Goal: Task Accomplishment & Management: Use online tool/utility

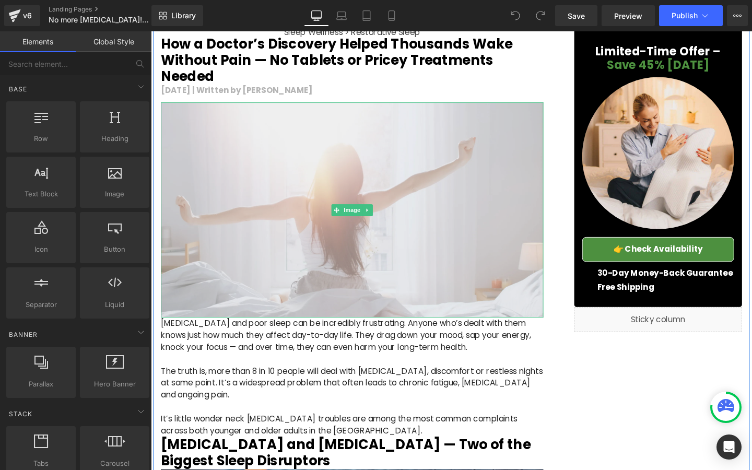
scroll to position [111, 0]
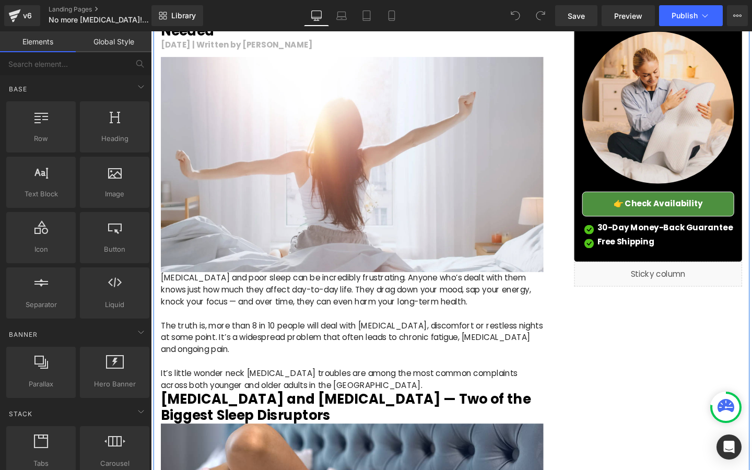
click at [390, 322] on p at bounding box center [362, 328] width 402 height 13
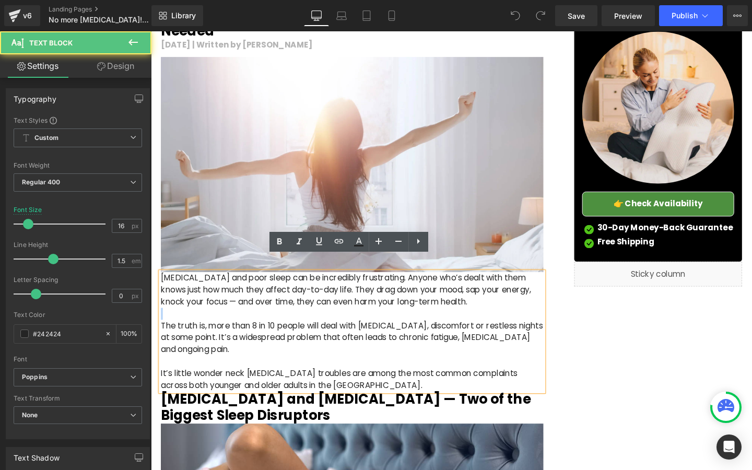
click at [390, 322] on p at bounding box center [362, 328] width 402 height 13
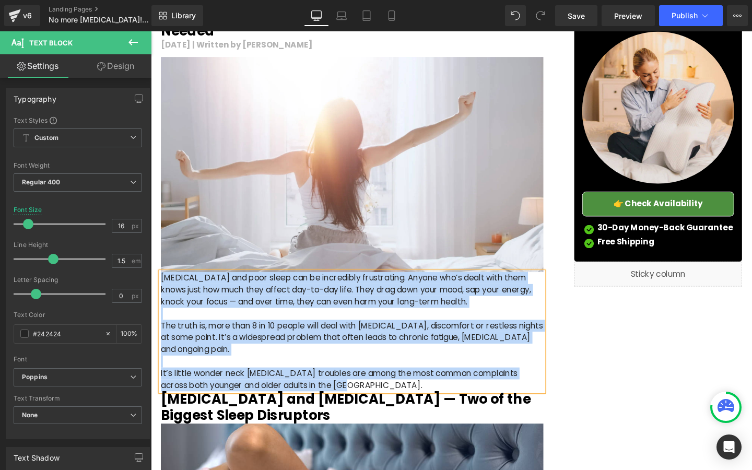
click at [390, 322] on p at bounding box center [362, 328] width 402 height 13
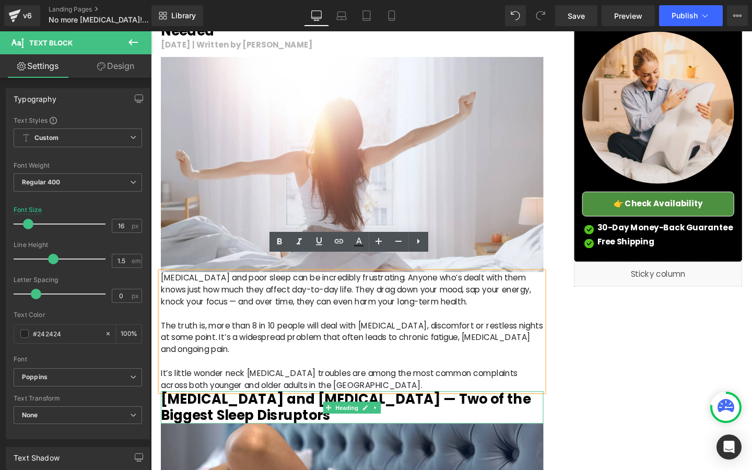
click at [432, 410] on h2 "[MEDICAL_DATA] and [MEDICAL_DATA] — Two of the Biggest Sleep Disruptors" at bounding box center [362, 427] width 402 height 34
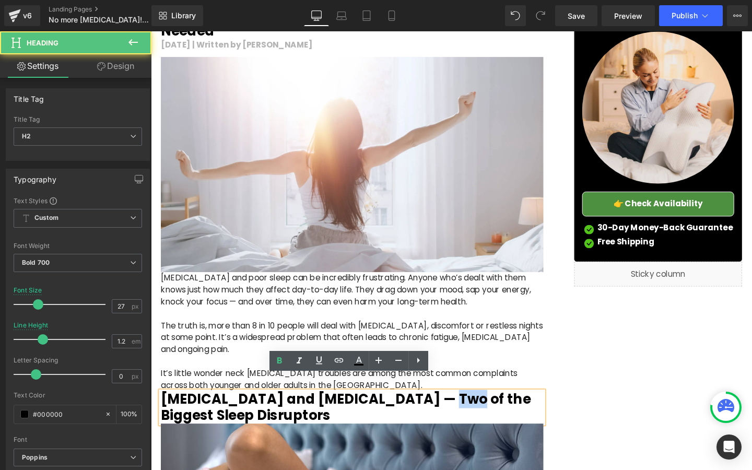
click at [432, 410] on h2 "[MEDICAL_DATA] and [MEDICAL_DATA] — Two of the Biggest Sleep Disruptors" at bounding box center [362, 427] width 402 height 34
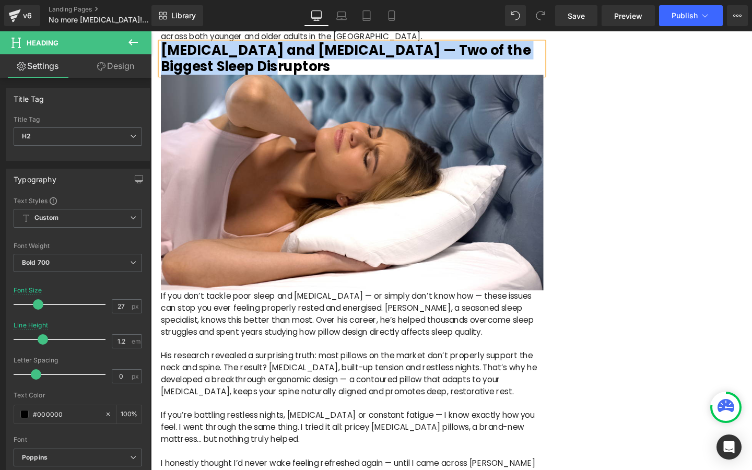
scroll to position [545, 0]
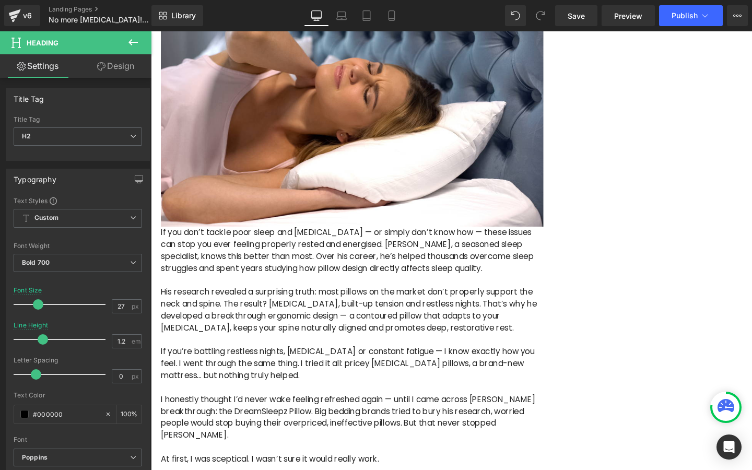
click at [451, 318] on p "His research revealed a surprising truth: most pillows on the market don’t prop…" at bounding box center [362, 324] width 402 height 50
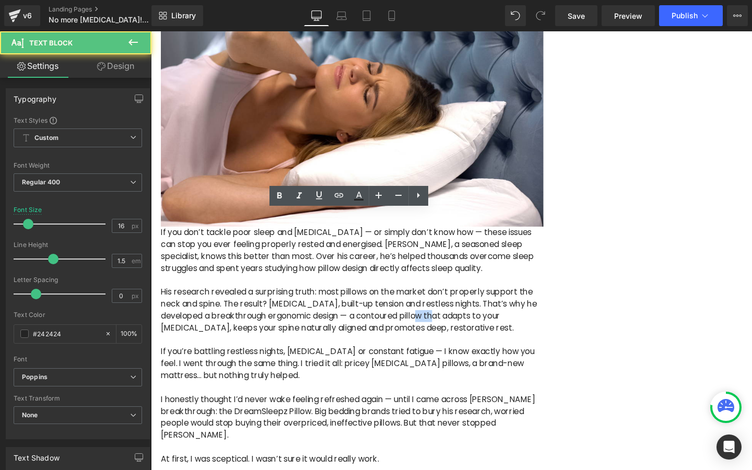
click at [451, 318] on p "His research revealed a surprising truth: most pillows on the market don’t prop…" at bounding box center [362, 324] width 402 height 50
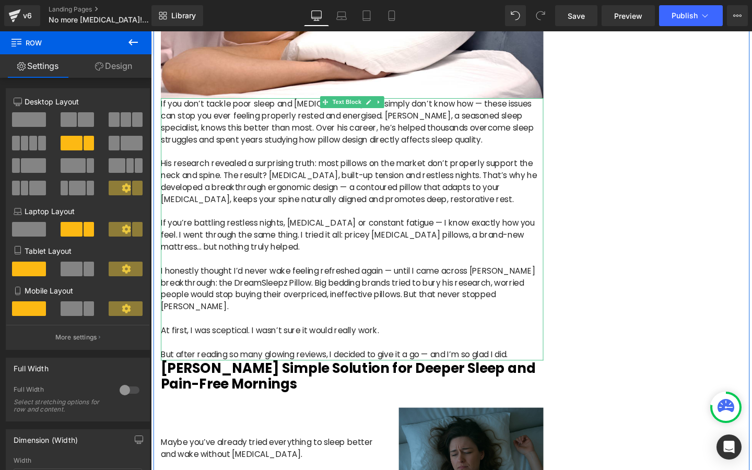
scroll to position [672, 0]
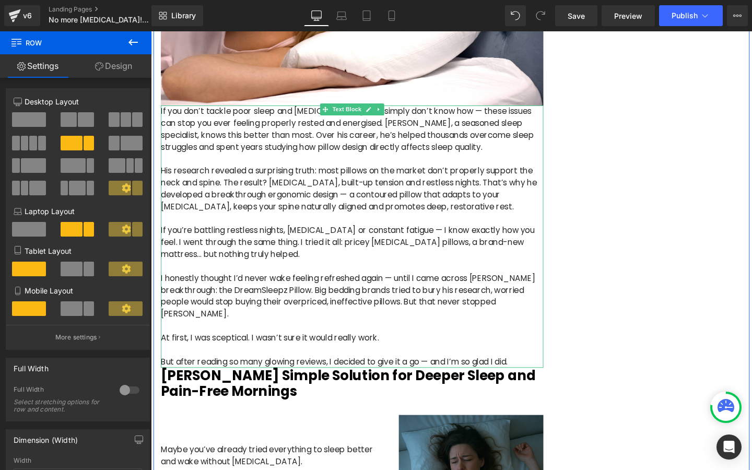
click at [431, 234] on p "If you’re battling restless nights, [MEDICAL_DATA] or constant fatigue — I know…" at bounding box center [362, 253] width 402 height 38
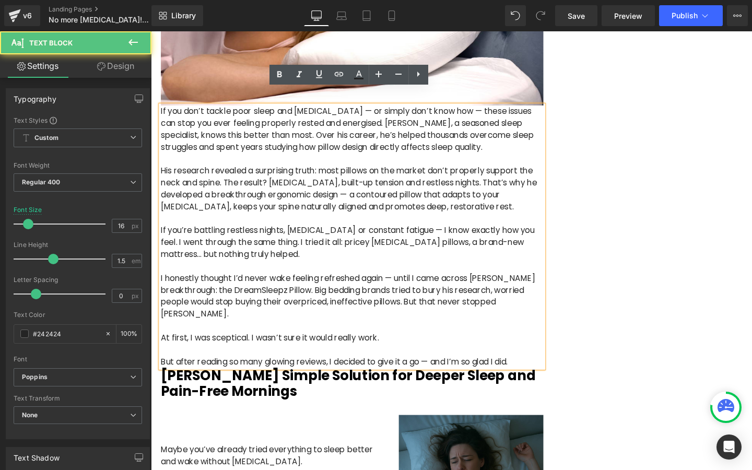
click at [431, 234] on p "If you’re battling restless nights, [MEDICAL_DATA] or constant fatigue — I know…" at bounding box center [362, 253] width 402 height 38
click at [362, 184] on p "His research revealed a surprising truth: most pillows on the market don’t prop…" at bounding box center [362, 197] width 402 height 50
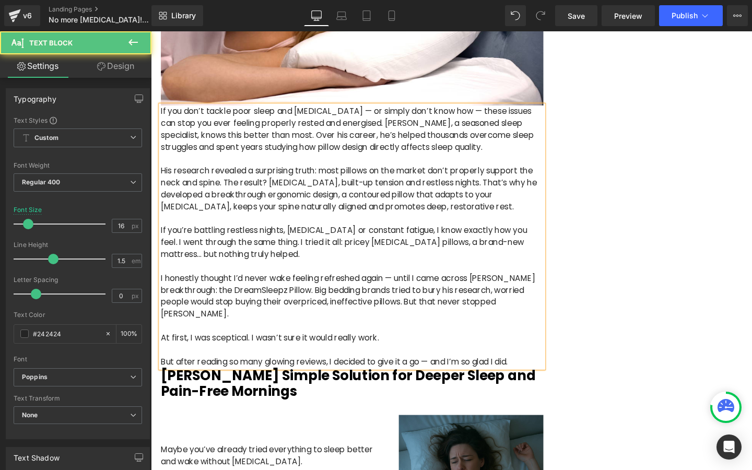
click at [407, 285] on p "I honestly thought I’d never wake feeling refreshed again — until I came across…" at bounding box center [362, 310] width 402 height 50
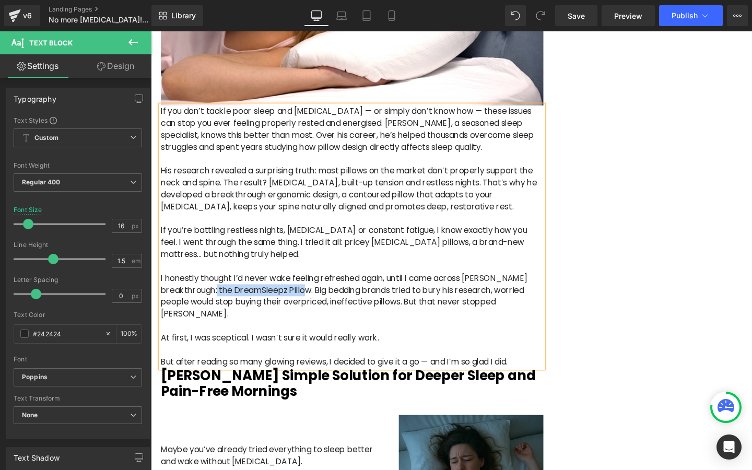
drag, startPoint x: 221, startPoint y: 286, endPoint x: 319, endPoint y: 290, distance: 97.7
click at [319, 290] on p "I honestly thought I’d never wake feeling refreshed again, until I came across …" at bounding box center [362, 310] width 402 height 50
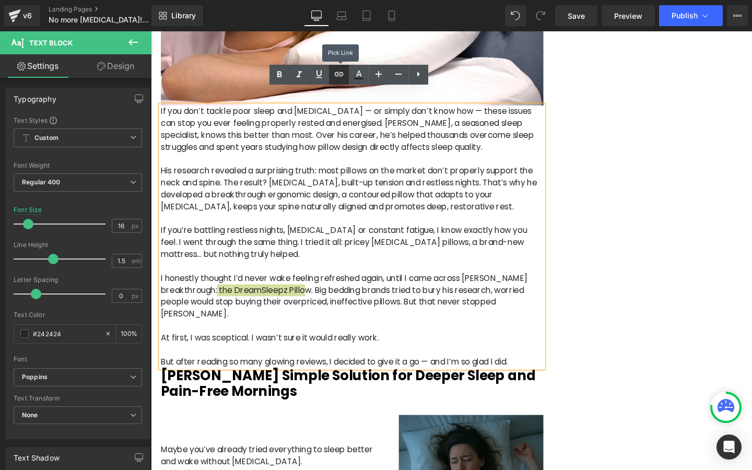
click at [343, 76] on icon at bounding box center [339, 74] width 13 height 13
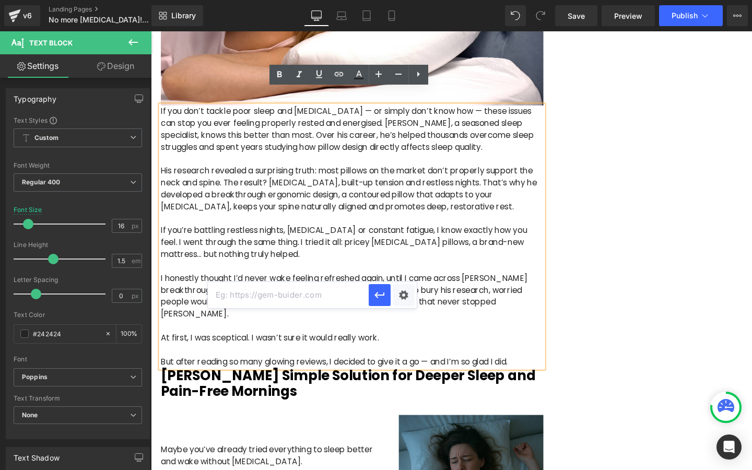
click at [316, 297] on input "text" at bounding box center [288, 295] width 161 height 26
paste input "[URL][DOMAIN_NAME]"
type input "[URL][DOMAIN_NAME]"
click at [379, 292] on icon "button" at bounding box center [379, 295] width 13 height 13
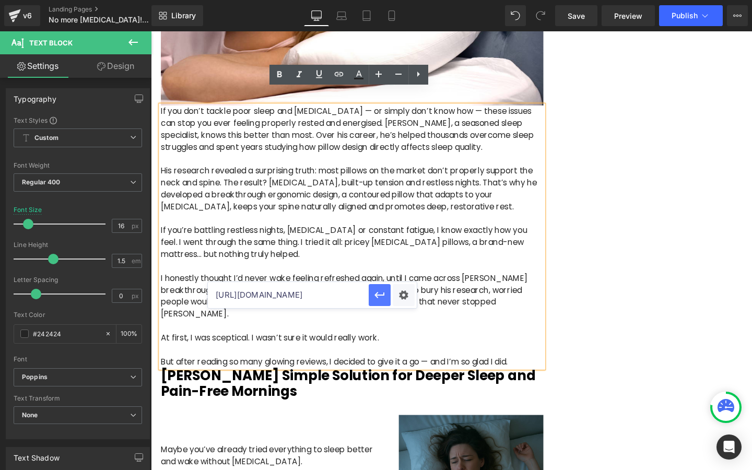
scroll to position [0, 0]
click at [330, 236] on p "If you’re battling restless nights, [MEDICAL_DATA] or constant fatigue, I know …" at bounding box center [362, 253] width 402 height 38
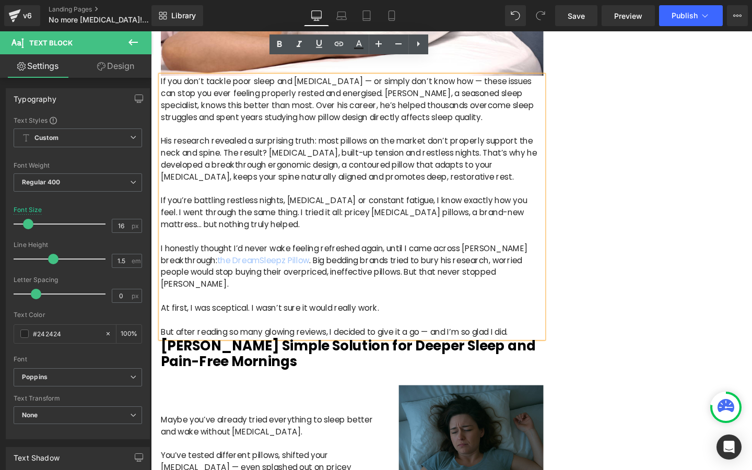
scroll to position [704, 0]
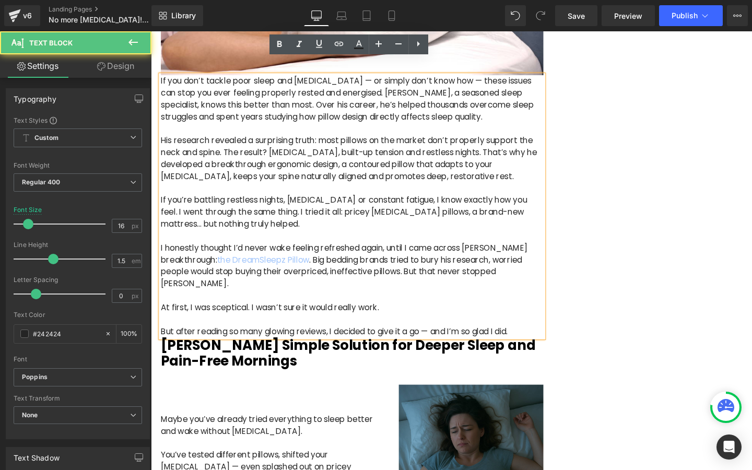
click at [450, 340] on p "But after reading so many glowing reviews, I decided to give it a go — and I’m …" at bounding box center [362, 346] width 402 height 13
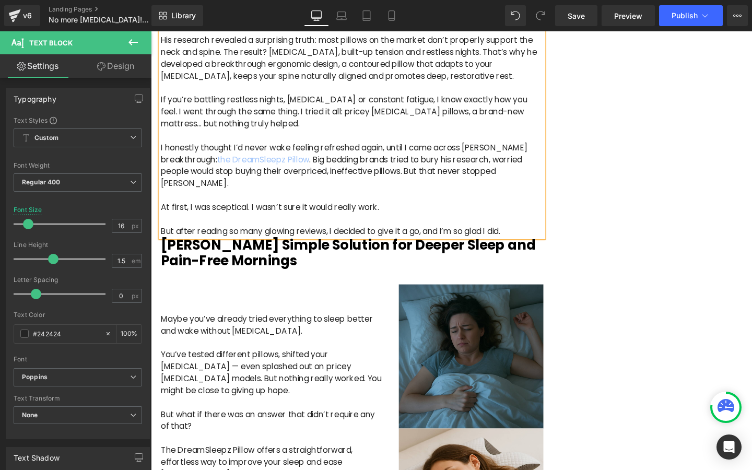
scroll to position [825, 0]
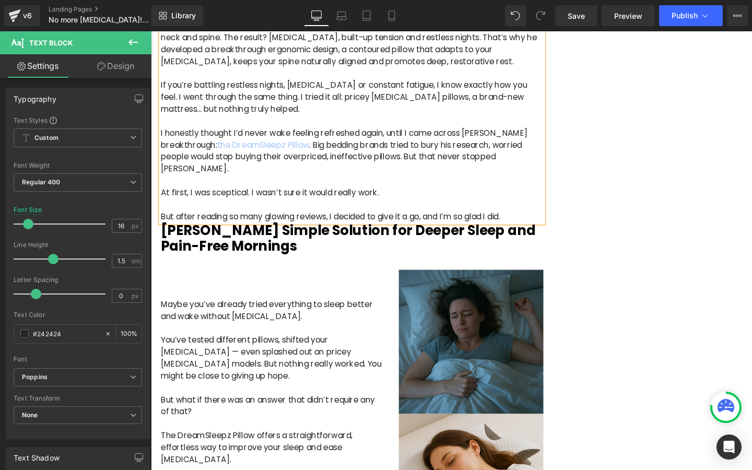
click at [281, 232] on h2 "[PERSON_NAME] Simple Solution for Deeper Sleep and Pain-Free Mornings" at bounding box center [362, 249] width 402 height 34
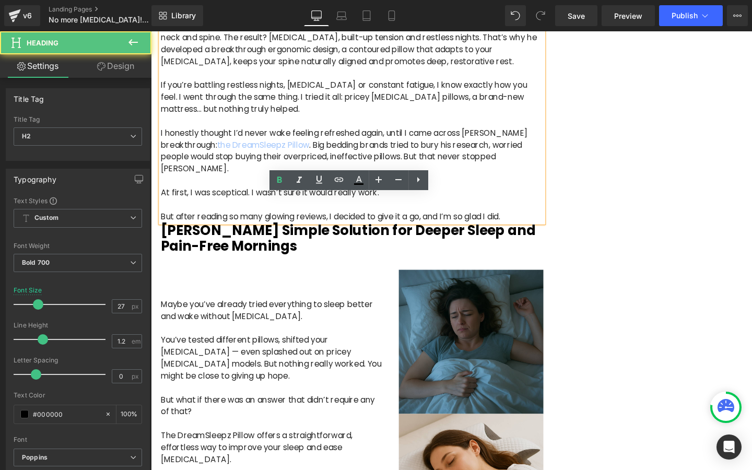
click at [281, 232] on h2 "[PERSON_NAME] Simple Solution for Deeper Sleep and Pain-Free Mornings" at bounding box center [362, 249] width 402 height 34
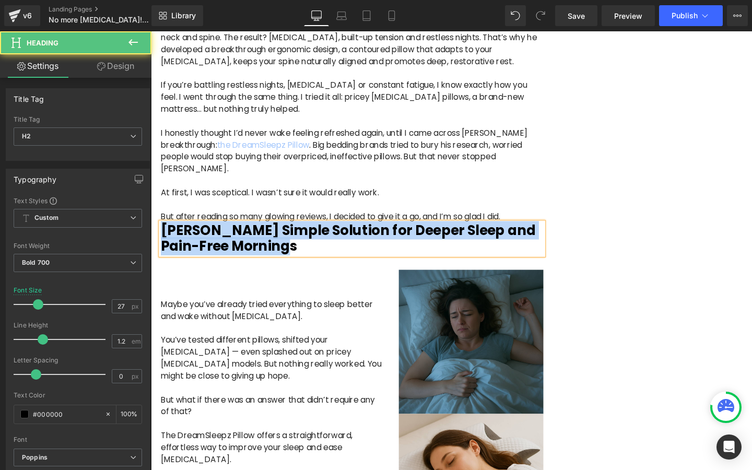
click at [281, 232] on h2 "[PERSON_NAME] Simple Solution for Deeper Sleep and Pain-Free Mornings" at bounding box center [362, 249] width 402 height 34
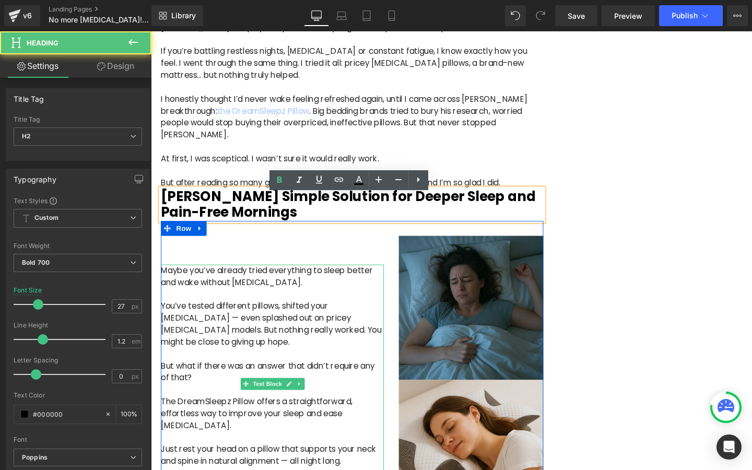
scroll to position [869, 0]
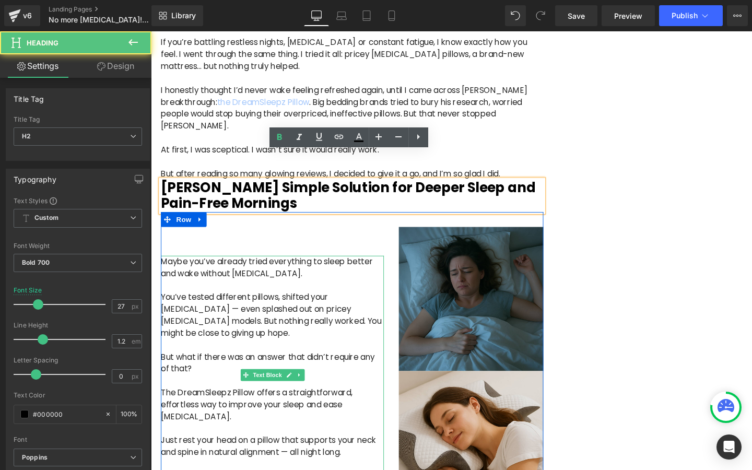
click at [238, 305] on p "You’ve tested different pillows, shifted your [MEDICAL_DATA] — even splashed ou…" at bounding box center [278, 330] width 234 height 50
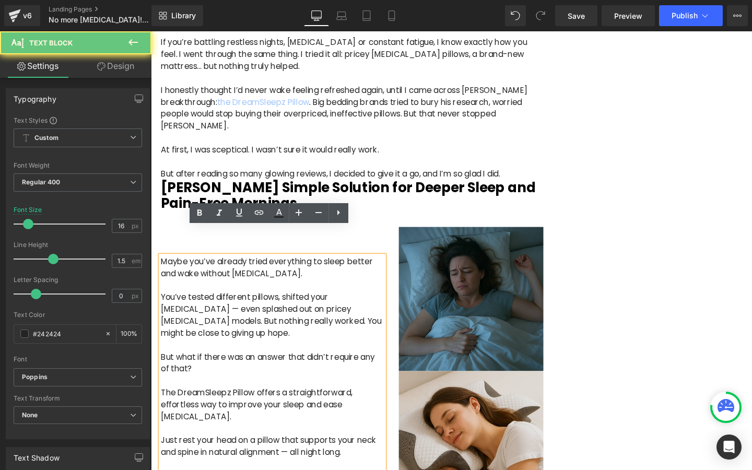
click at [205, 305] on p "You’ve tested different pillows, shifted your [MEDICAL_DATA] — even splashed ou…" at bounding box center [278, 330] width 234 height 50
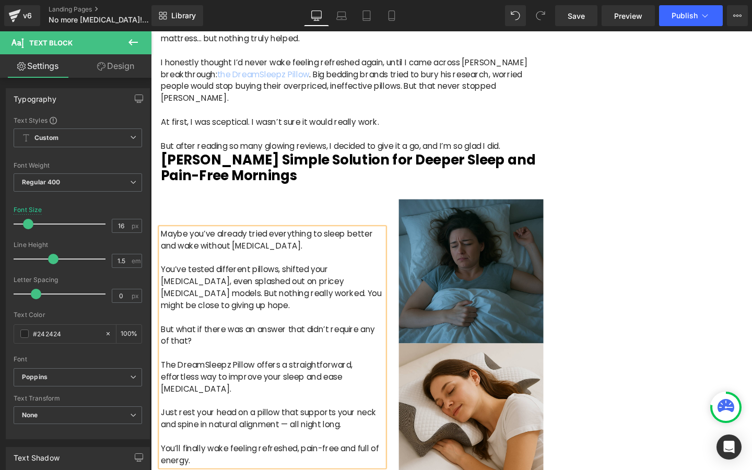
scroll to position [900, 0]
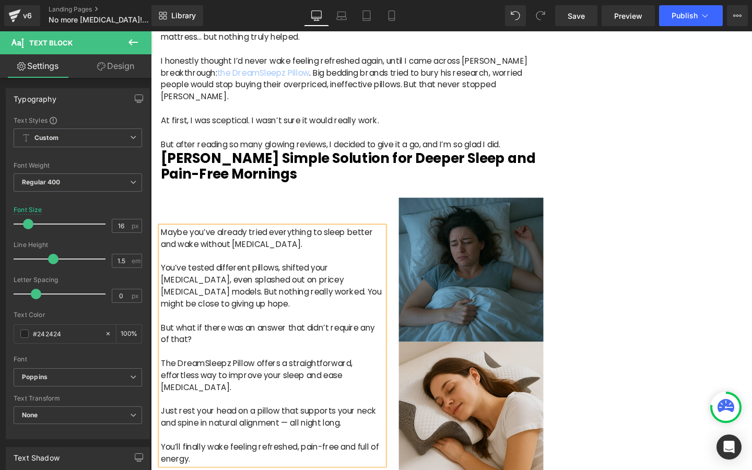
click at [259, 362] on p at bounding box center [278, 368] width 234 height 13
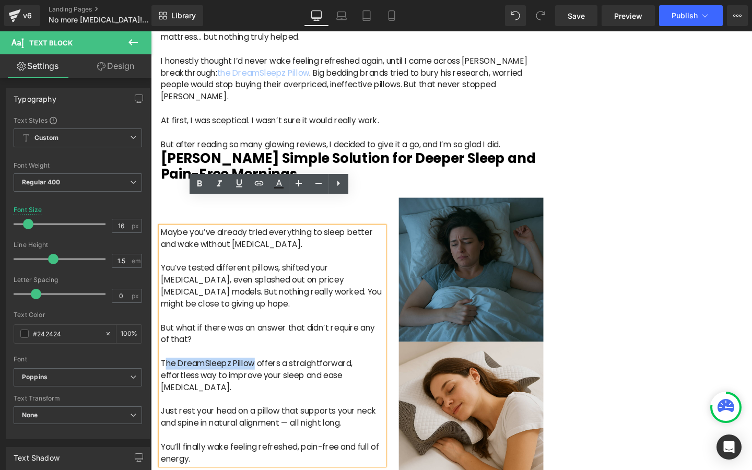
drag, startPoint x: 260, startPoint y: 351, endPoint x: 165, endPoint y: 354, distance: 95.1
click at [165, 374] on p "The DreamSleepz Pillow offers a straightforward, effortless way to improve your…" at bounding box center [278, 393] width 234 height 38
drag, startPoint x: 162, startPoint y: 352, endPoint x: 258, endPoint y: 353, distance: 95.6
click at [258, 374] on p "The DreamSleepz Pillow offers a straightforward, effortless way to improve your…" at bounding box center [278, 393] width 234 height 38
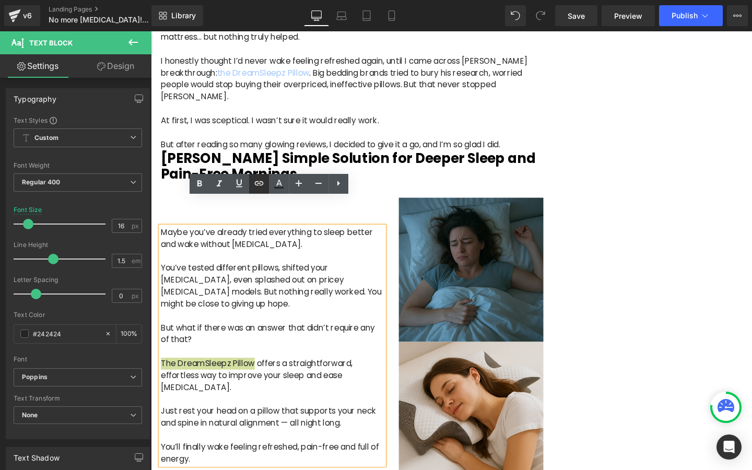
click at [261, 188] on icon at bounding box center [259, 183] width 13 height 13
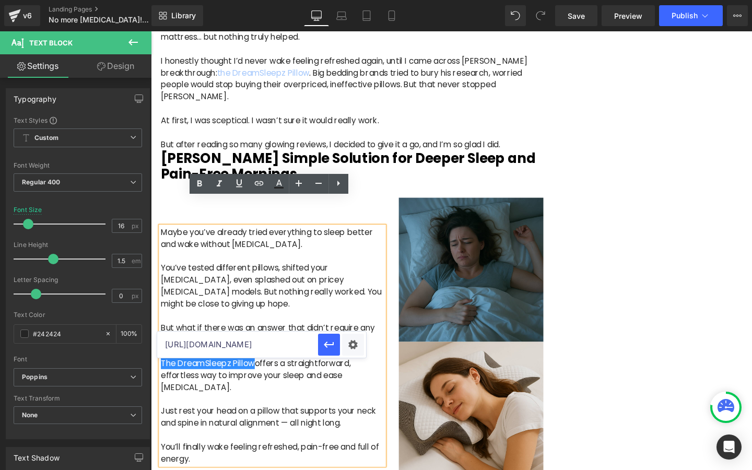
click at [291, 342] on input "[URL][DOMAIN_NAME]" at bounding box center [237, 345] width 161 height 26
paste input "[URL][DOMAIN_NAME]"
type input "[URL][DOMAIN_NAME]"
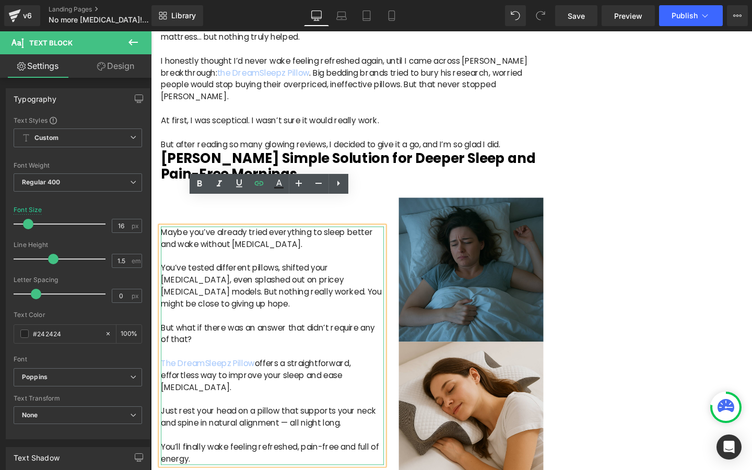
click at [314, 362] on p at bounding box center [278, 368] width 234 height 13
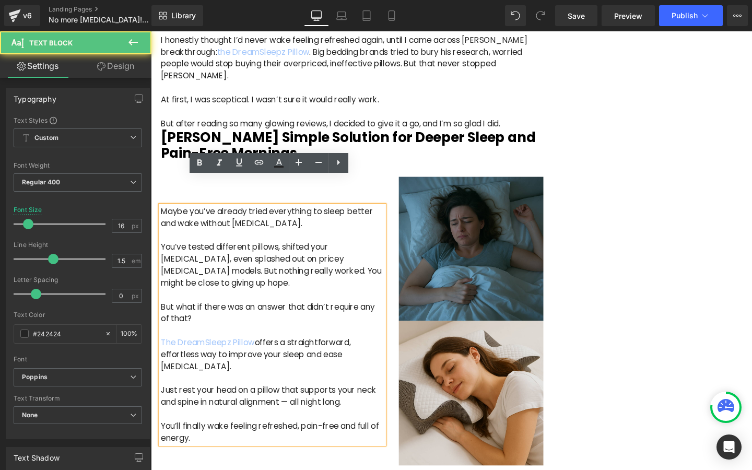
scroll to position [937, 0]
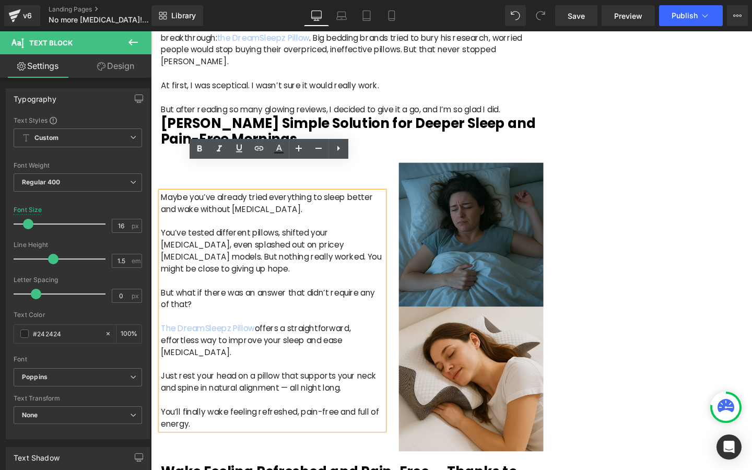
click at [300, 387] on p "Just rest your head on a pillow that supports your neck and spine in natural al…" at bounding box center [278, 399] width 234 height 25
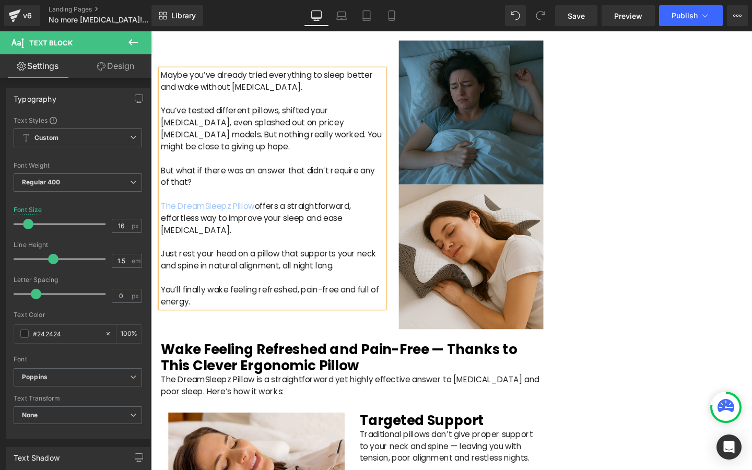
scroll to position [1066, 0]
click at [289, 391] on p "The DreamSleepz Pillow is a straightforward yet highly effective answer to [MED…" at bounding box center [362, 403] width 402 height 25
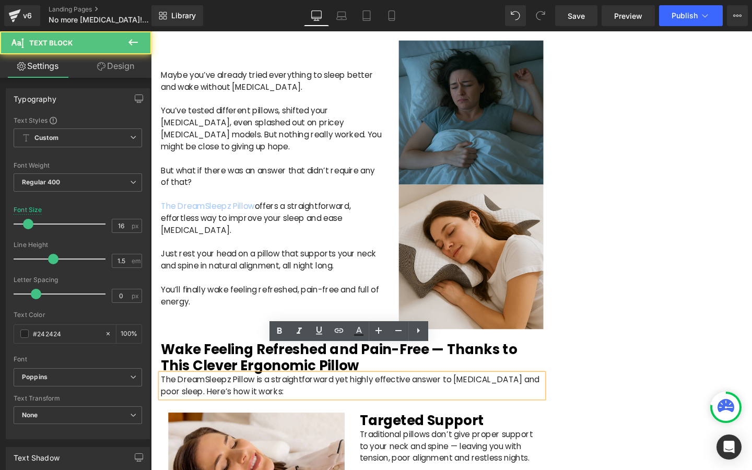
click at [272, 391] on p "The DreamSleepz Pillow is a straightforward yet highly effective answer to [MED…" at bounding box center [362, 403] width 402 height 25
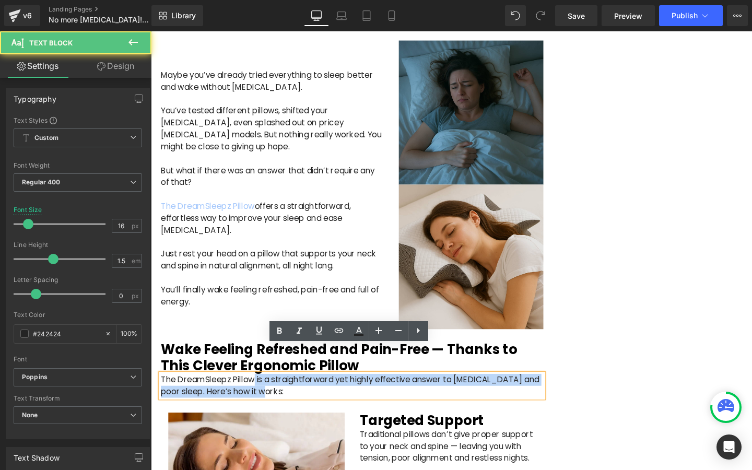
drag, startPoint x: 259, startPoint y: 369, endPoint x: 161, endPoint y: 367, distance: 98.2
click at [161, 391] on p "The DreamSleepz Pillow is a straightforward yet highly effective answer to [MED…" at bounding box center [362, 403] width 402 height 25
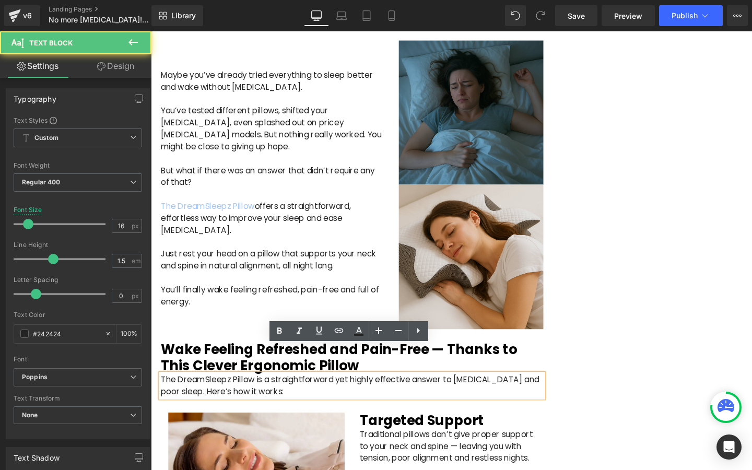
click at [163, 391] on p "The DreamSleepz Pillow is a straightforward yet highly effective answer to [MED…" at bounding box center [362, 403] width 402 height 25
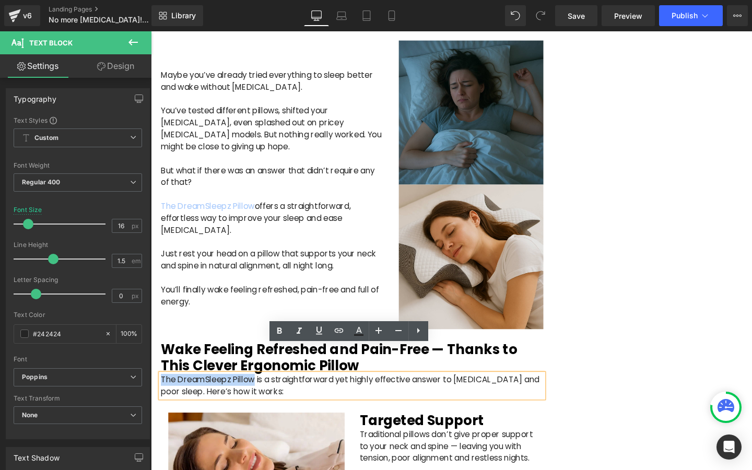
drag, startPoint x: 162, startPoint y: 368, endPoint x: 258, endPoint y: 368, distance: 95.6
click at [258, 391] on p "The DreamSleepz Pillow is a straightforward yet highly effective answer to [MED…" at bounding box center [362, 403] width 402 height 25
click at [333, 328] on icon at bounding box center [339, 330] width 13 height 13
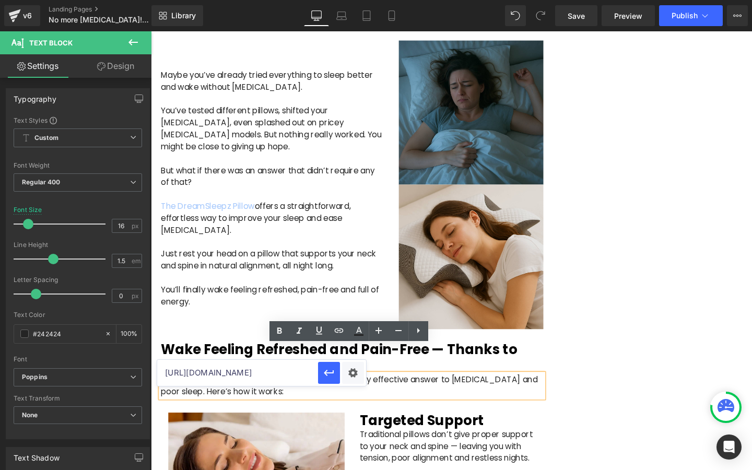
click at [296, 371] on input "[URL][DOMAIN_NAME]" at bounding box center [237, 373] width 161 height 26
paste input "[URL][DOMAIN_NAME]"
type input "[URL][DOMAIN_NAME]"
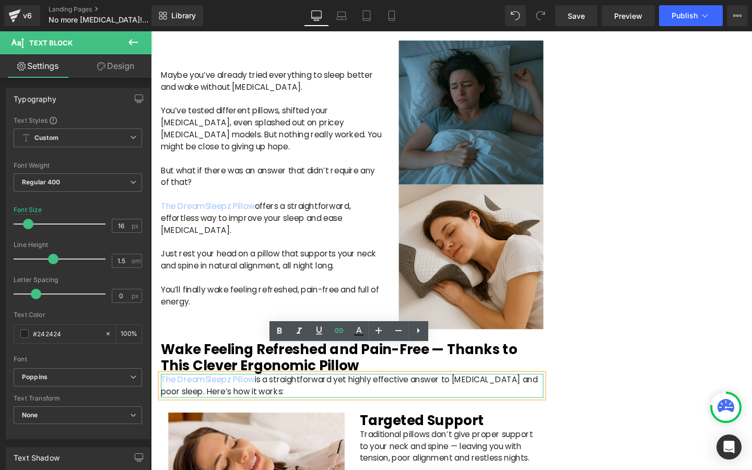
click at [329, 391] on p "The DreamSleepz Pillow is a straightforward yet highly effective answer to [MED…" at bounding box center [362, 403] width 402 height 25
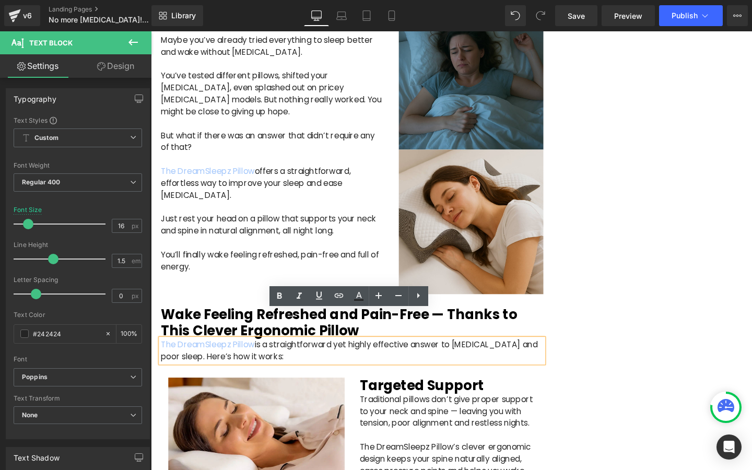
scroll to position [1131, 0]
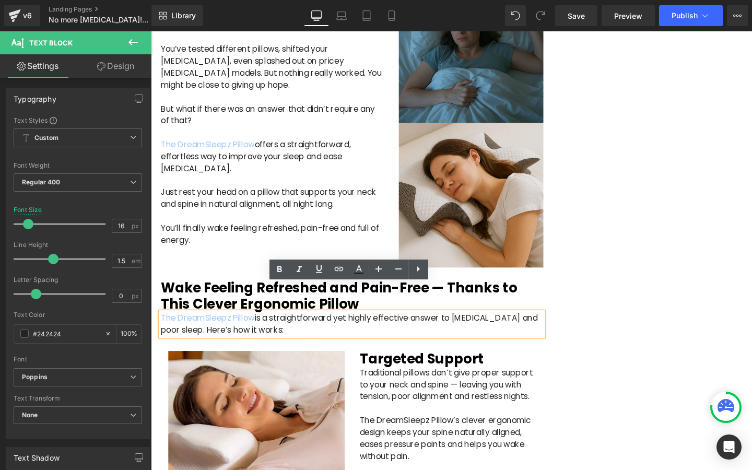
click at [448, 421] on p at bounding box center [462, 427] width 185 height 13
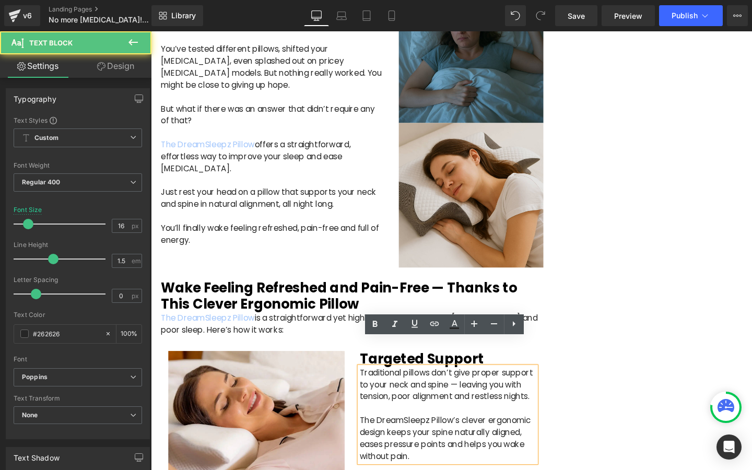
click at [475, 384] on p "Traditional pillows don’t give proper support to your neck and spine — leaving …" at bounding box center [462, 403] width 185 height 38
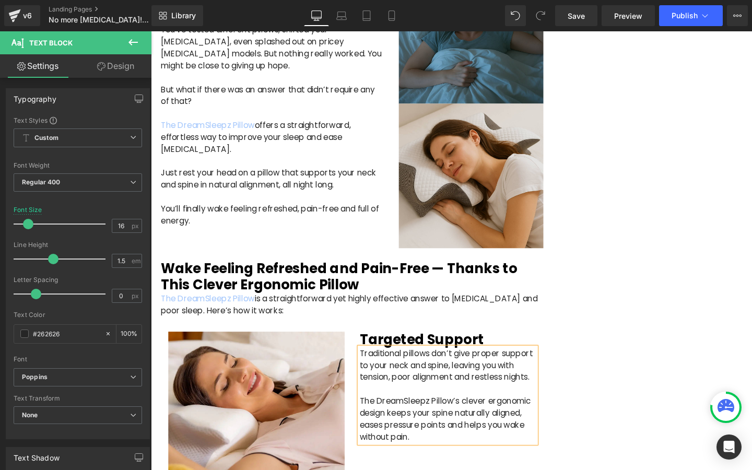
scroll to position [1152, 0]
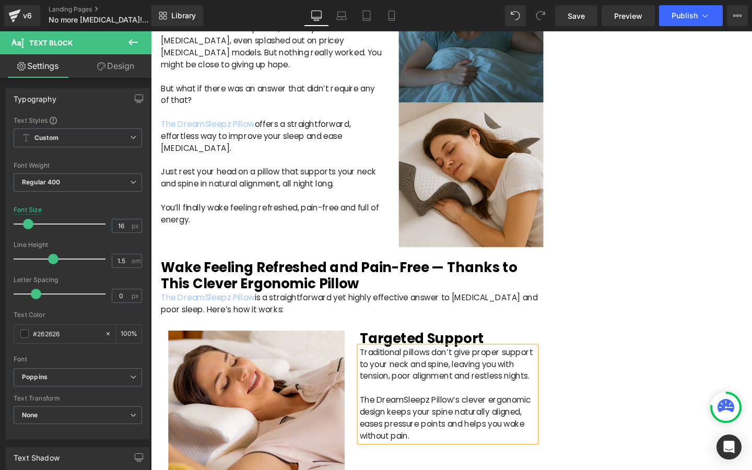
click at [452, 413] on p "The DreamSleepz Pillow’s clever ergonomic design keeps your spine naturally ali…" at bounding box center [462, 438] width 185 height 50
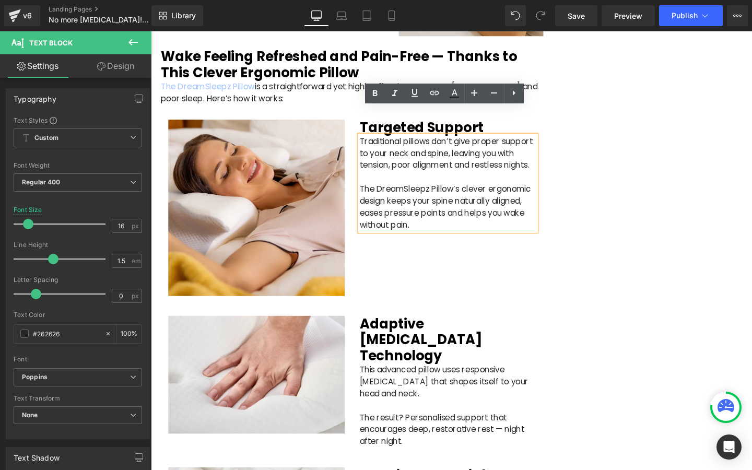
scroll to position [1382, 0]
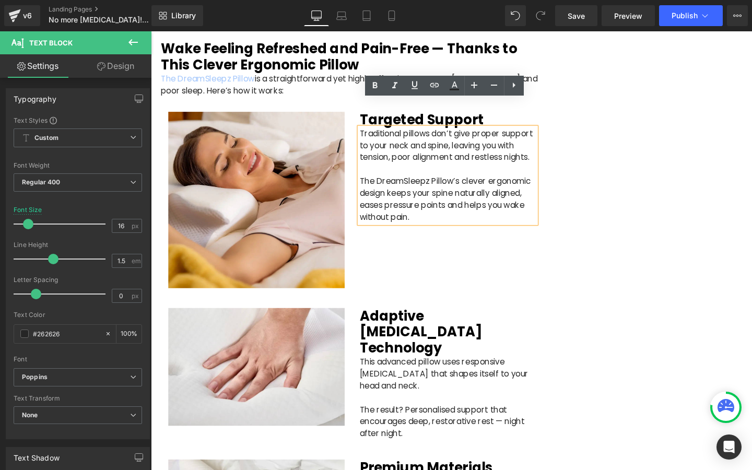
click at [461, 374] on div "This advanced pillow uses responsive [MEDICAL_DATA] that shapes itself to your …" at bounding box center [462, 417] width 185 height 88
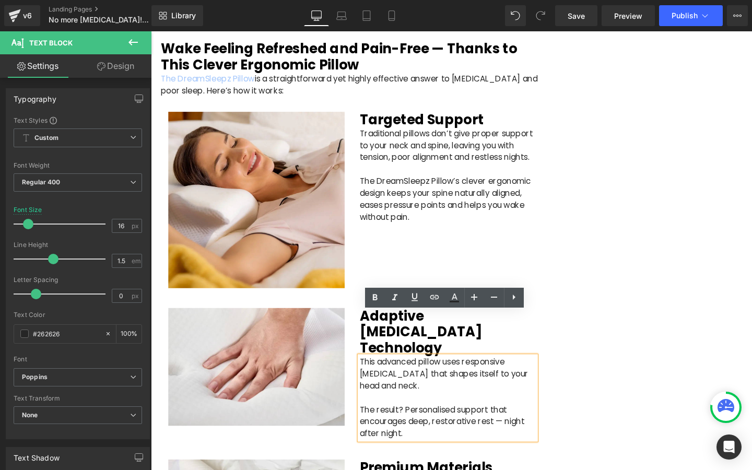
click at [520, 423] on p "The result? Personalised support that encourages deep, restorative rest — night…" at bounding box center [462, 442] width 185 height 38
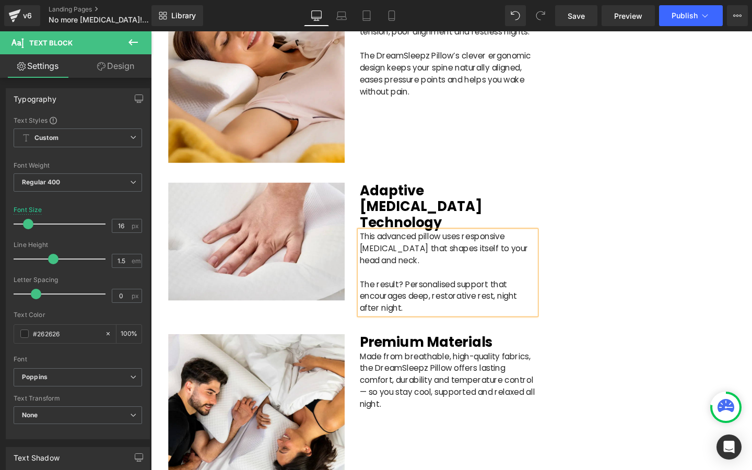
scroll to position [1526, 0]
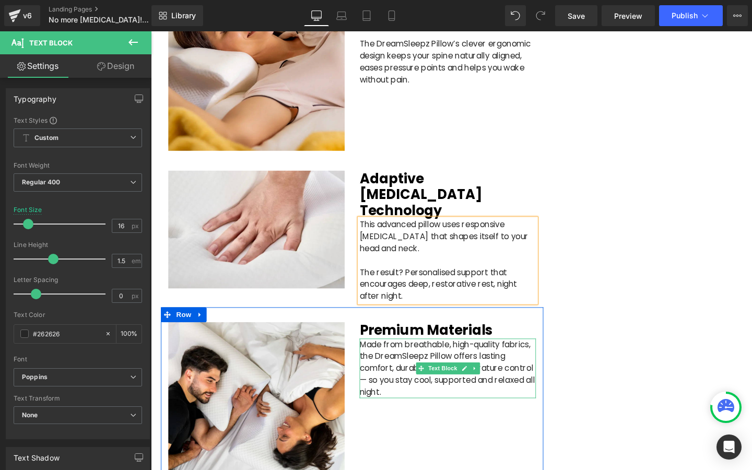
click at [411, 356] on p "Made from breathable, high-quality fabrics, the DreamSleepz Pillow offers lasti…" at bounding box center [462, 386] width 185 height 63
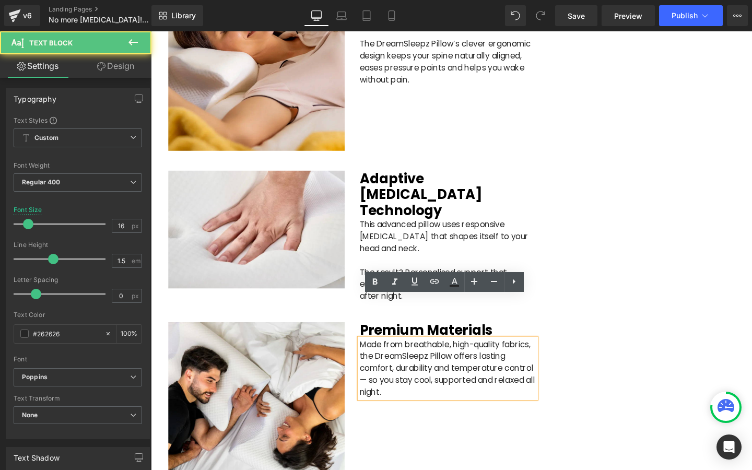
click at [417, 355] on p "Made from breathable, high-quality fabrics, the DreamSleepz Pillow offers lasti…" at bounding box center [462, 386] width 185 height 63
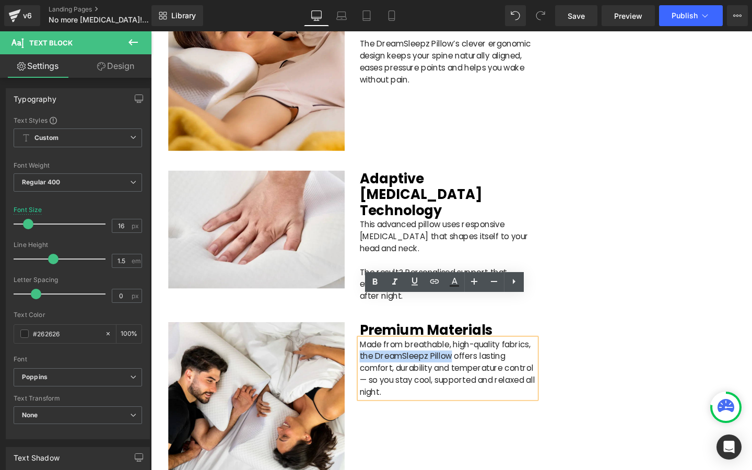
drag, startPoint x: 466, startPoint y: 330, endPoint x: 371, endPoint y: 328, distance: 95.6
click at [371, 355] on p "Made from breathable, high-quality fabrics, the DreamSleepz Pillow offers lasti…" at bounding box center [462, 386] width 185 height 63
click at [430, 285] on icon at bounding box center [434, 281] width 13 height 13
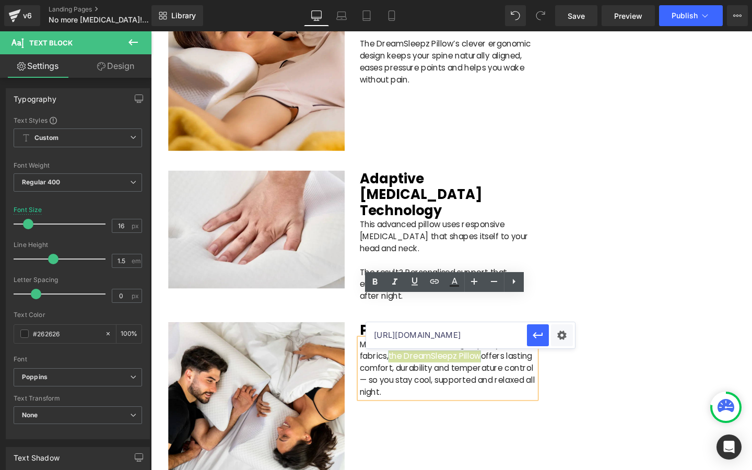
click at [422, 328] on input "[URL][DOMAIN_NAME]" at bounding box center [446, 335] width 161 height 26
paste input "[URL][DOMAIN_NAME]"
type input "[URL][DOMAIN_NAME]"
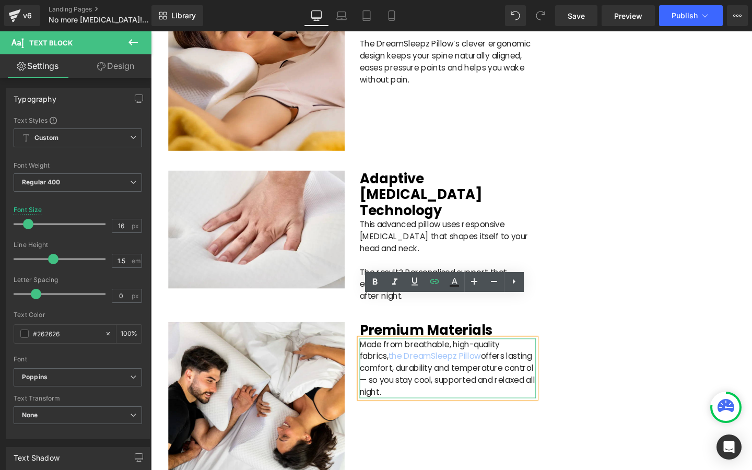
click at [384, 355] on p "Made from breathable, high-quality fabrics, the DreamSleepz Pillow offers lasti…" at bounding box center [462, 386] width 185 height 63
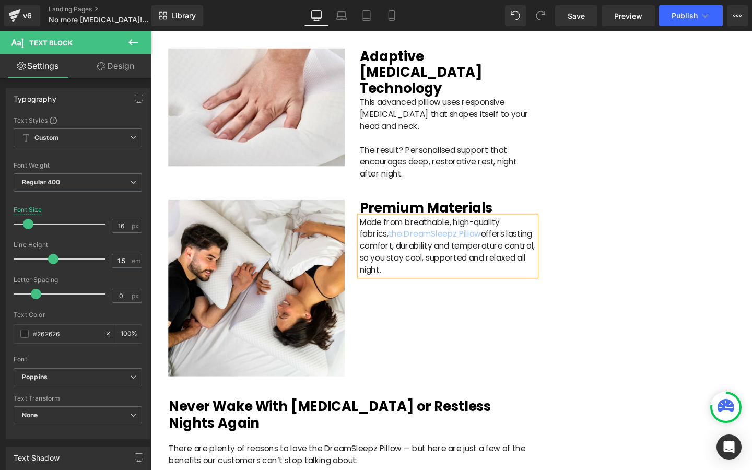
scroll to position [1744, 0]
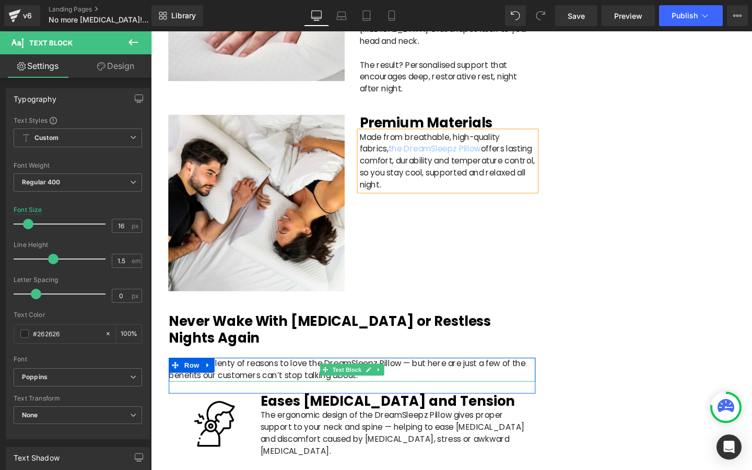
click at [296, 374] on p "There are plenty of reasons to love the DreamSleepz Pillow — but here are just …" at bounding box center [362, 386] width 385 height 25
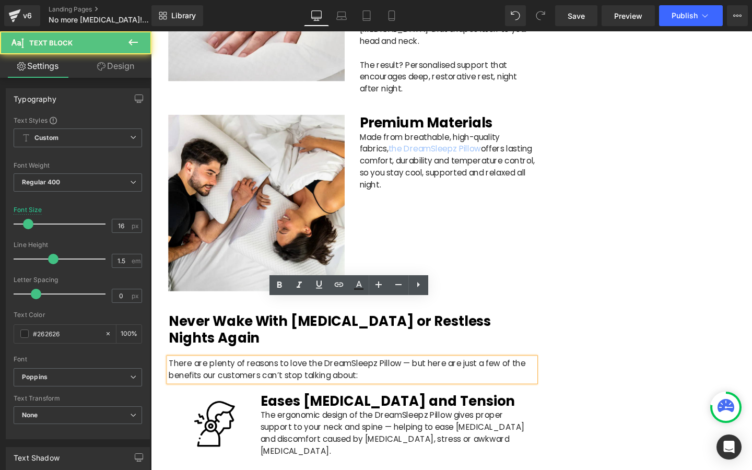
click at [323, 374] on p "There are plenty of reasons to love the DreamSleepz Pillow — but here are just …" at bounding box center [362, 386] width 385 height 25
drag, startPoint x: 314, startPoint y: 323, endPoint x: 348, endPoint y: 323, distance: 33.4
click at [348, 374] on p "There are plenty of reasons to love the DreamSleepz Pillow — but here are just …" at bounding box center [362, 386] width 385 height 25
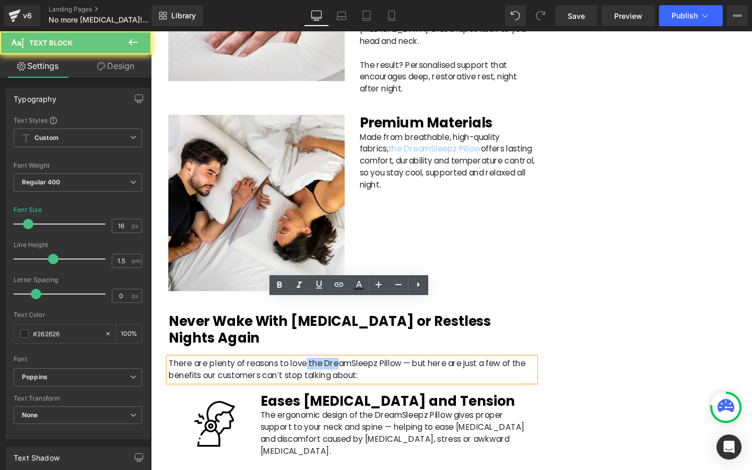
click at [348, 374] on p "There are plenty of reasons to love the DreamSleepz Pillow — but here are just …" at bounding box center [362, 386] width 385 height 25
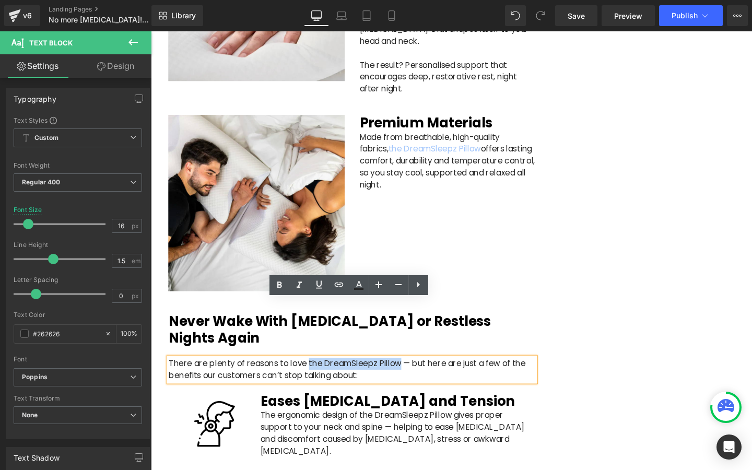
drag, startPoint x: 315, startPoint y: 318, endPoint x: 409, endPoint y: 319, distance: 94.0
click at [409, 374] on p "There are plenty of reasons to love the DreamSleepz Pillow — but here are just …" at bounding box center [362, 386] width 385 height 25
click at [333, 288] on icon at bounding box center [339, 284] width 13 height 13
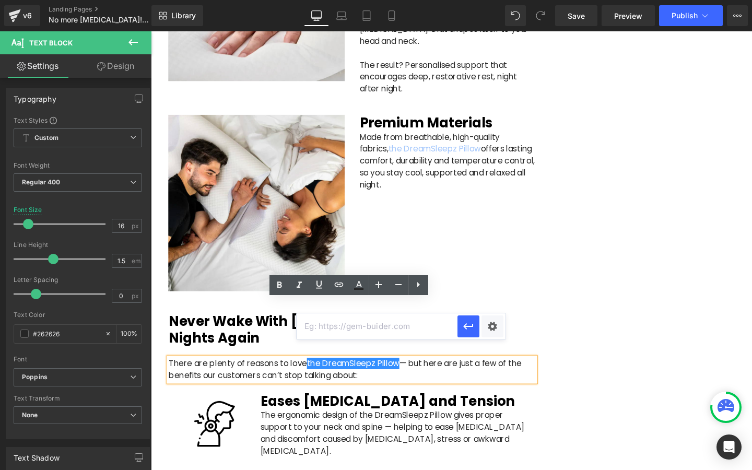
click at [344, 334] on input "text" at bounding box center [377, 326] width 161 height 26
paste input "[URL][DOMAIN_NAME]"
type input "[URL][DOMAIN_NAME]"
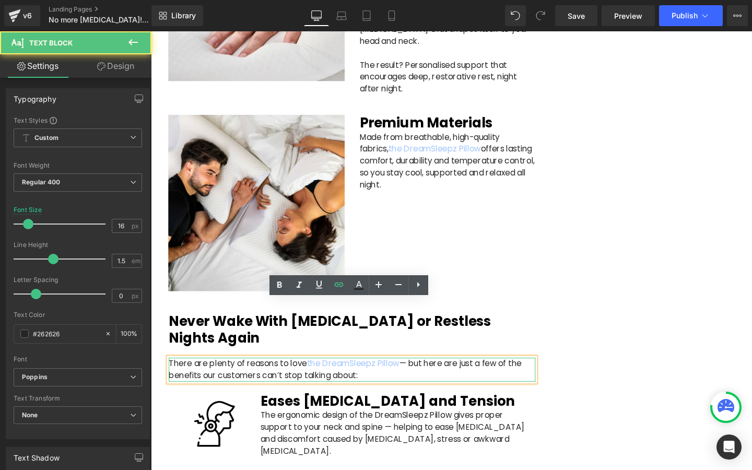
click at [424, 374] on p "There are plenty of reasons to love the DreamSleepz Pillow — but here are just …" at bounding box center [362, 386] width 385 height 25
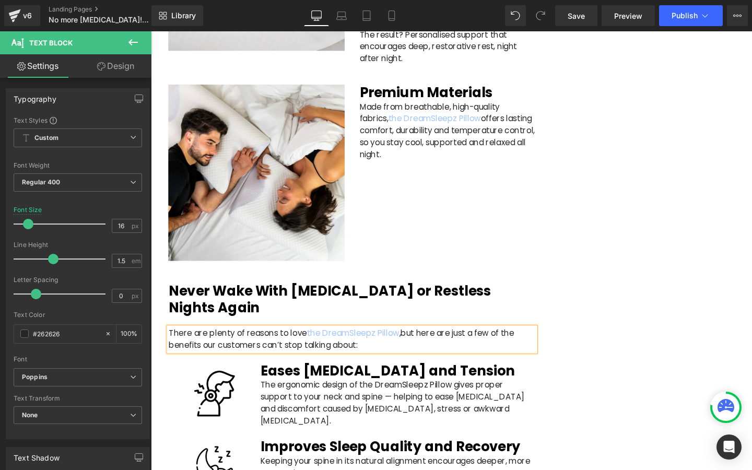
scroll to position [1779, 0]
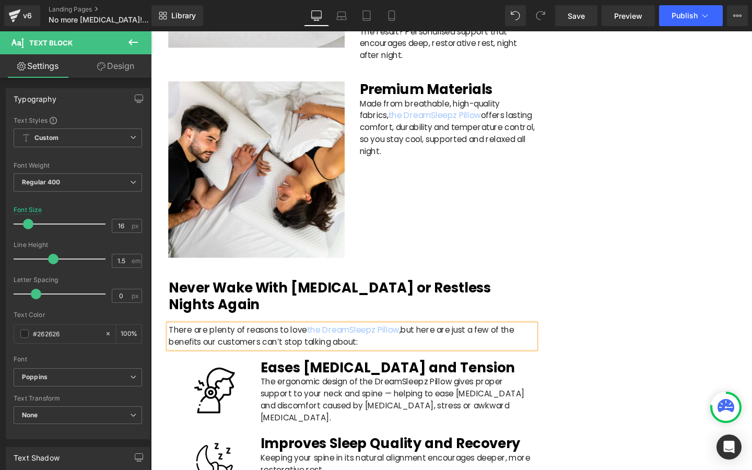
click at [404, 394] on p "The ergonomic design of the DreamSleepz Pillow gives proper support to your nec…" at bounding box center [410, 425] width 289 height 63
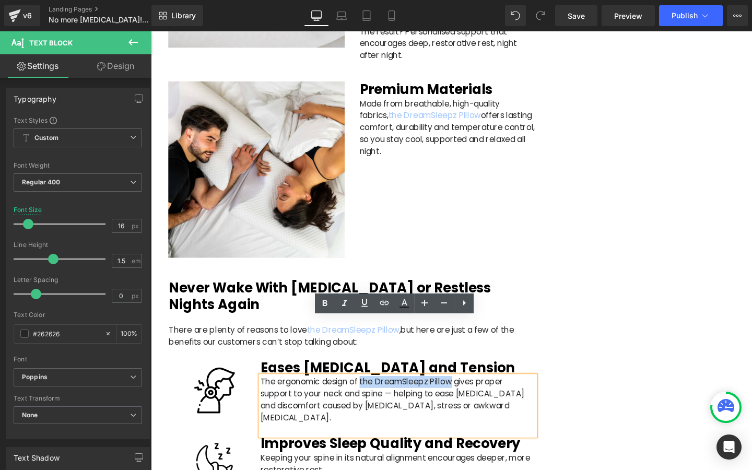
drag, startPoint x: 372, startPoint y: 339, endPoint x: 468, endPoint y: 340, distance: 96.1
click at [468, 394] on p "The ergonomic design of the DreamSleepz Pillow gives proper support to your nec…" at bounding box center [410, 425] width 289 height 63
click at [382, 301] on icon at bounding box center [384, 303] width 13 height 13
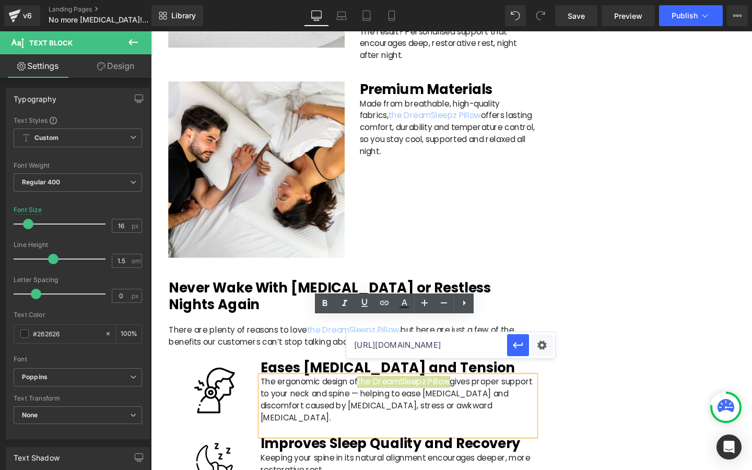
click at [390, 346] on input "[URL][DOMAIN_NAME]" at bounding box center [426, 345] width 161 height 26
paste input "[URL][DOMAIN_NAME]"
type input "[URL][DOMAIN_NAME]"
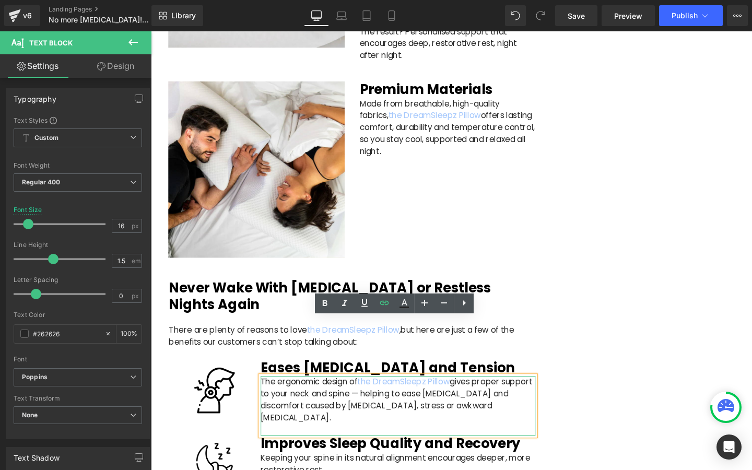
click at [417, 394] on p "The ergonomic design of the DreamSleepz Pillow gives proper support to your nec…" at bounding box center [410, 425] width 289 height 63
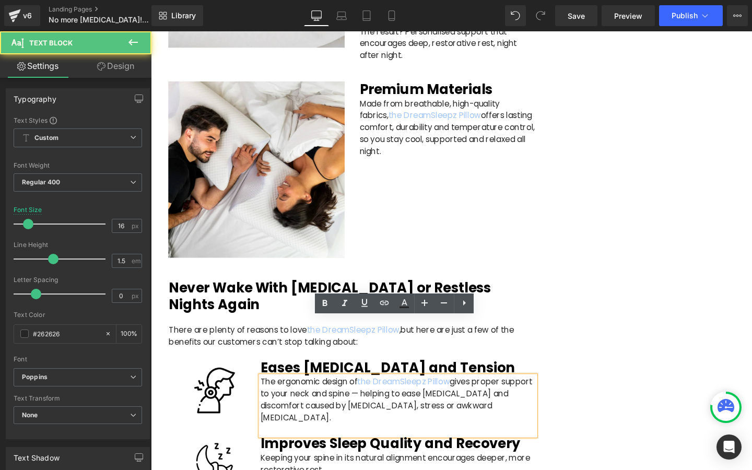
click at [405, 394] on p "The ergonomic design of the DreamSleepz Pillow gives proper support to your nec…" at bounding box center [410, 425] width 289 height 63
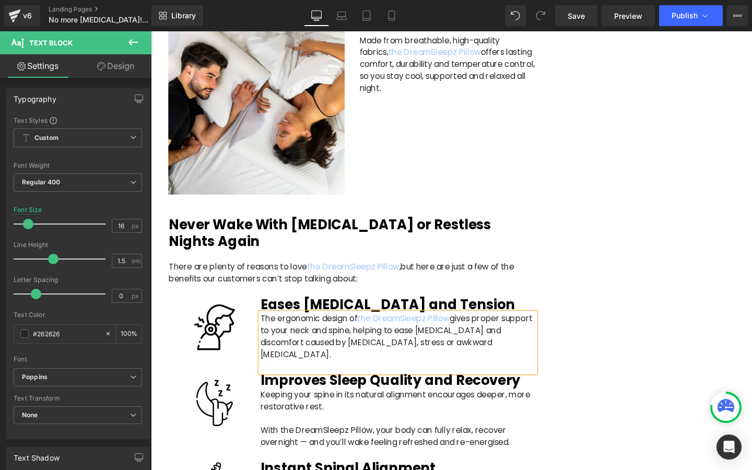
scroll to position [1849, 0]
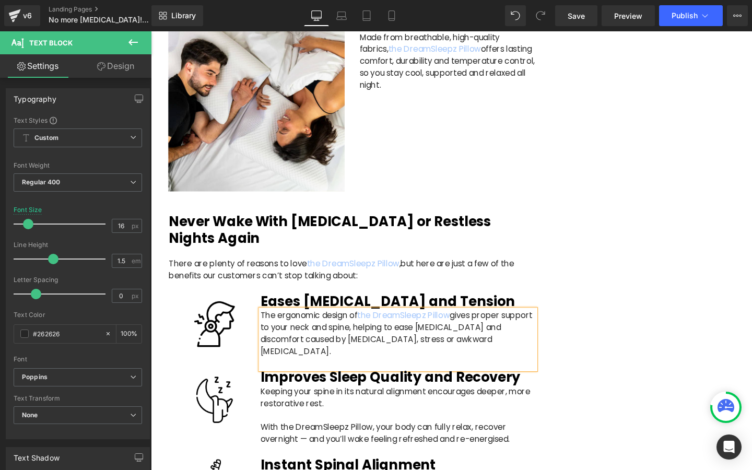
click at [328, 441] on p "With the DreamSleepz Pillow, your body can fully relax, recover overnight — and…" at bounding box center [410, 453] width 289 height 25
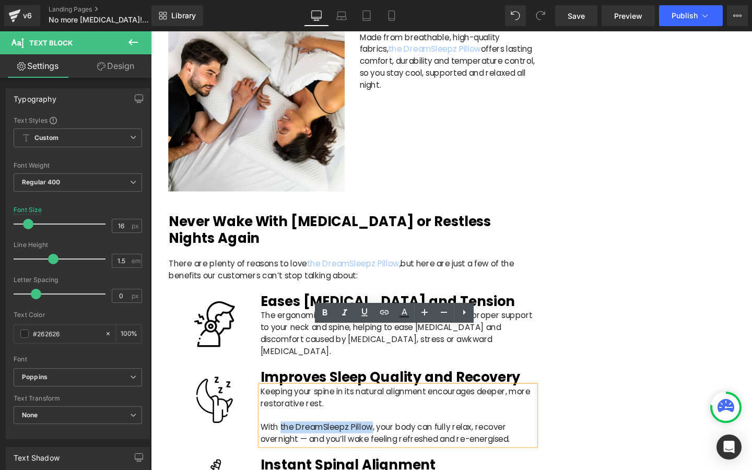
drag, startPoint x: 287, startPoint y: 385, endPoint x: 383, endPoint y: 386, distance: 96.1
click at [383, 441] on p "With the DreamSleepz Pillow, your body can fully relax, recover overnight — and…" at bounding box center [410, 453] width 289 height 25
click at [382, 314] on icon at bounding box center [384, 312] width 13 height 13
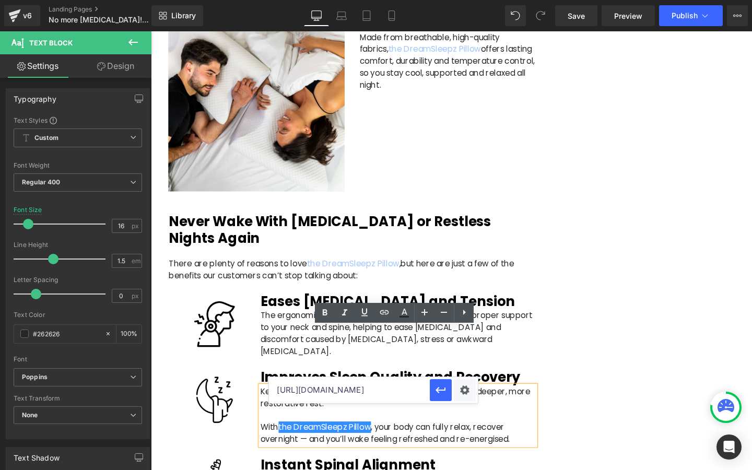
click at [377, 395] on input "[URL][DOMAIN_NAME]" at bounding box center [349, 390] width 161 height 26
paste input "[URL][DOMAIN_NAME]"
type input "[URL][DOMAIN_NAME]"
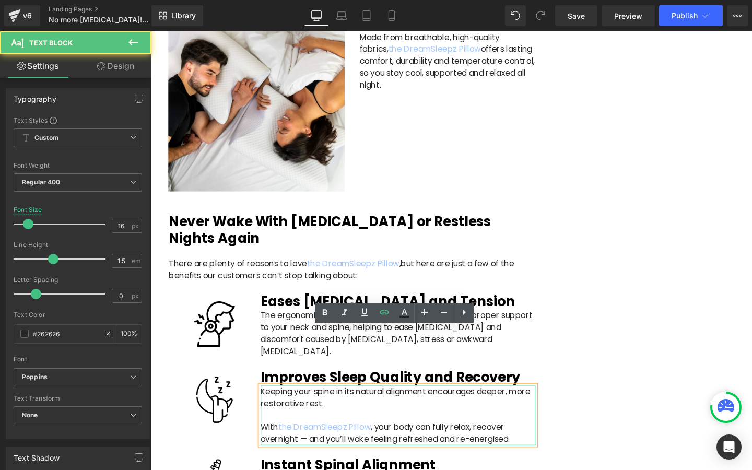
click at [314, 441] on p "With the DreamSleepz Pillow , your body can fully relax, recover overnight — an…" at bounding box center [410, 453] width 289 height 25
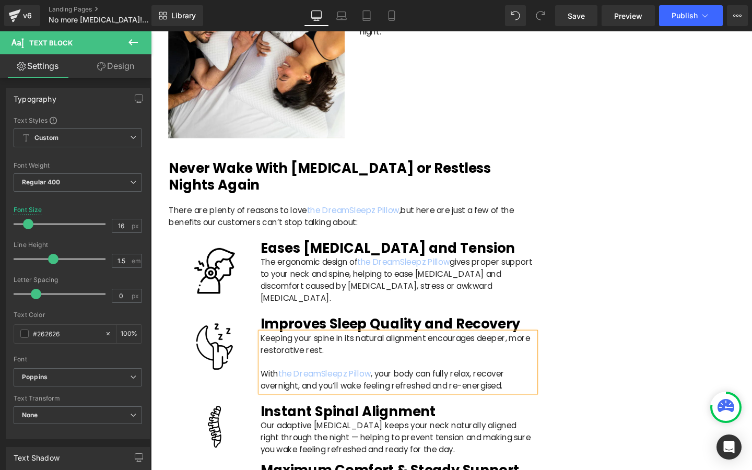
scroll to position [1960, 0]
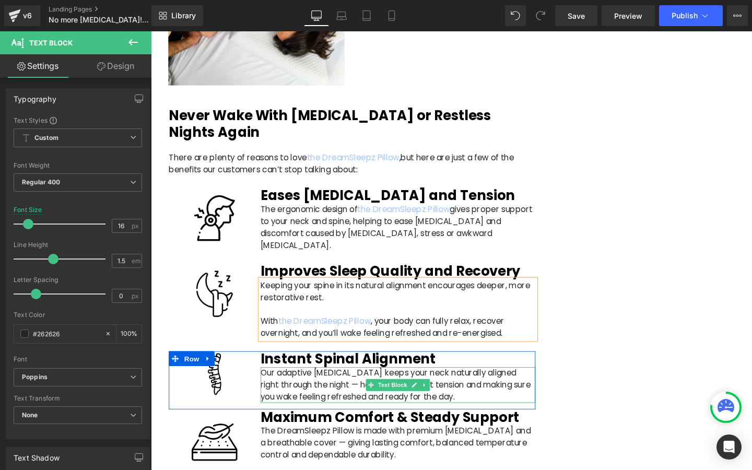
click at [350, 384] on p "Our adaptive [MEDICAL_DATA] keeps your neck naturally aligned right through the…" at bounding box center [410, 403] width 289 height 38
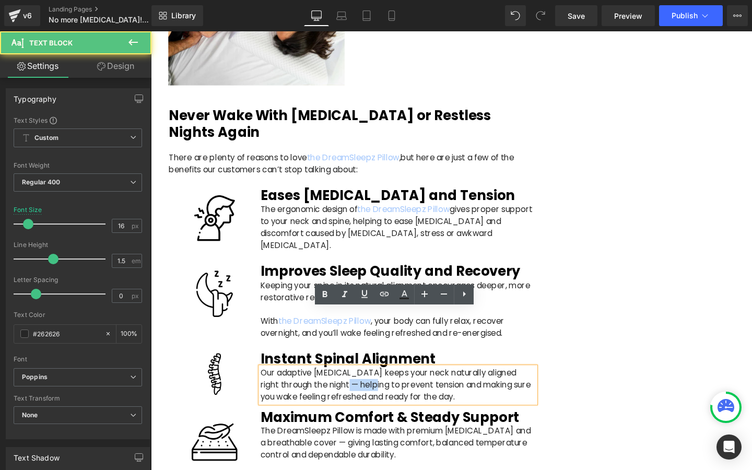
click at [350, 384] on p "Our adaptive [MEDICAL_DATA] keeps your neck naturally aligned right through the…" at bounding box center [410, 403] width 289 height 38
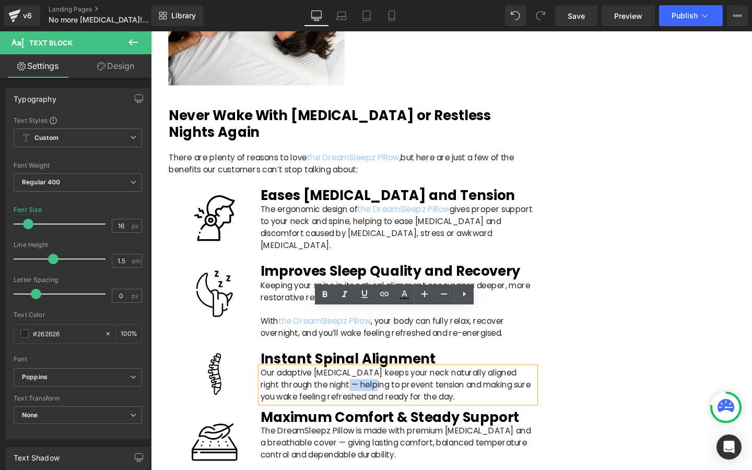
click at [350, 384] on p "Our adaptive [MEDICAL_DATA] keeps your neck naturally aligned right through the…" at bounding box center [410, 403] width 289 height 38
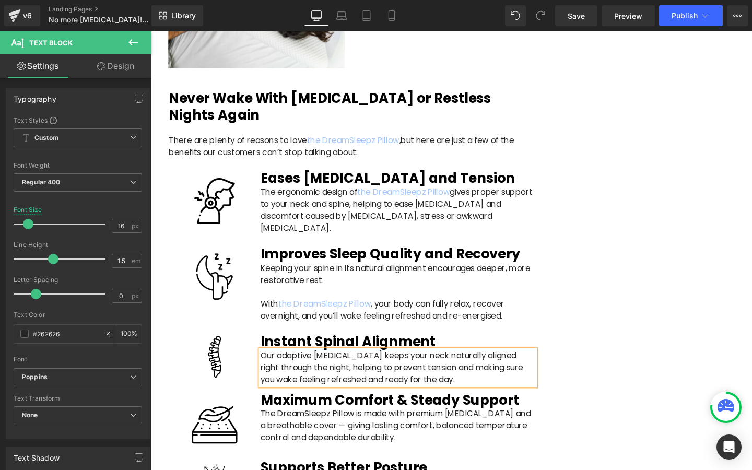
scroll to position [1981, 0]
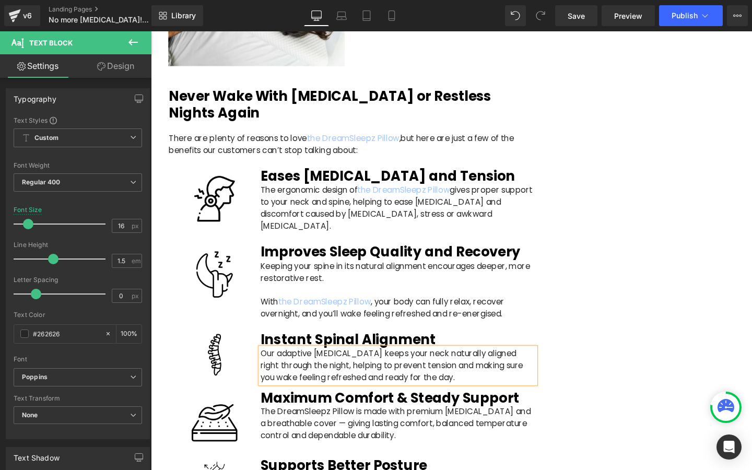
click at [349, 425] on p "The DreamSleepz Pillow is made with premium [MEDICAL_DATA] and a breathable cov…" at bounding box center [410, 444] width 289 height 38
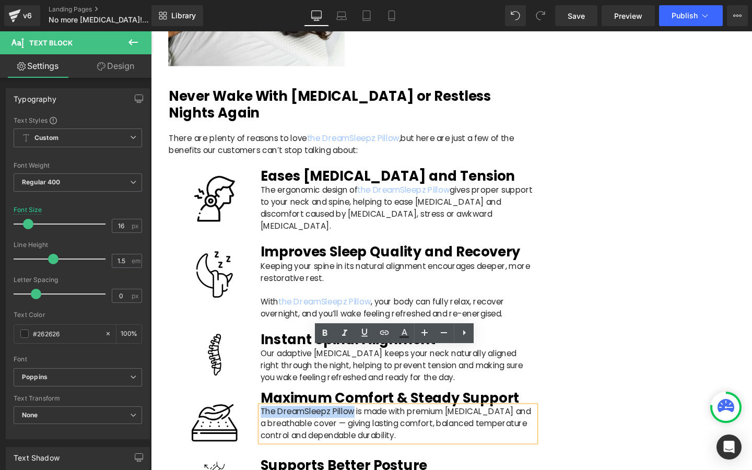
drag, startPoint x: 364, startPoint y: 374, endPoint x: 268, endPoint y: 369, distance: 96.3
click at [268, 425] on p "The DreamSleepz Pillow is made with premium [MEDICAL_DATA] and a breathable cov…" at bounding box center [410, 444] width 289 height 38
click at [380, 337] on icon at bounding box center [384, 332] width 13 height 13
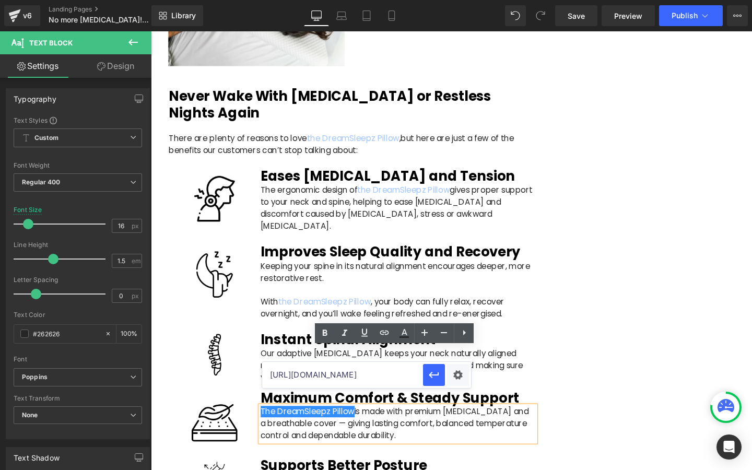
click at [360, 373] on input "[URL][DOMAIN_NAME]" at bounding box center [342, 375] width 161 height 26
paste input "[URL][DOMAIN_NAME]"
type input "[URL][DOMAIN_NAME]"
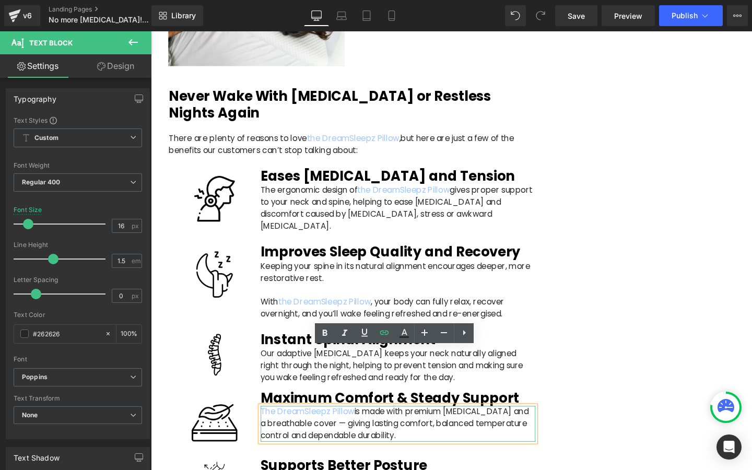
click at [348, 425] on p "The DreamSleepz Pillow is made with premium [MEDICAL_DATA] and a breathable cov…" at bounding box center [410, 444] width 289 height 38
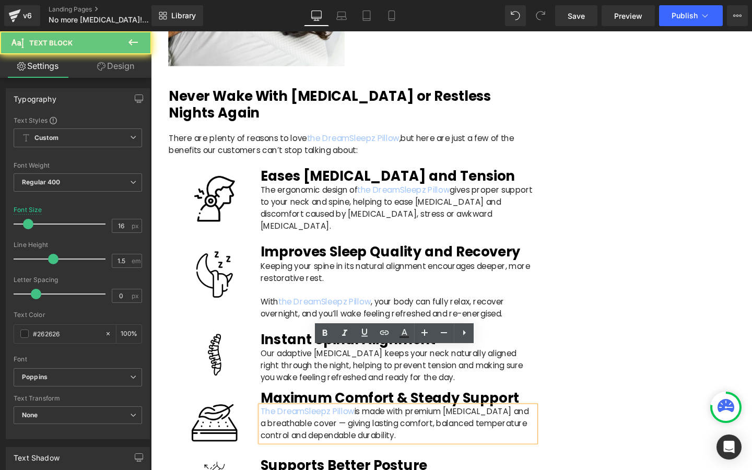
click at [349, 425] on p "The DreamSleepz Pillow is made with premium [MEDICAL_DATA] and a breathable cov…" at bounding box center [410, 444] width 289 height 38
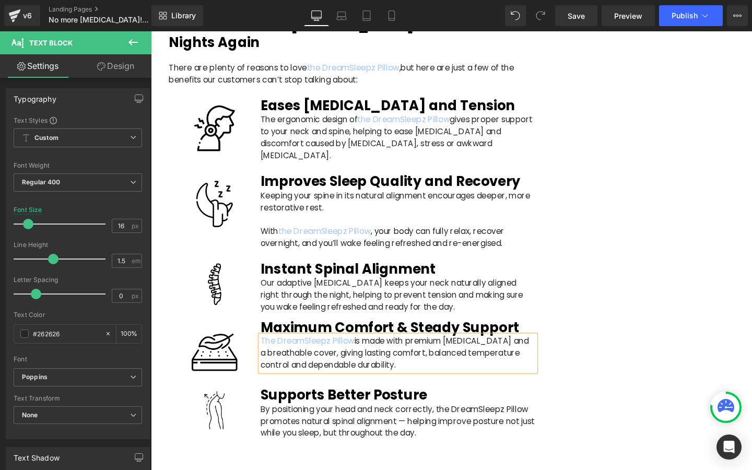
scroll to position [2061, 0]
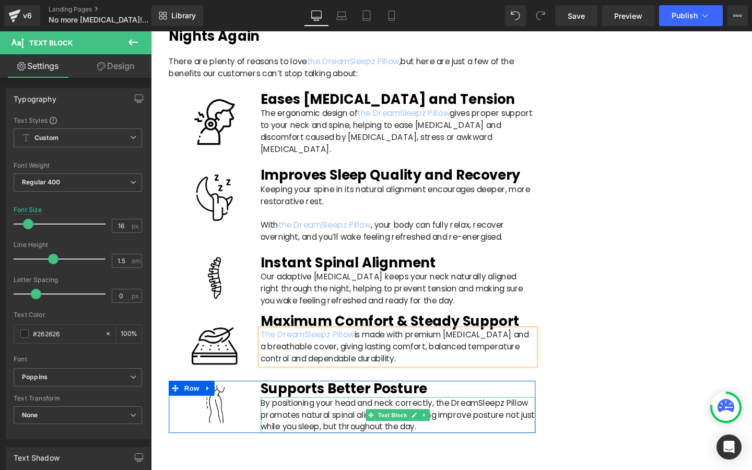
click at [453, 416] on p "By positioning your head and neck correctly, the DreamSleepz Pillow promotes na…" at bounding box center [410, 435] width 289 height 38
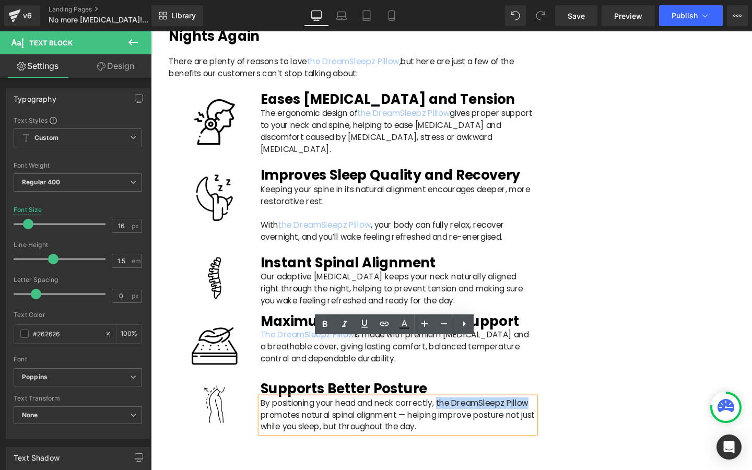
drag, startPoint x: 453, startPoint y: 361, endPoint x: 547, endPoint y: 361, distance: 94.0
click at [547, 416] on p "By positioning your head and neck correctly, the DreamSleepz Pillow promotes na…" at bounding box center [410, 435] width 289 height 38
click at [386, 327] on icon at bounding box center [384, 324] width 13 height 13
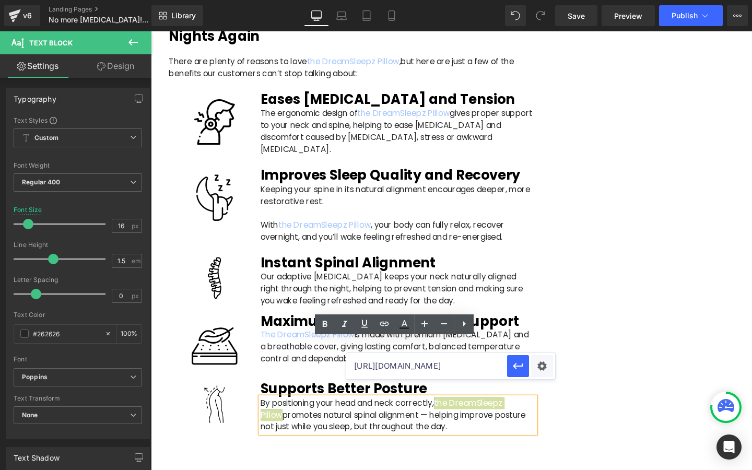
click at [375, 369] on input "[URL][DOMAIN_NAME]" at bounding box center [426, 366] width 161 height 26
paste input "[URL][DOMAIN_NAME]"
type input "[URL][DOMAIN_NAME]"
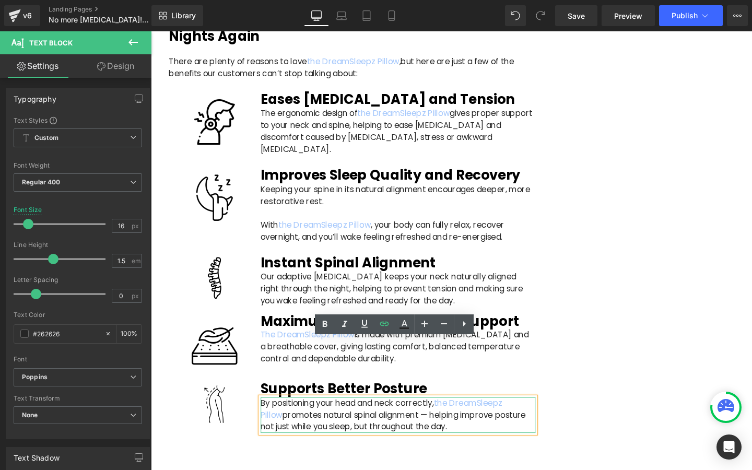
click at [422, 416] on p "By positioning your head and neck correctly, the DreamSleepz Pillow promotes na…" at bounding box center [410, 435] width 289 height 38
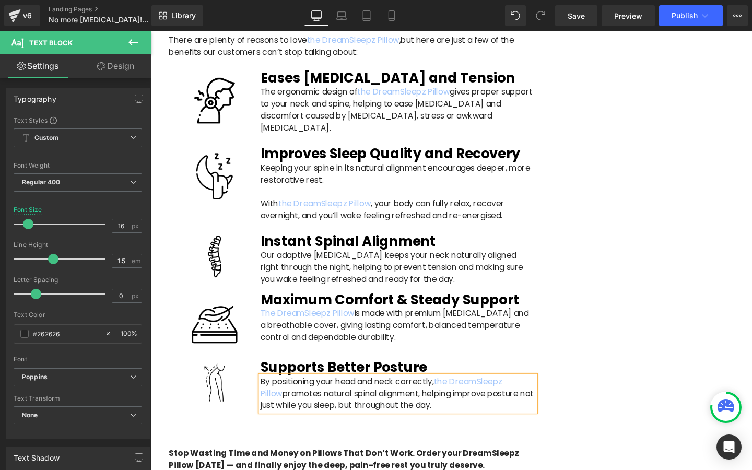
scroll to position [2087, 0]
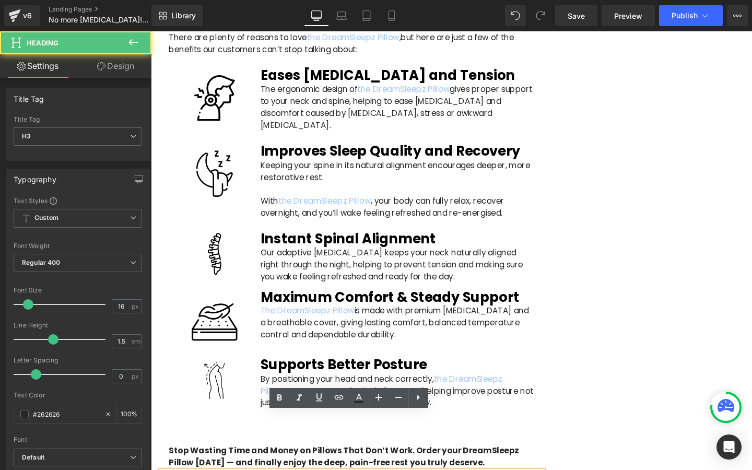
click at [217, 466] on b "Stop Wasting Time and Money on Pillows That Don’t Work. Order your DreamSleepz …" at bounding box center [354, 478] width 368 height 25
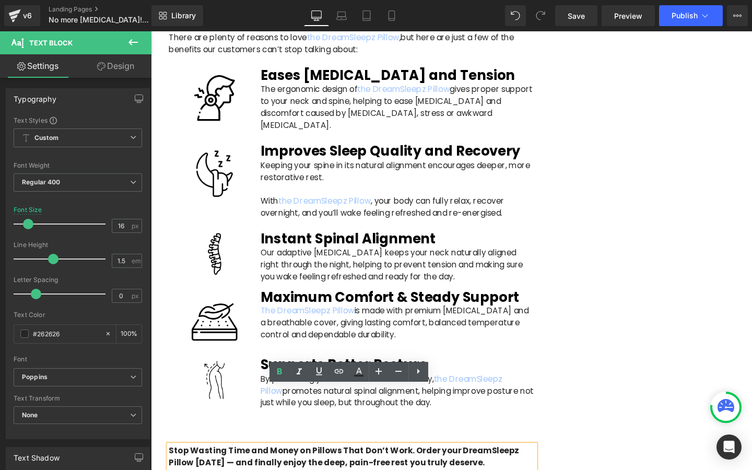
click at [214, 466] on b "Stop Wasting Time and Money on Pillows That Don’t Work. Order your DreamSleepz …" at bounding box center [354, 478] width 368 height 25
click at [206, 466] on b "Stop Wasting Time and Money on Pillows That Don’t Work. Order your DreamSleepz …" at bounding box center [354, 478] width 368 height 25
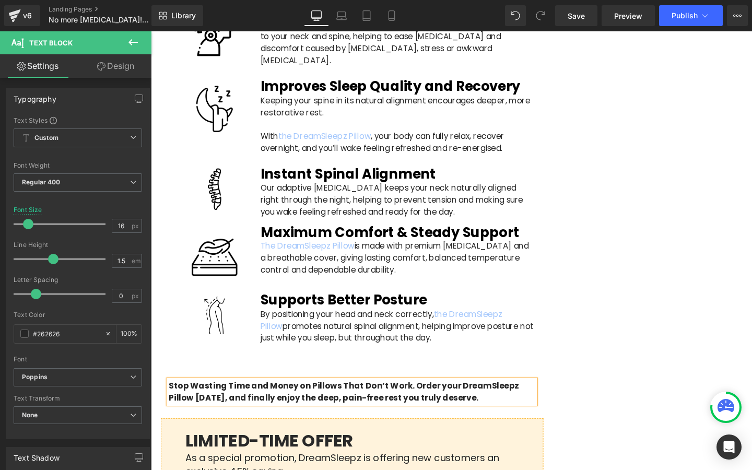
scroll to position [2223, 0]
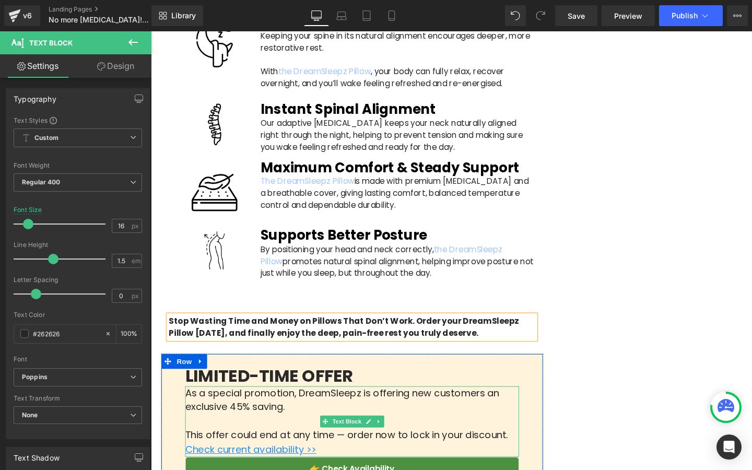
click at [292, 404] on p "As a special promotion, DreamSleepz is offering new customers an exclusive 45% …" at bounding box center [362, 419] width 351 height 30
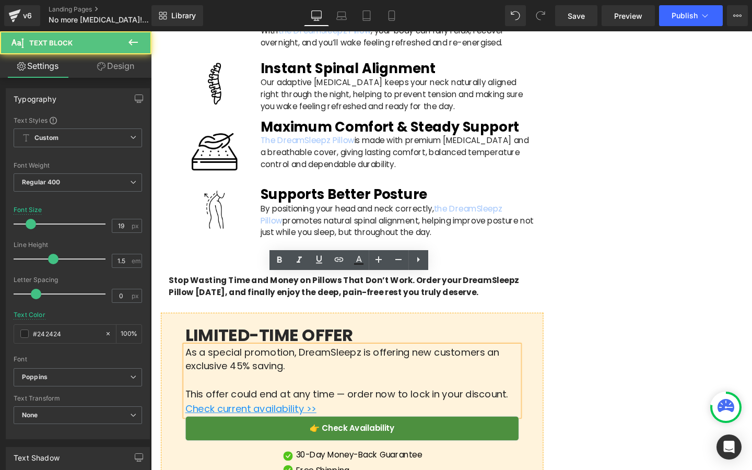
scroll to position [2279, 0]
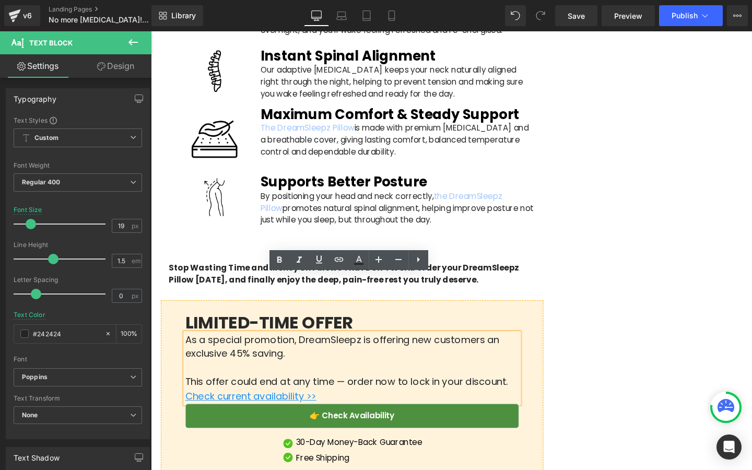
click at [356, 393] on p "This offer could end at any time — order now to lock in your discount." at bounding box center [362, 400] width 351 height 15
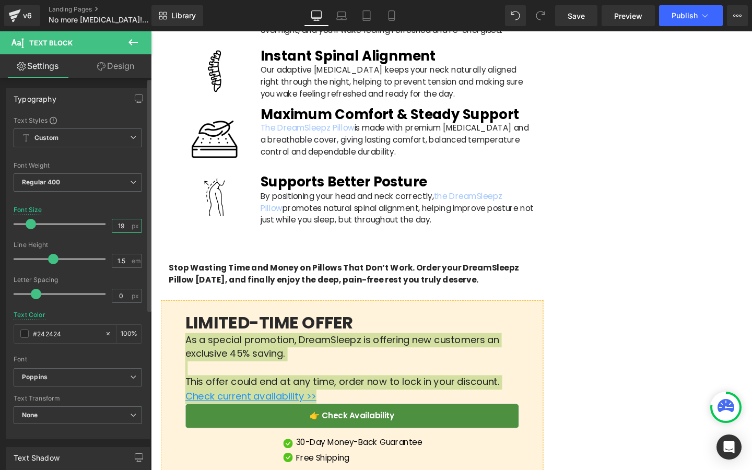
click at [121, 225] on input "19" at bounding box center [121, 225] width 18 height 13
type input "17"
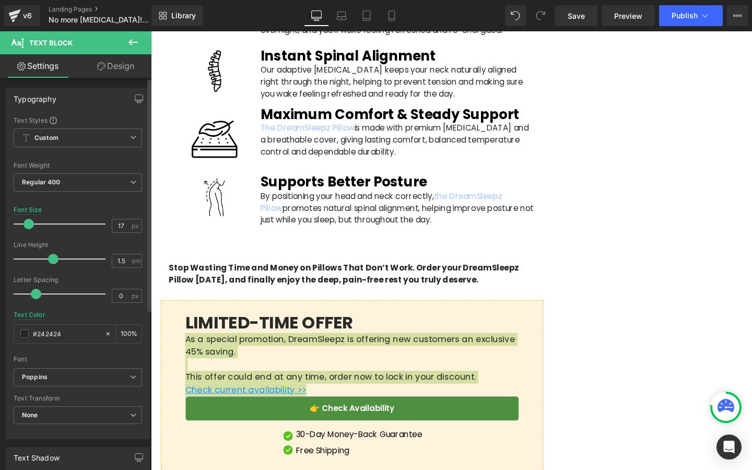
click at [89, 204] on div "Font Default Poppins Poppins Default Poppins Open Font Manager" at bounding box center [78, 242] width 128 height 252
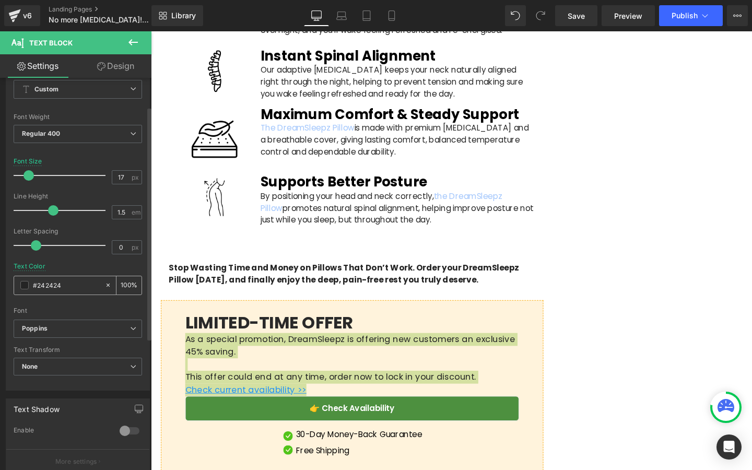
scroll to position [50, 0]
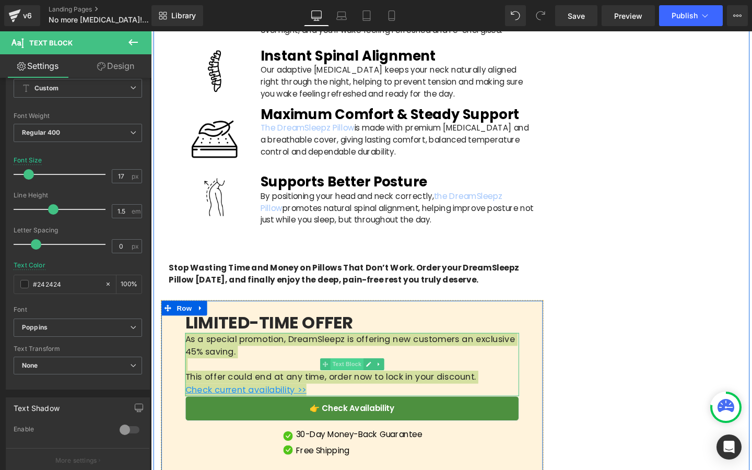
click at [345, 375] on span "Text Block" at bounding box center [356, 381] width 34 height 13
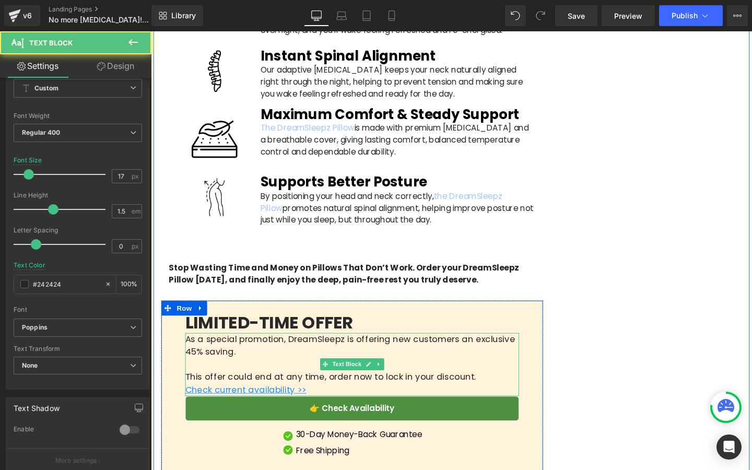
click at [315, 375] on p at bounding box center [362, 382] width 351 height 14
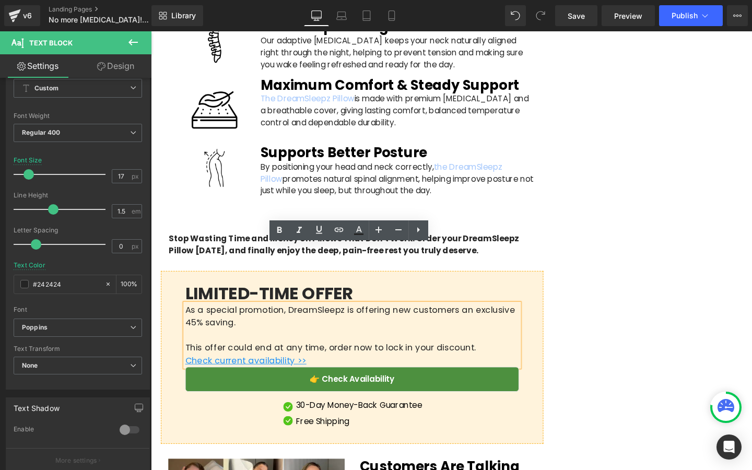
scroll to position [2488, 0]
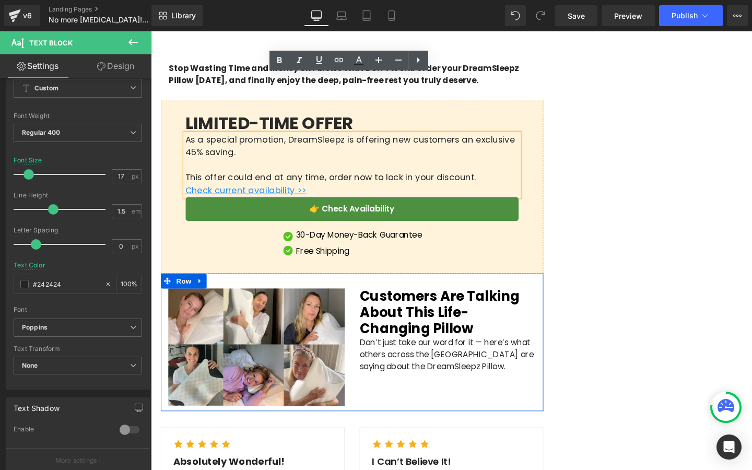
click at [427, 352] on p "Don’t just take our word for it — here’s what others across the [GEOGRAPHIC_DAT…" at bounding box center [462, 371] width 185 height 38
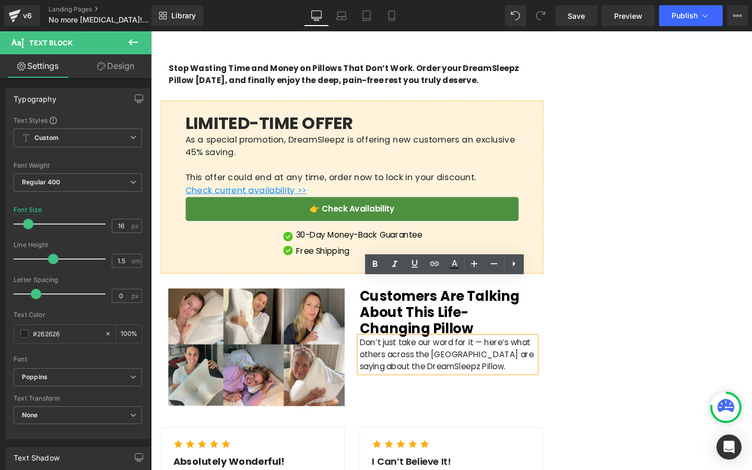
click at [502, 352] on p "Don’t just take our word for it — here’s what others across the [GEOGRAPHIC_DAT…" at bounding box center [462, 371] width 185 height 38
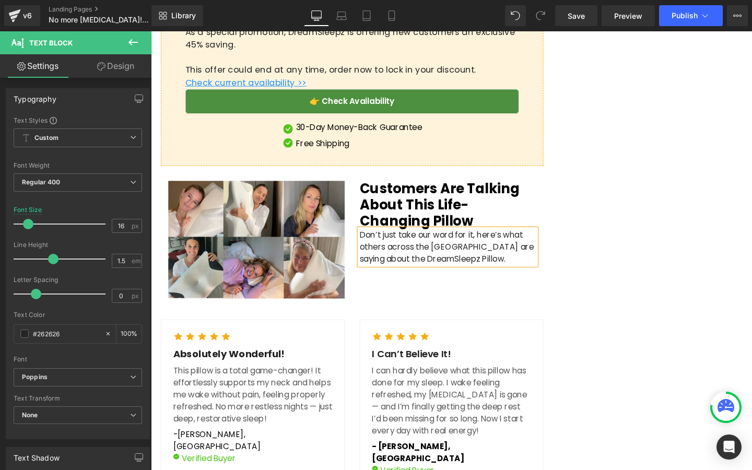
scroll to position [2671, 0]
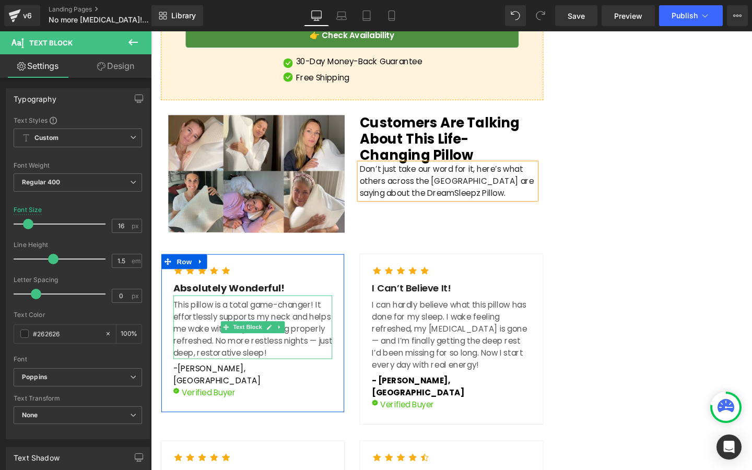
click at [305, 313] on p "This pillow is a total game-changer! It effortlessly supports my neck and helps…" at bounding box center [257, 344] width 167 height 63
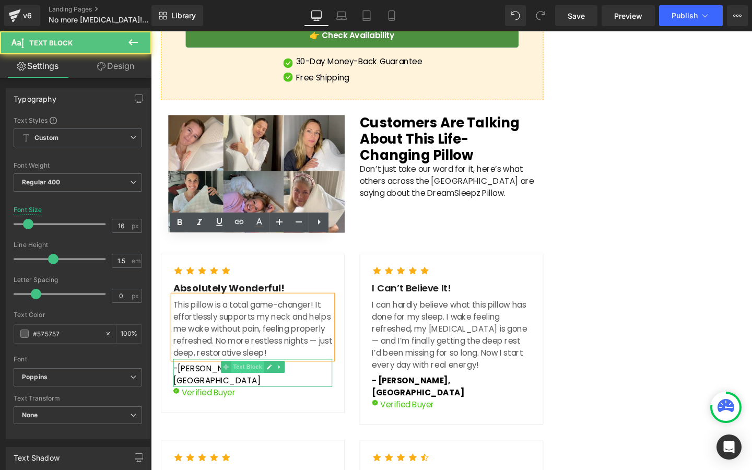
click at [248, 378] on span "Text Block" at bounding box center [252, 384] width 34 height 13
click at [190, 380] on span "[PERSON_NAME], [GEOGRAPHIC_DATA]" at bounding box center [220, 392] width 92 height 25
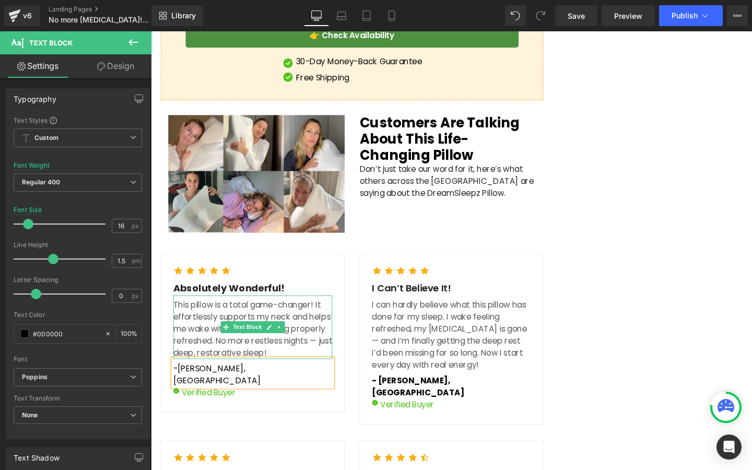
click at [189, 380] on span "[PERSON_NAME], [GEOGRAPHIC_DATA]" at bounding box center [220, 392] width 92 height 25
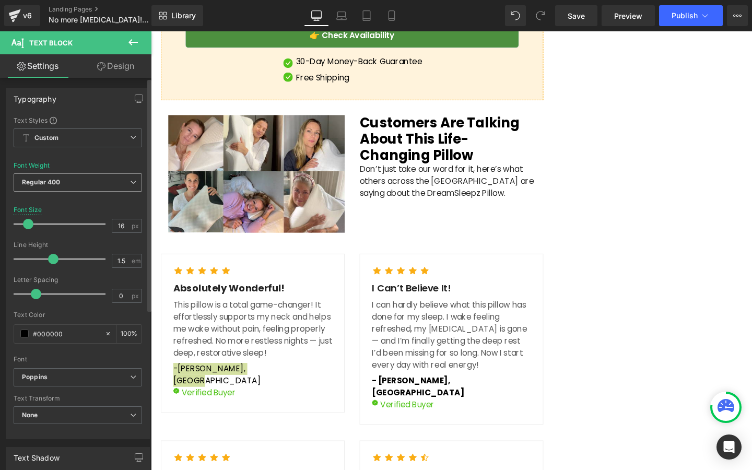
click at [85, 194] on div "Regular 400 Thin 100 Semi Thin 200 Light 300 Regular 400 Medium 500 Semi Bold 6…" at bounding box center [78, 184] width 128 height 23
click at [87, 187] on span "Regular 400" at bounding box center [78, 182] width 128 height 18
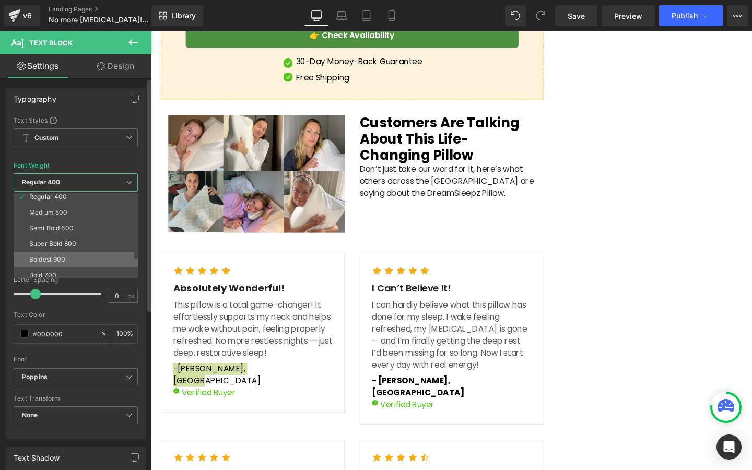
scroll to position [61, 0]
click at [81, 262] on li "Bold 700" at bounding box center [78, 265] width 129 height 16
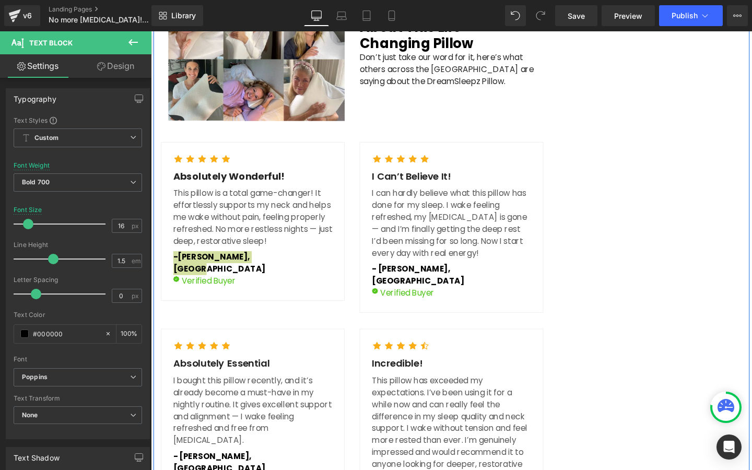
scroll to position [2793, 0]
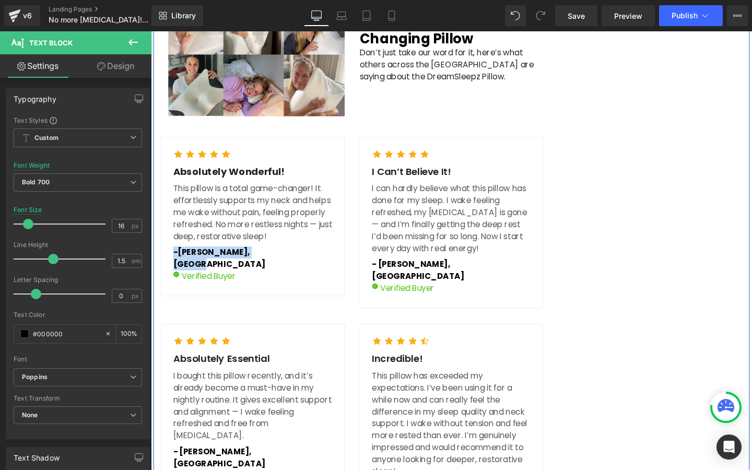
click at [300, 387] on p "I bought this pillow recently, and it’s already become a must-have in my nightl…" at bounding box center [257, 424] width 167 height 75
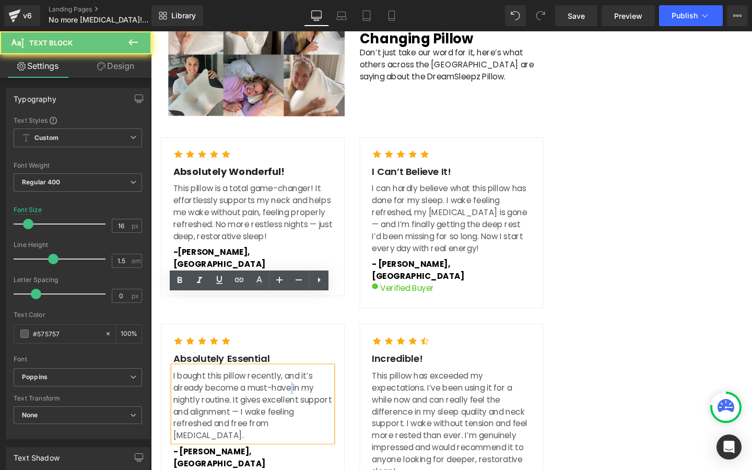
click at [300, 387] on p "I bought this pillow recently, and it’s already become a must-have in my nightl…" at bounding box center [257, 424] width 167 height 75
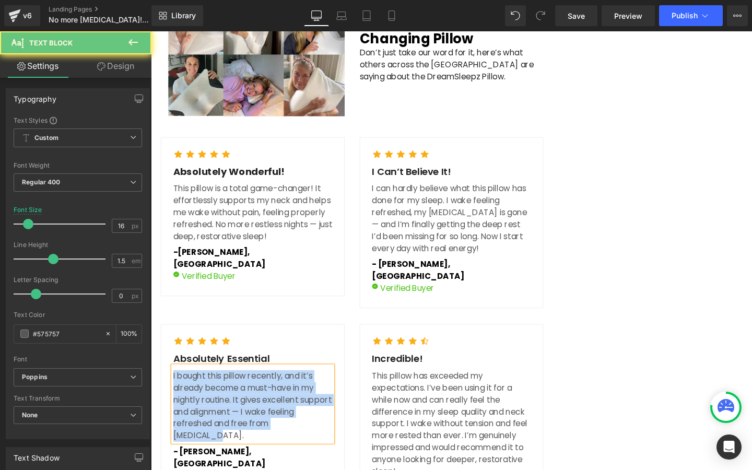
click at [281, 387] on p "I bought this pillow recently, and it’s already become a must-have in my nightl…" at bounding box center [257, 424] width 167 height 75
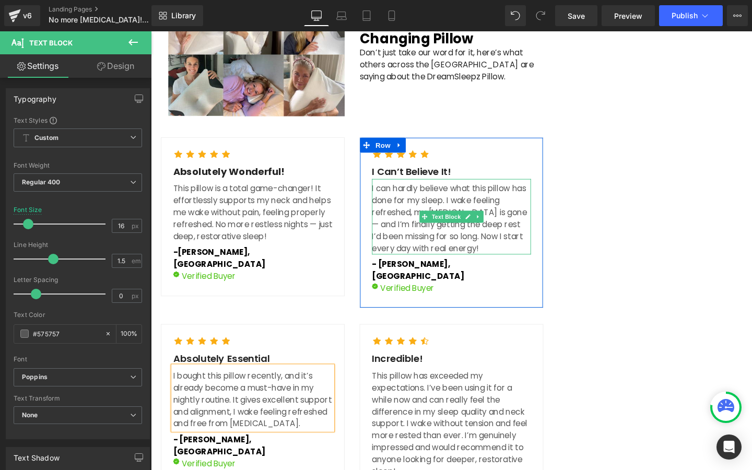
click at [522, 191] on p "I can hardly believe what this pillow has done for my sleep. I wake feeling ref…" at bounding box center [466, 228] width 167 height 75
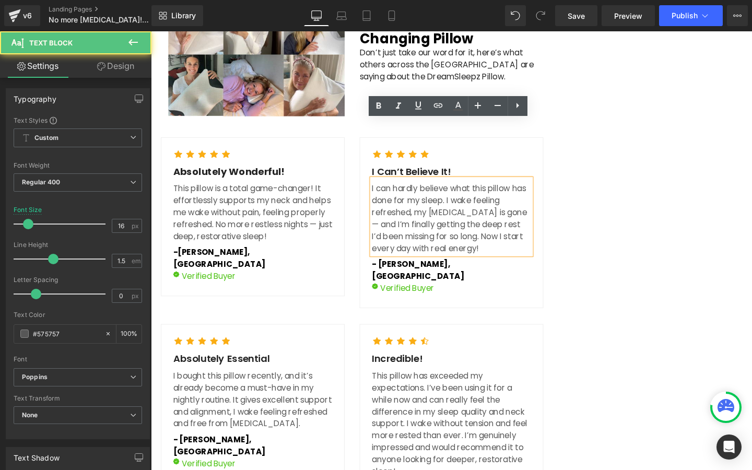
click at [523, 191] on p "I can hardly believe what this pillow has done for my sleep. I wake feeling ref…" at bounding box center [466, 228] width 167 height 75
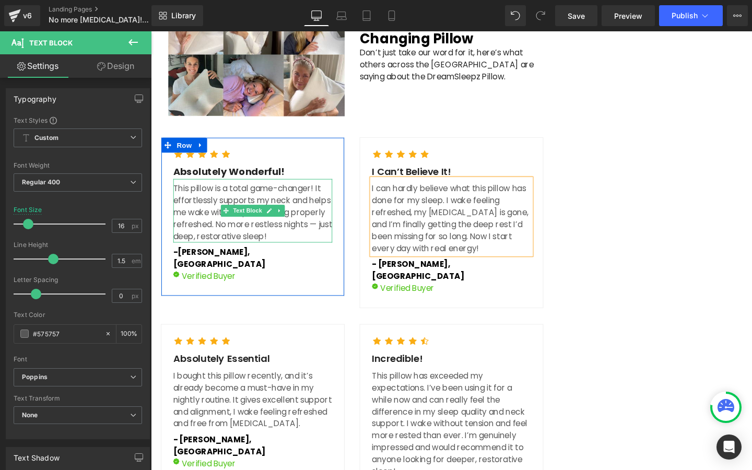
click at [305, 191] on p "This pillow is a total game-changer! It effortlessly supports my neck and helps…" at bounding box center [257, 222] width 167 height 63
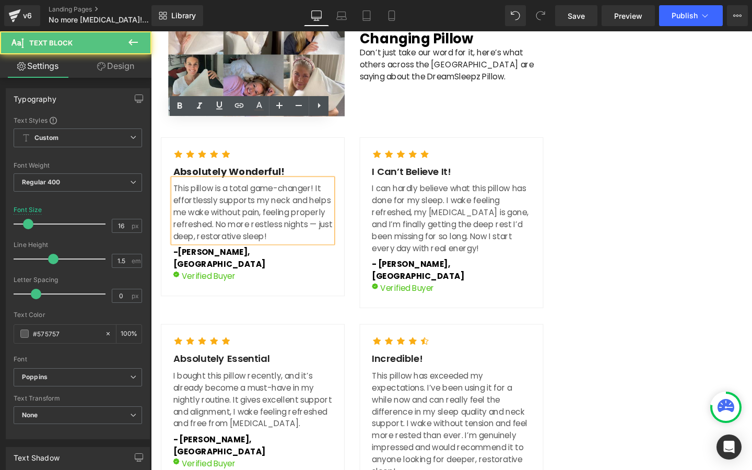
click at [174, 186] on div "This pillow is a total game-changer! It effortlessly supports my neck and helps…" at bounding box center [257, 219] width 167 height 67
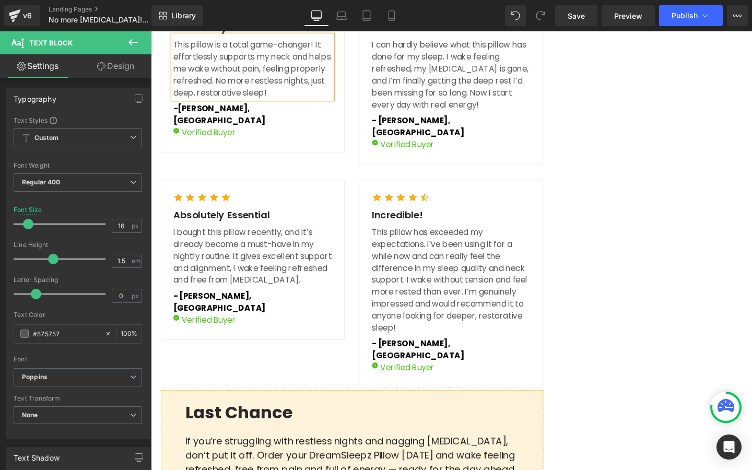
scroll to position [2989, 0]
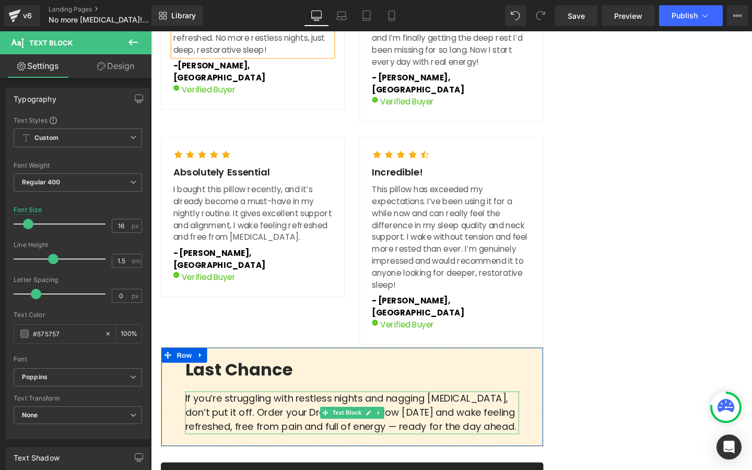
click at [333, 410] on p "If you’re struggling with restless nights and nagging [MEDICAL_DATA], don’t put…" at bounding box center [362, 432] width 351 height 45
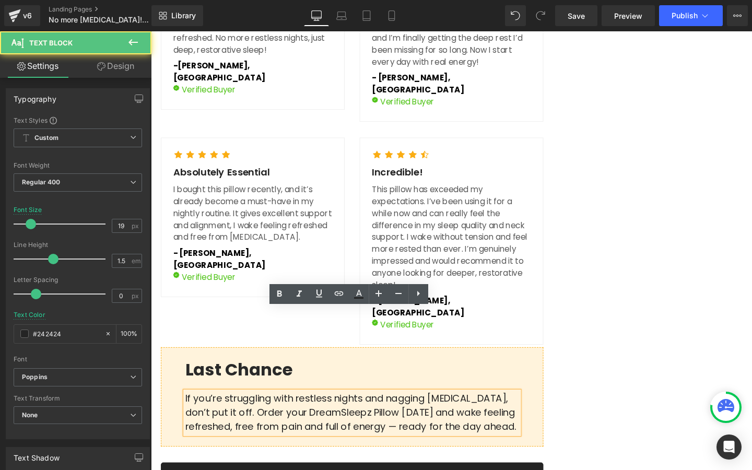
click at [278, 410] on p "If you’re struggling with restless nights and nagging [MEDICAL_DATA], don’t put…" at bounding box center [362, 432] width 351 height 45
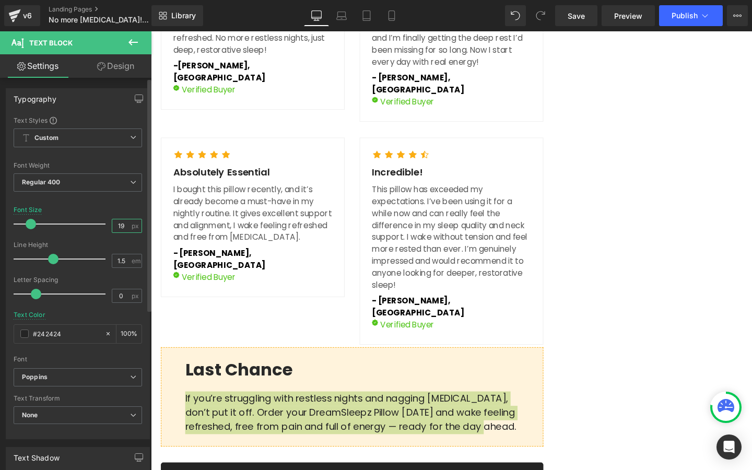
click at [124, 226] on input "19" at bounding box center [121, 225] width 18 height 13
type input "17"
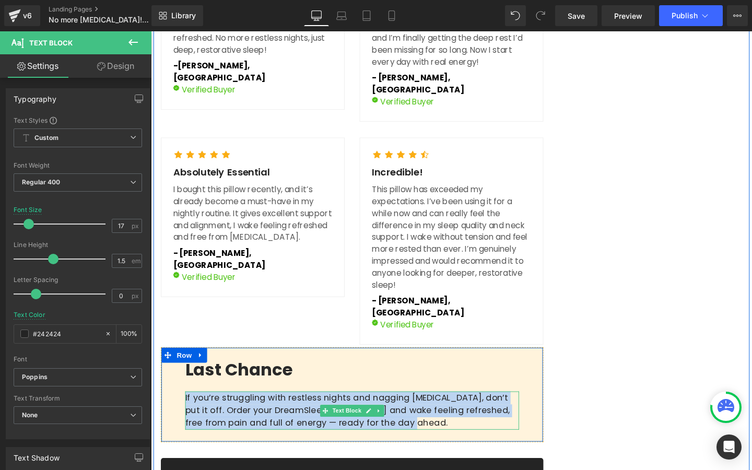
click at [267, 410] on p "If you’re struggling with restless nights and nagging [MEDICAL_DATA], don’t put…" at bounding box center [362, 430] width 351 height 40
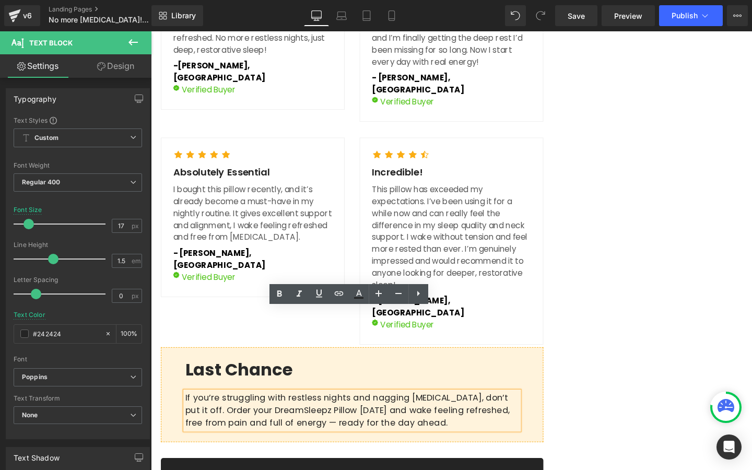
click at [297, 410] on p "If you’re struggling with restless nights and nagging [MEDICAL_DATA], don’t put…" at bounding box center [362, 430] width 351 height 40
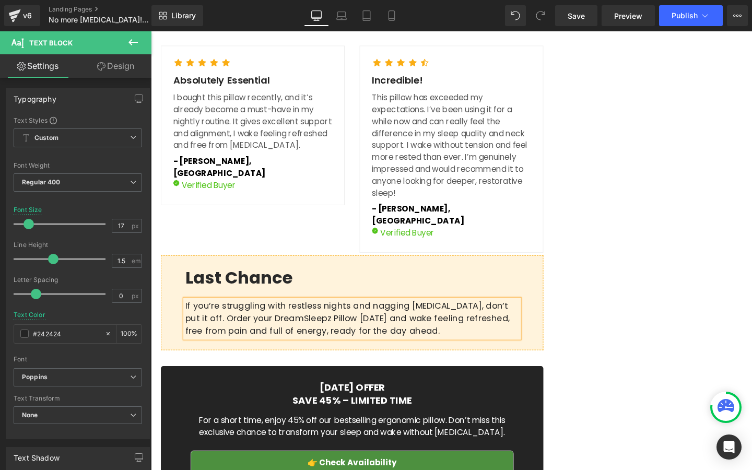
scroll to position [3097, 0]
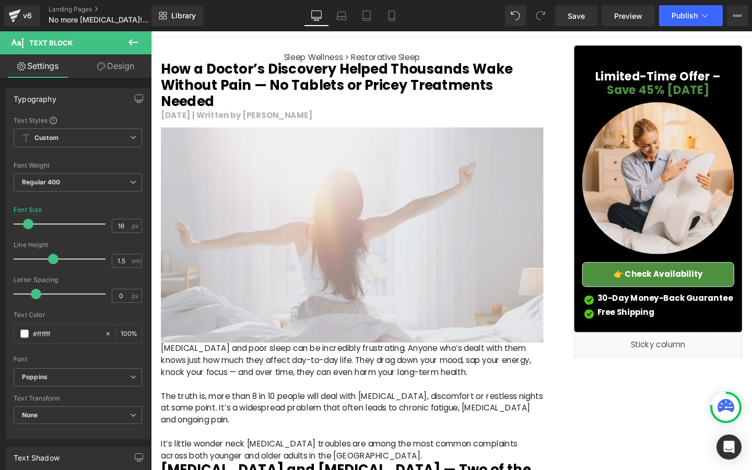
scroll to position [41, 0]
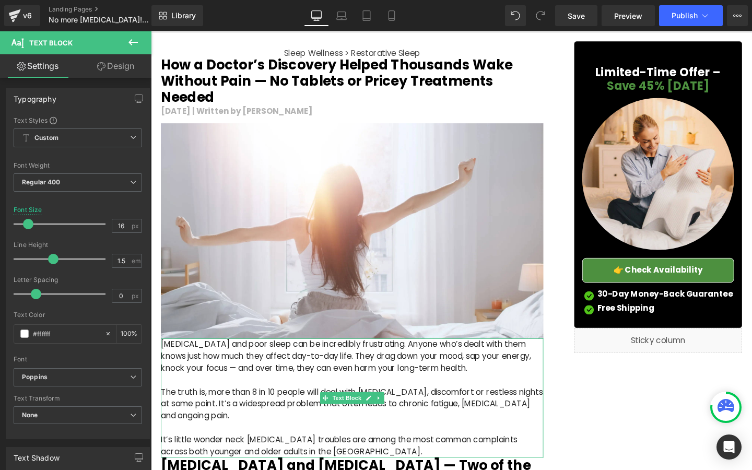
click at [193, 368] on p "[MEDICAL_DATA] and poor sleep can be incredibly frustrating. Anyone who’s dealt…" at bounding box center [362, 373] width 402 height 38
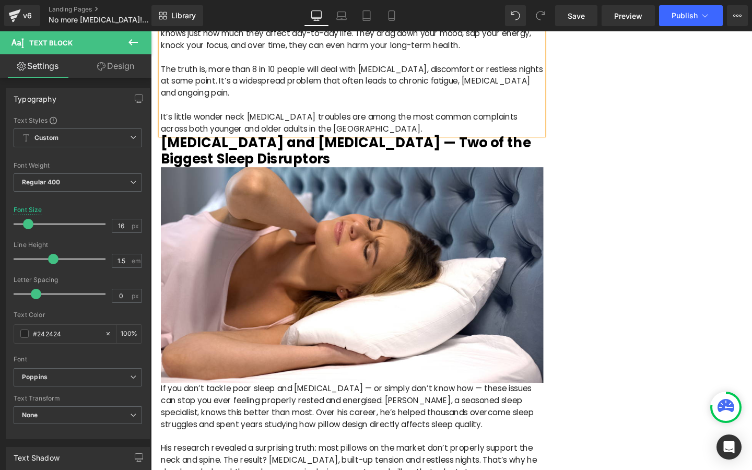
scroll to position [496, 0]
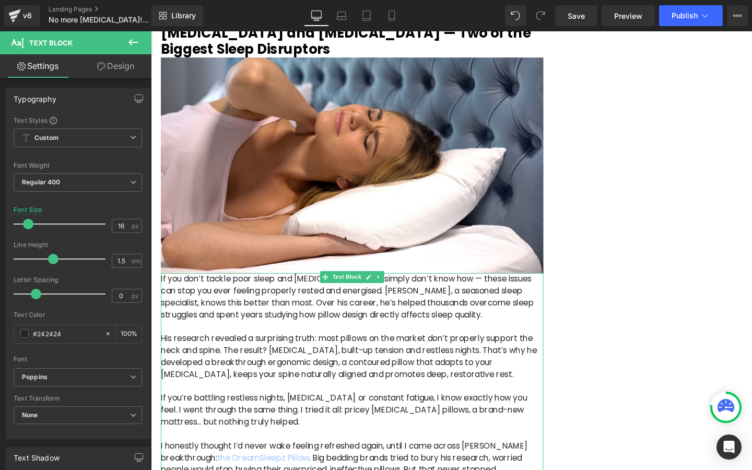
click at [369, 298] on p "If you don’t tackle poor sleep and [MEDICAL_DATA] — or simply don’t know how — …" at bounding box center [362, 311] width 402 height 50
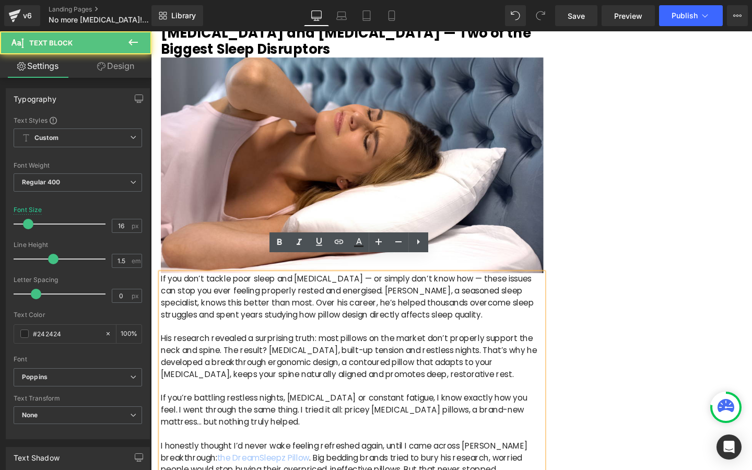
click at [355, 286] on p "If you don’t tackle poor sleep and [MEDICAL_DATA] — or simply don’t know how — …" at bounding box center [362, 311] width 402 height 50
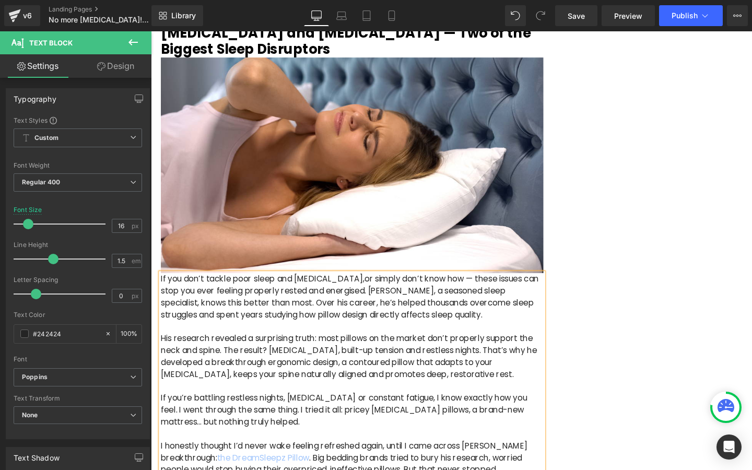
click at [459, 286] on p "If you don’t tackle poor sleep and [MEDICAL_DATA],or simply don’t know how — th…" at bounding box center [362, 311] width 402 height 50
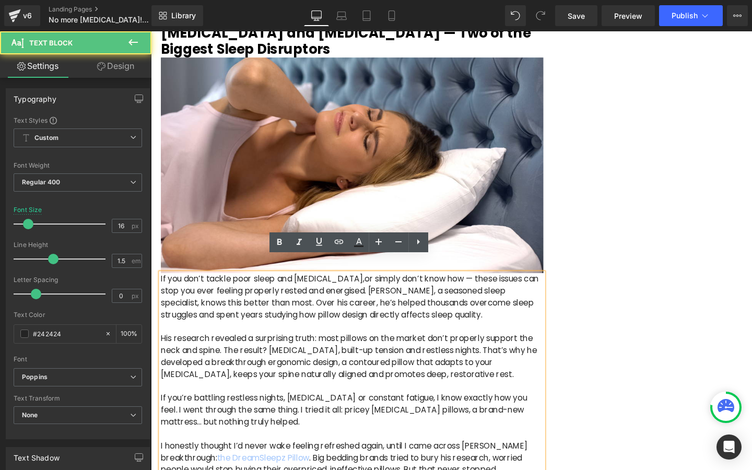
click at [462, 286] on p "If you don’t tackle poor sleep and [MEDICAL_DATA],or simply don’t know how — th…" at bounding box center [362, 311] width 402 height 50
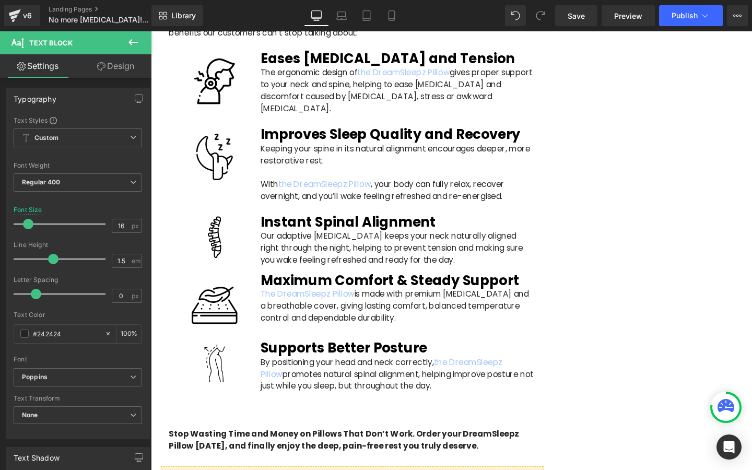
scroll to position [2120, 0]
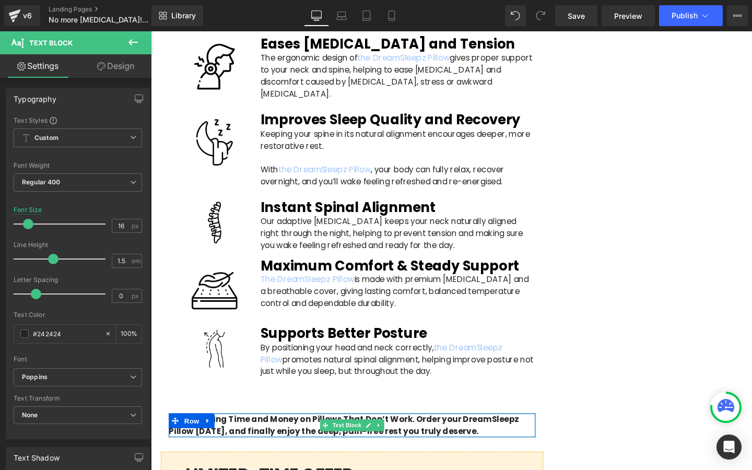
click at [293, 433] on b "Stop Wasting Time and Money on Pillows That Don’t Work. Order your DreamSleepz …" at bounding box center [354, 445] width 368 height 25
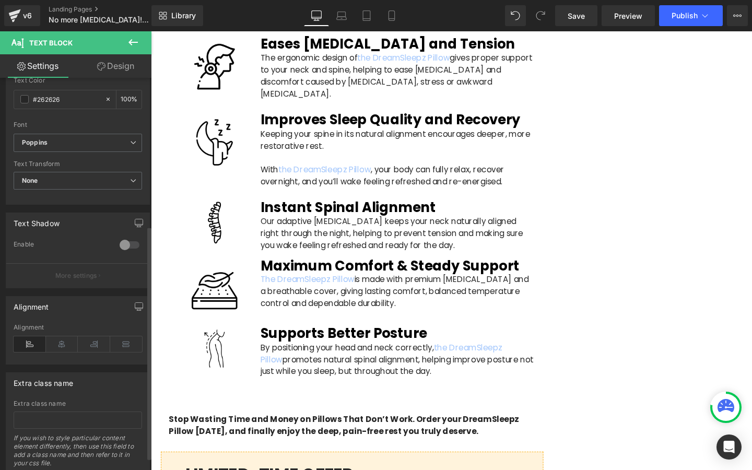
scroll to position [255, 0]
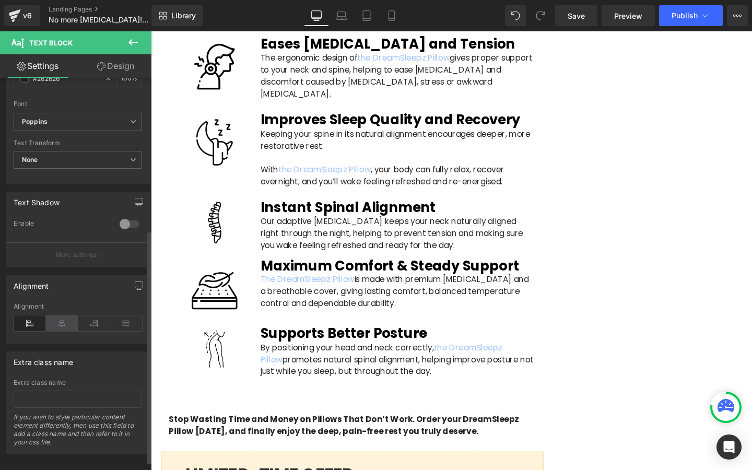
click at [61, 319] on icon at bounding box center [62, 323] width 32 height 16
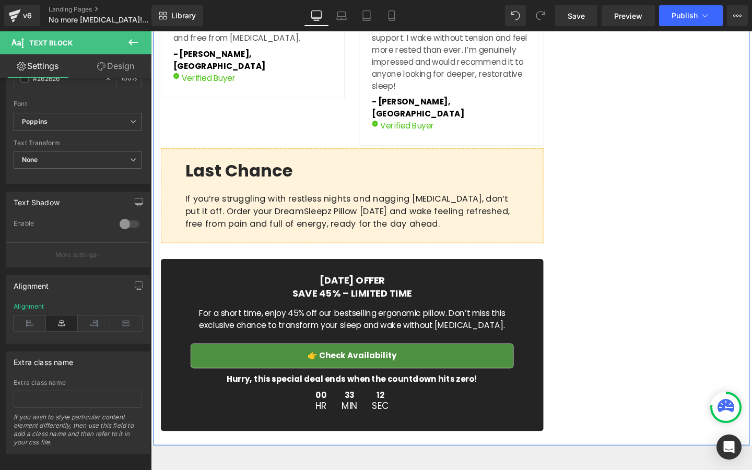
scroll to position [3218, 0]
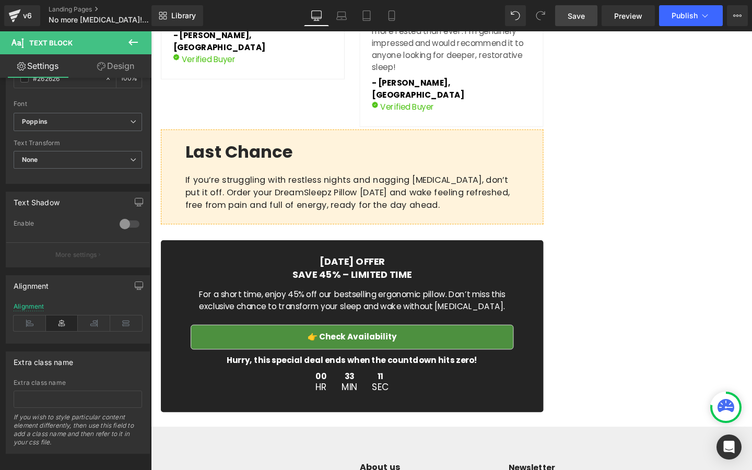
click at [585, 19] on span "Save" at bounding box center [576, 15] width 17 height 11
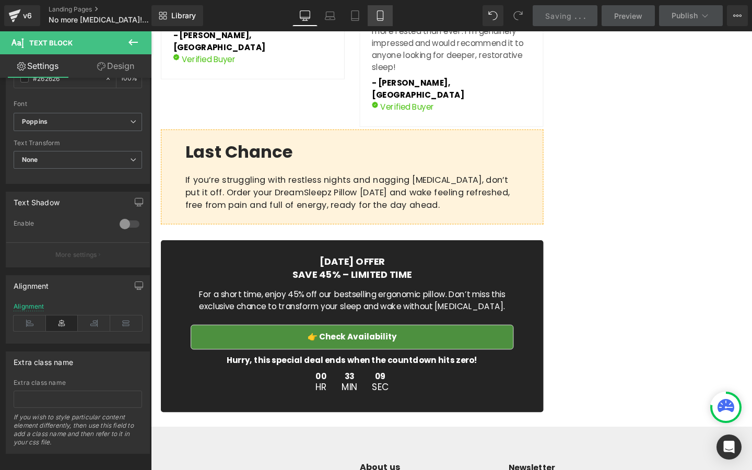
click at [381, 14] on icon at bounding box center [380, 15] width 10 height 10
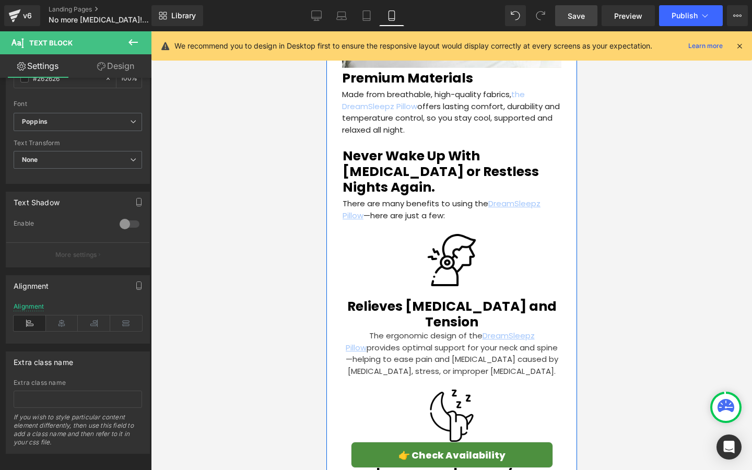
scroll to position [2322, 0]
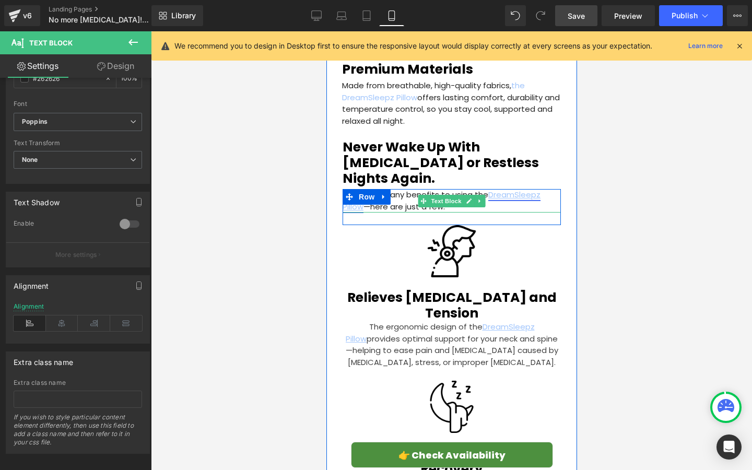
click at [352, 189] on u "DreamSleepz Pillow" at bounding box center [441, 200] width 198 height 23
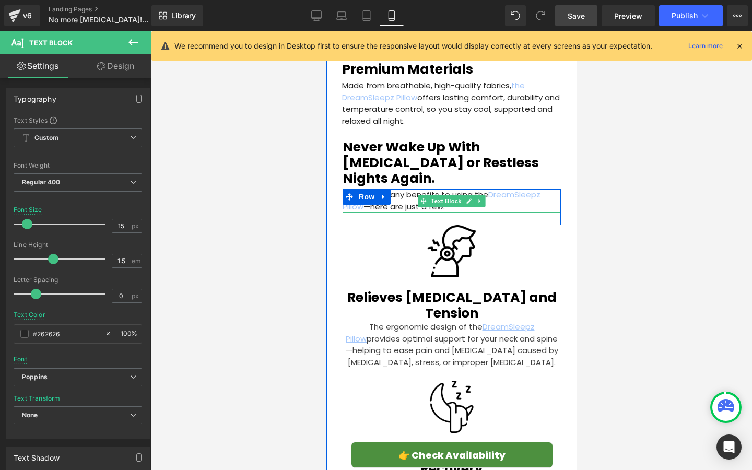
click at [415, 189] on p "There are many benefits to using the DreamSleepz Pillow —here are just a few:" at bounding box center [451, 200] width 218 height 23
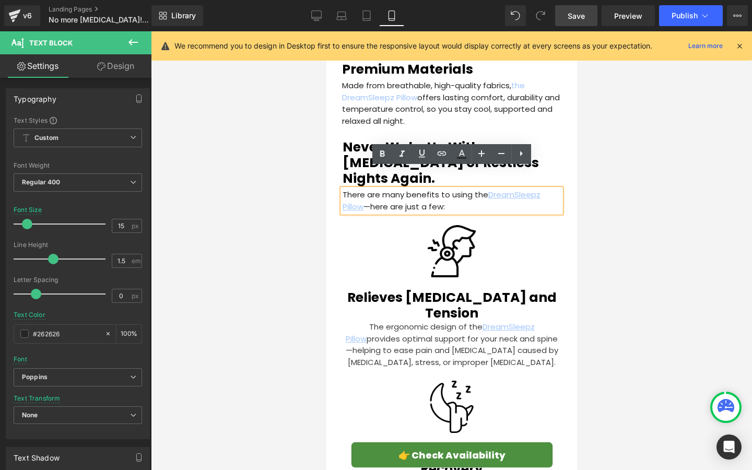
click at [368, 189] on p "There are many benefits to using the DreamSleepz Pillow —here are just a few:" at bounding box center [451, 200] width 218 height 23
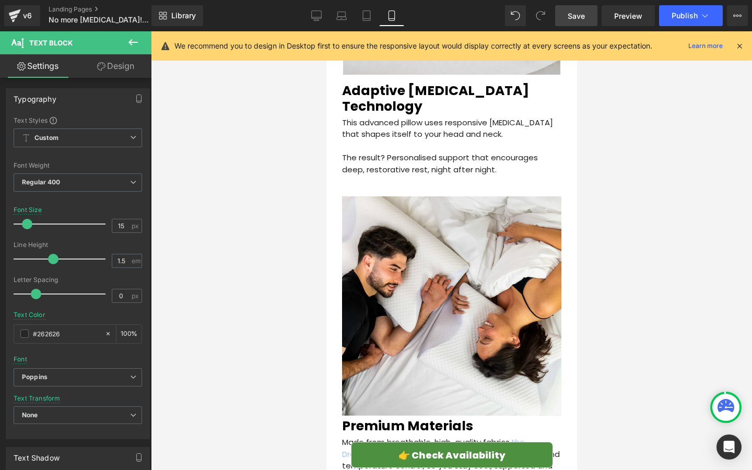
scroll to position [2091, 0]
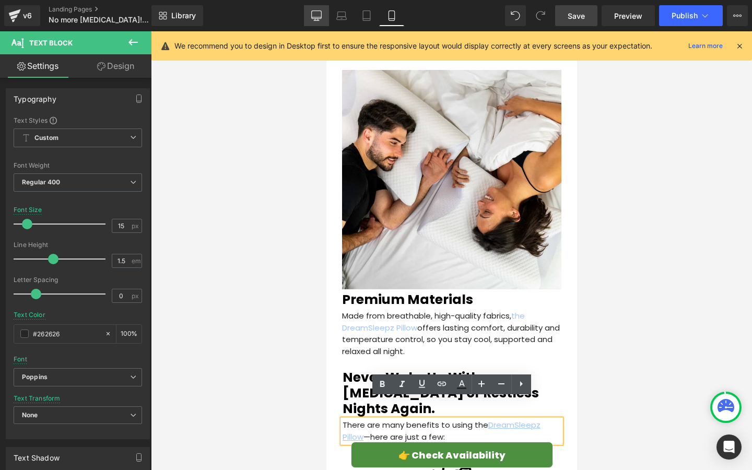
click at [311, 15] on link "Desktop" at bounding box center [316, 15] width 25 height 21
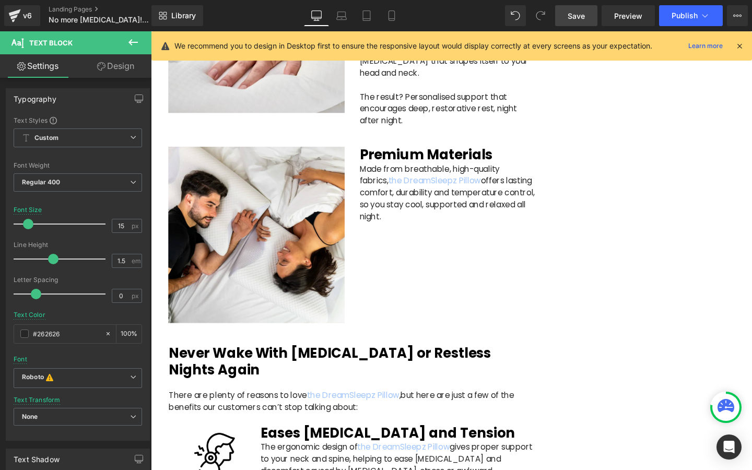
scroll to position [1709, 0]
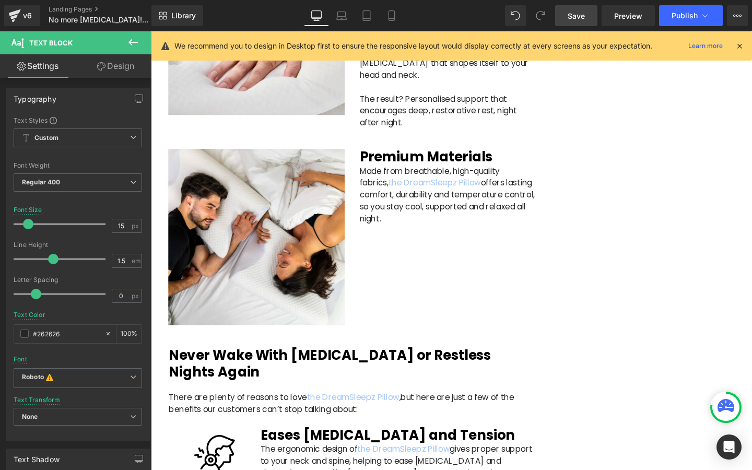
click at [403, 172] on p "Made from breathable, high-quality fabrics, the DreamSleepz Pillow offers lasti…" at bounding box center [462, 203] width 185 height 63
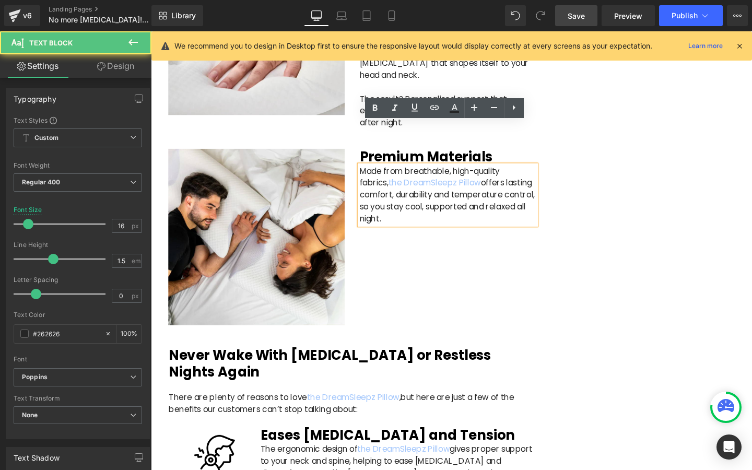
click at [409, 172] on p "Made from breathable, high-quality fabrics, the DreamSleepz Pillow offers lasti…" at bounding box center [462, 203] width 185 height 63
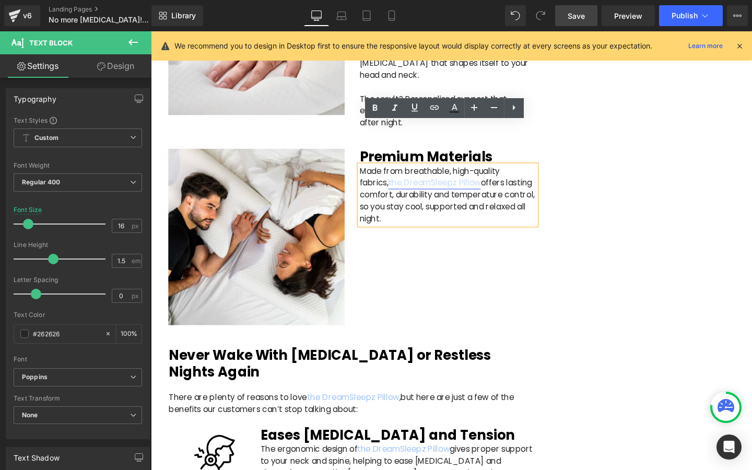
click at [408, 184] on link "the DreamSleepz Pillow" at bounding box center [449, 190] width 97 height 12
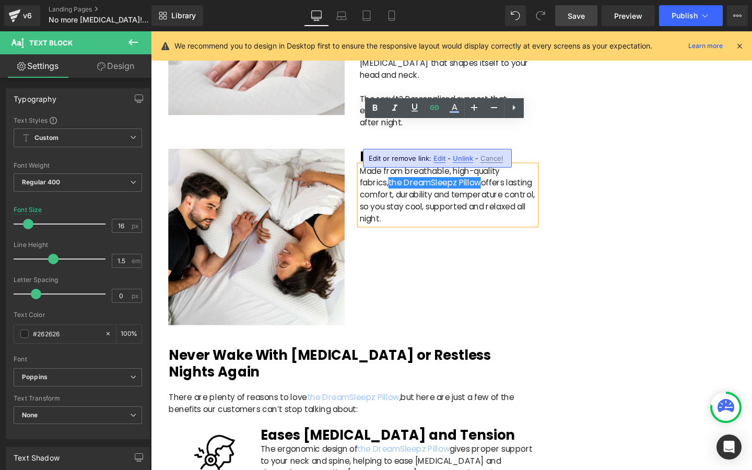
click at [437, 159] on span "Edit" at bounding box center [439, 158] width 12 height 9
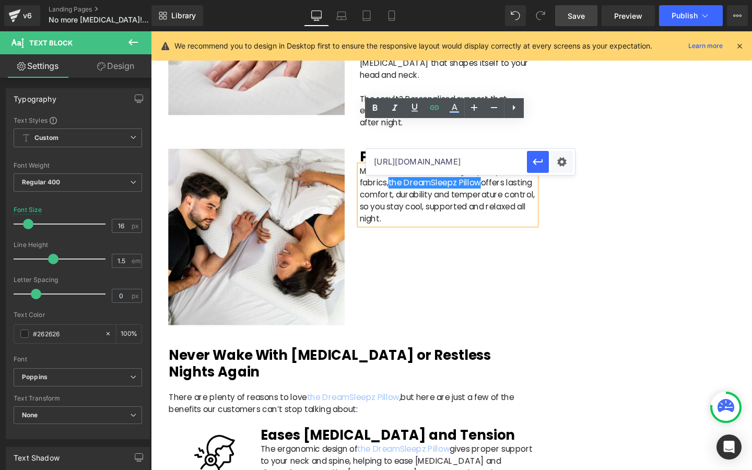
click at [431, 166] on input "[URL][DOMAIN_NAME]" at bounding box center [446, 162] width 161 height 26
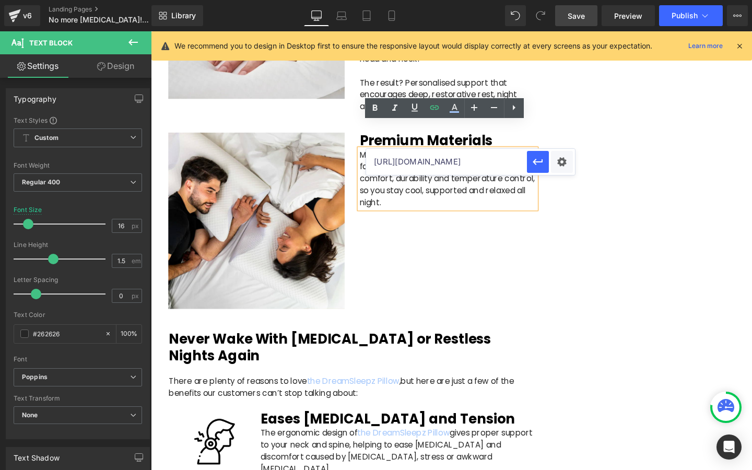
scroll to position [1740, 0]
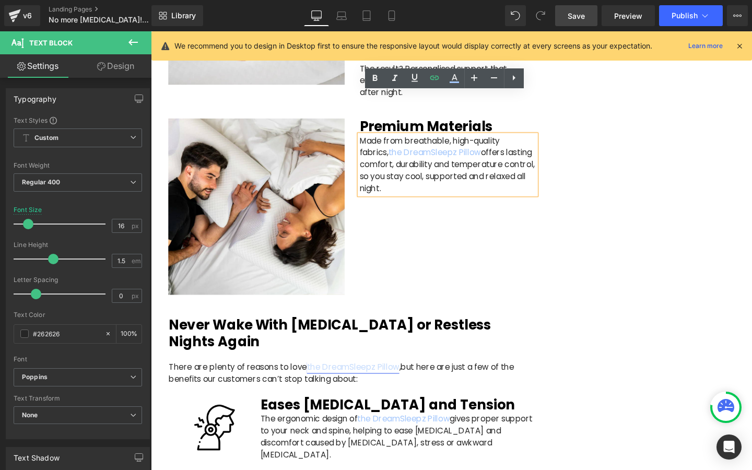
click at [346, 379] on link "the DreamSleepz Pillow" at bounding box center [363, 385] width 97 height 12
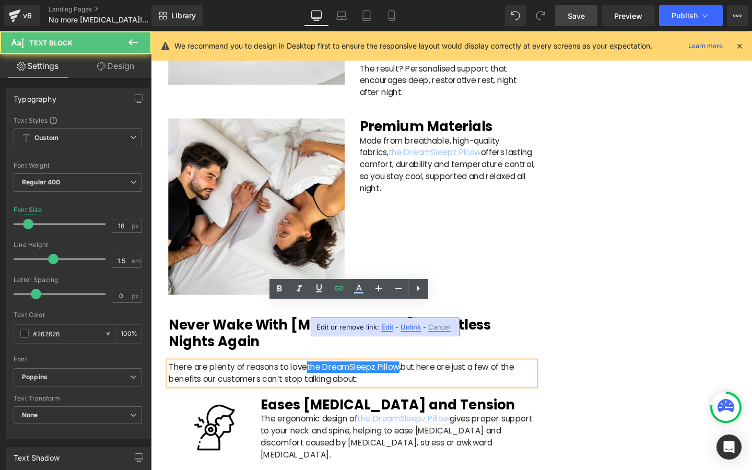
click at [382, 329] on span "Edit" at bounding box center [387, 327] width 12 height 9
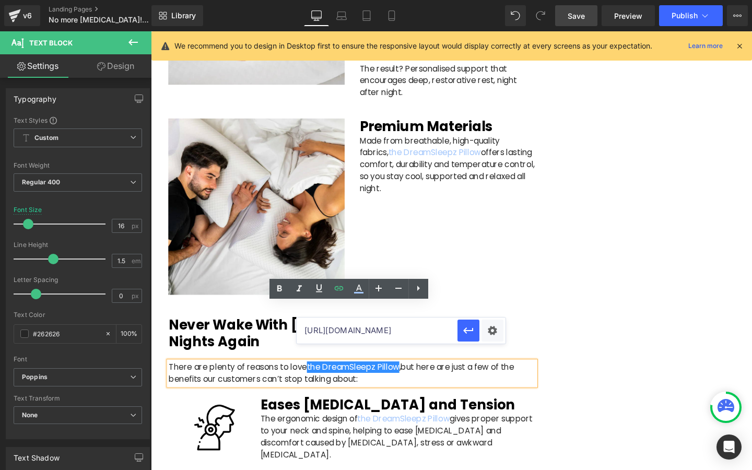
click at [366, 330] on input "[URL][DOMAIN_NAME]" at bounding box center [377, 331] width 161 height 26
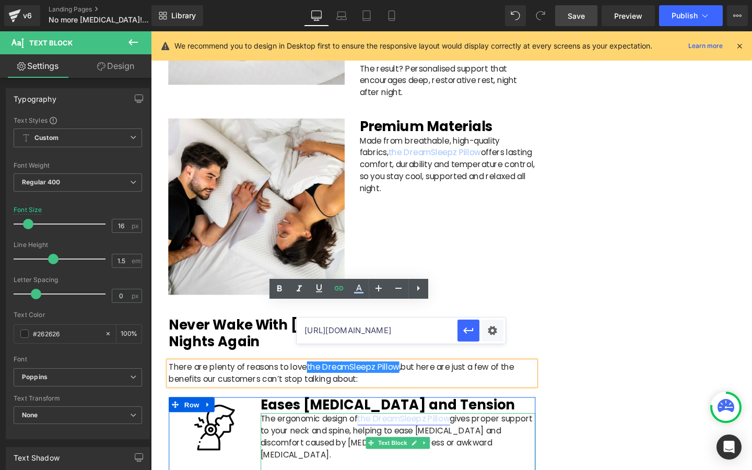
click at [402, 433] on link "the DreamSleepz Pillow" at bounding box center [416, 439] width 97 height 12
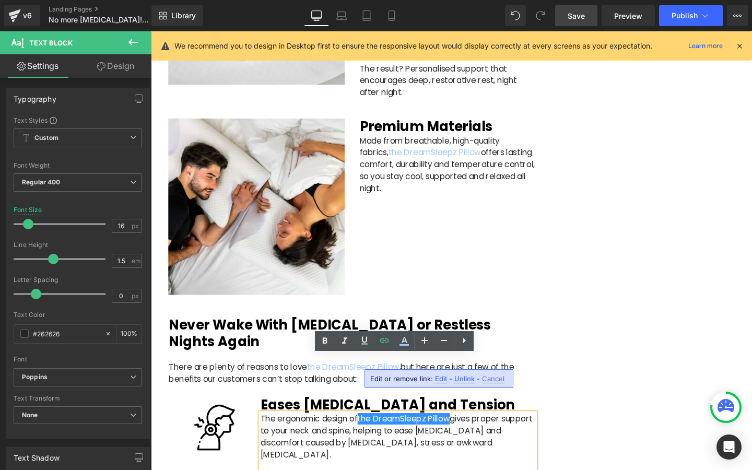
click at [436, 378] on span "Edit" at bounding box center [441, 378] width 12 height 9
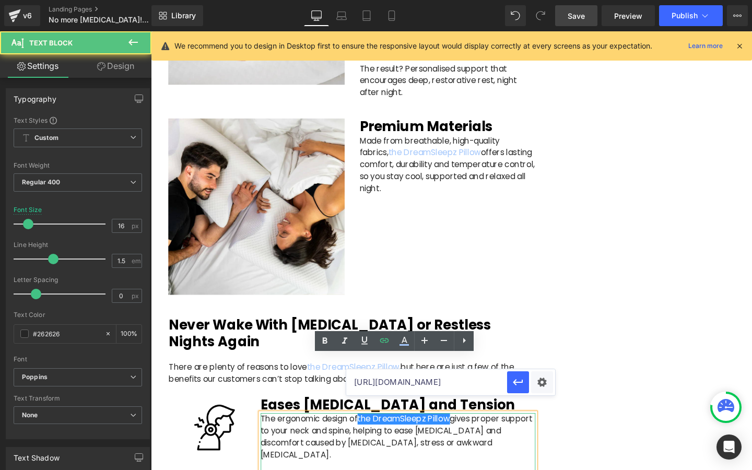
click at [315, 433] on p "The ergonomic design of the DreamSleepz Pillow gives proper support to your nec…" at bounding box center [410, 464] width 289 height 63
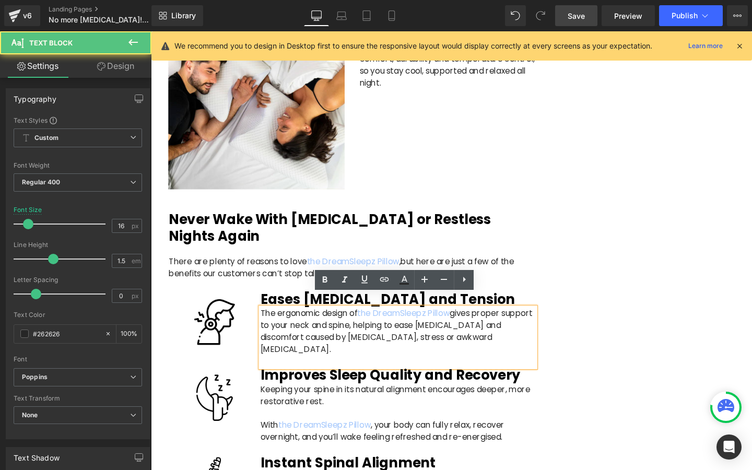
scroll to position [1869, 0]
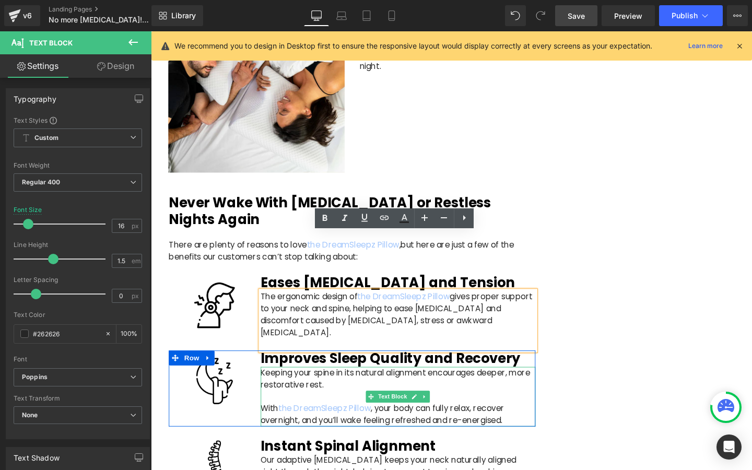
click at [323, 421] on p "With the DreamSleepz Pillow , your body can fully relax, recover overnight, and…" at bounding box center [410, 433] width 289 height 25
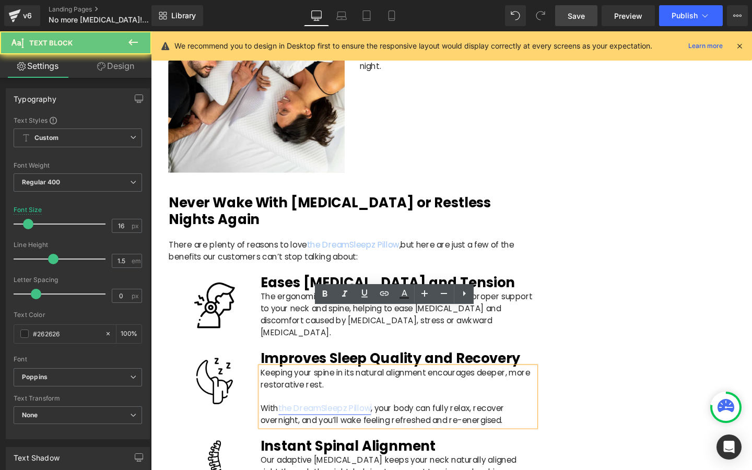
click at [323, 421] on link "the DreamSleepz Pillow" at bounding box center [333, 427] width 97 height 12
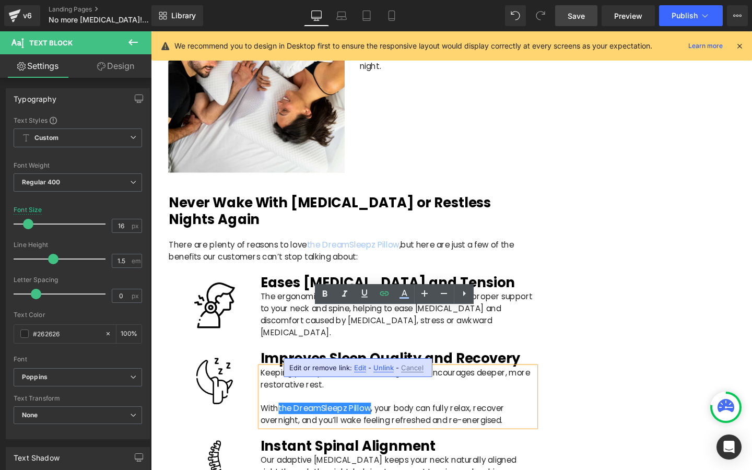
click at [362, 368] on span "Edit" at bounding box center [360, 367] width 12 height 9
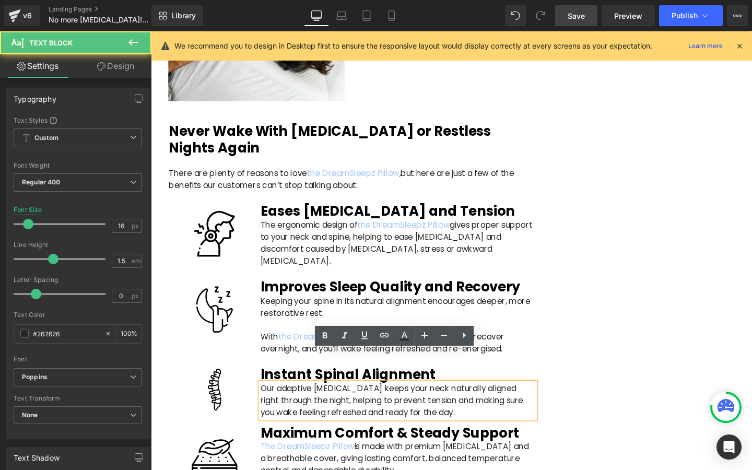
scroll to position [1958, 0]
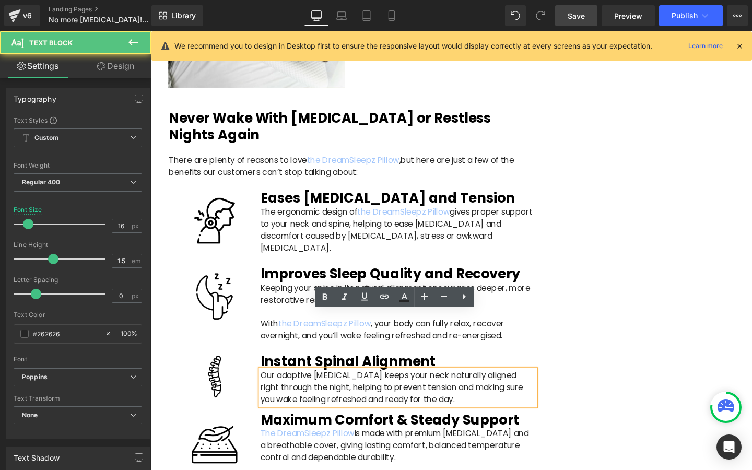
click at [333, 448] on p "The DreamSleepz Pillow is made with premium [MEDICAL_DATA] and a breathable cov…" at bounding box center [410, 467] width 289 height 38
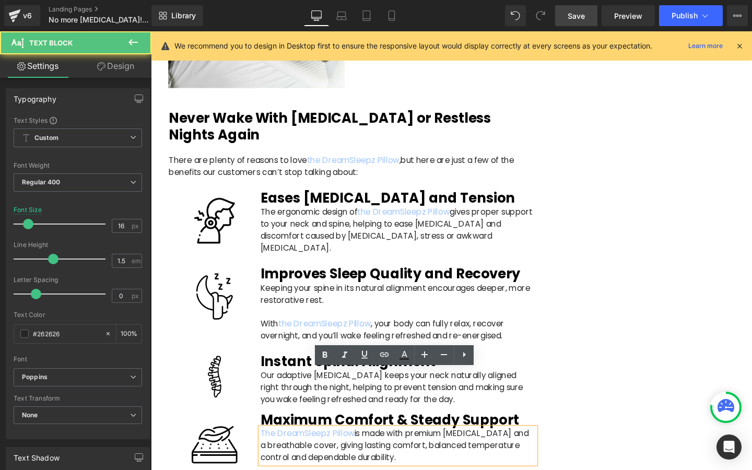
click at [330, 448] on p "The DreamSleepz Pillow is made with premium [MEDICAL_DATA] and a breathable cov…" at bounding box center [410, 467] width 289 height 38
click at [330, 448] on link "The DreamSleepz Pillow" at bounding box center [315, 454] width 99 height 12
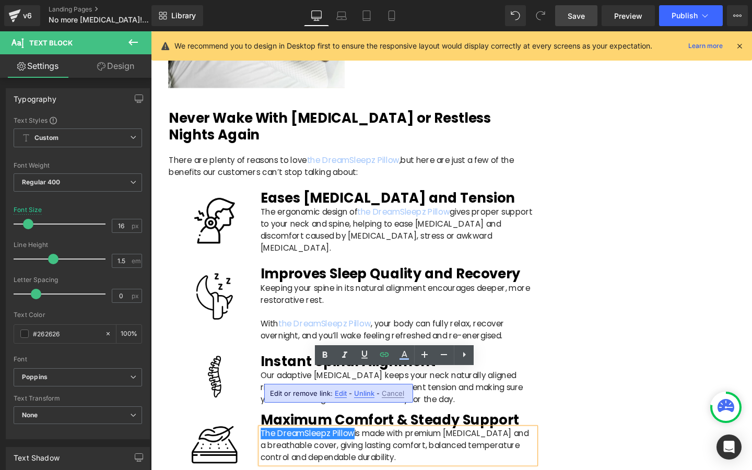
click at [343, 396] on span "Edit" at bounding box center [341, 393] width 12 height 9
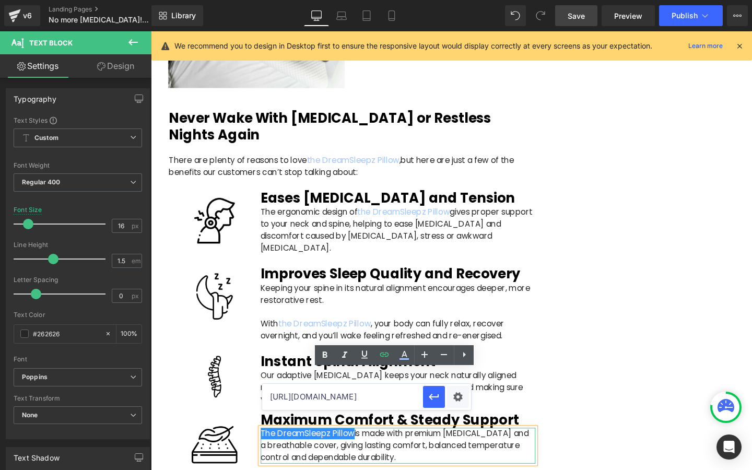
click at [507, 448] on p "The DreamSleepz Pillow is made with premium [MEDICAL_DATA] and a breathable cov…" at bounding box center [410, 467] width 289 height 38
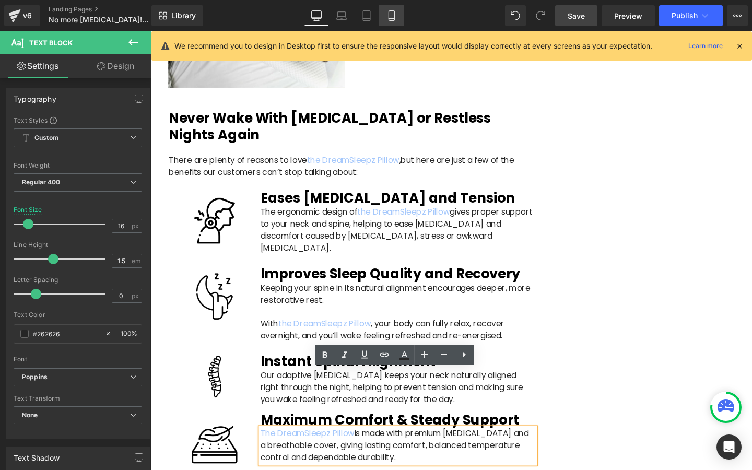
click at [389, 16] on icon at bounding box center [391, 15] width 10 height 10
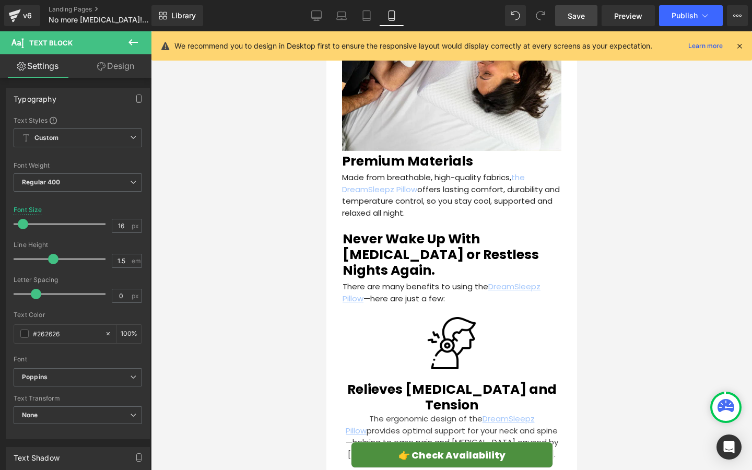
scroll to position [2219, 0]
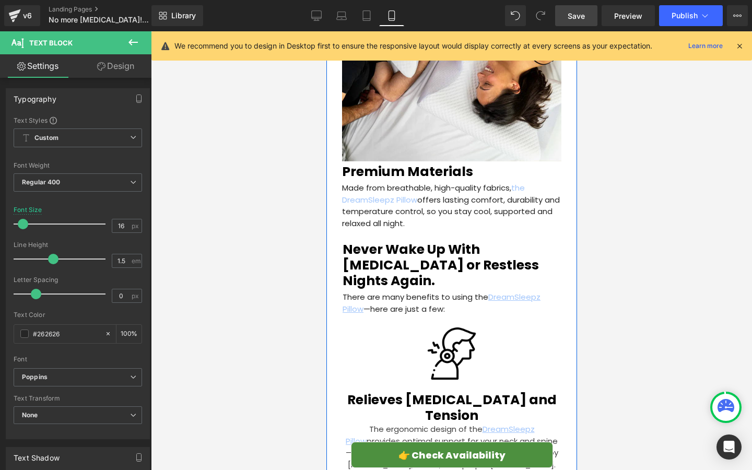
click at [399, 291] on p "There are many benefits to using the DreamSleepz Pillow —here are just a few:" at bounding box center [451, 302] width 218 height 23
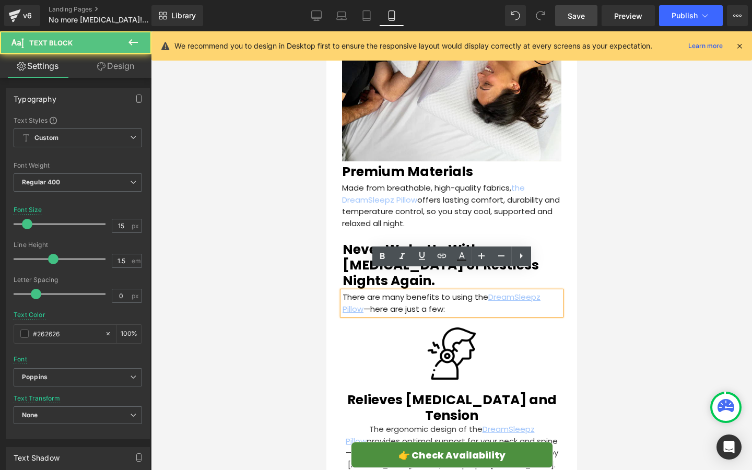
click at [370, 291] on p "There are many benefits to using the DreamSleepz Pillow —here are just a few:" at bounding box center [451, 302] width 218 height 23
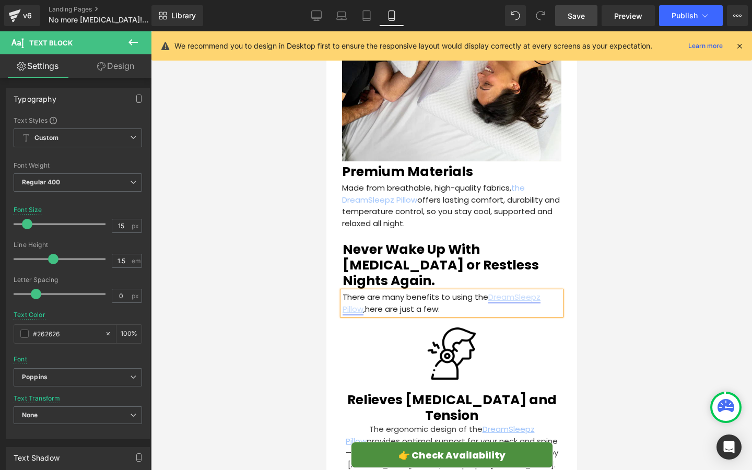
click at [361, 291] on u "DreamSleepz Pillow" at bounding box center [441, 302] width 198 height 23
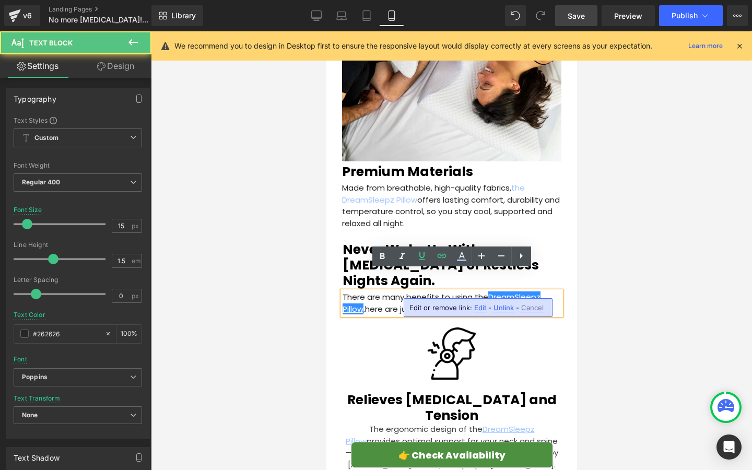
click at [474, 308] on span "Edit" at bounding box center [480, 307] width 12 height 9
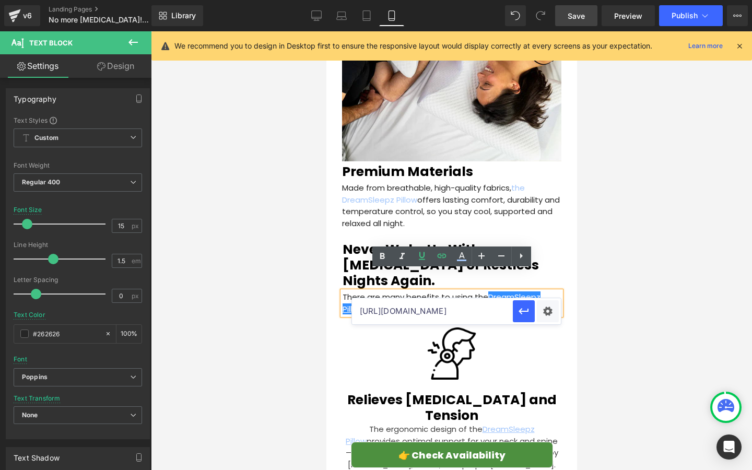
click at [449, 314] on input "[URL][DOMAIN_NAME]" at bounding box center [432, 311] width 161 height 26
click at [422, 314] on input "[URL][DOMAIN_NAME]" at bounding box center [432, 311] width 161 height 26
paste input "[URL][DOMAIN_NAME]"
type input "[URL][DOMAIN_NAME]"
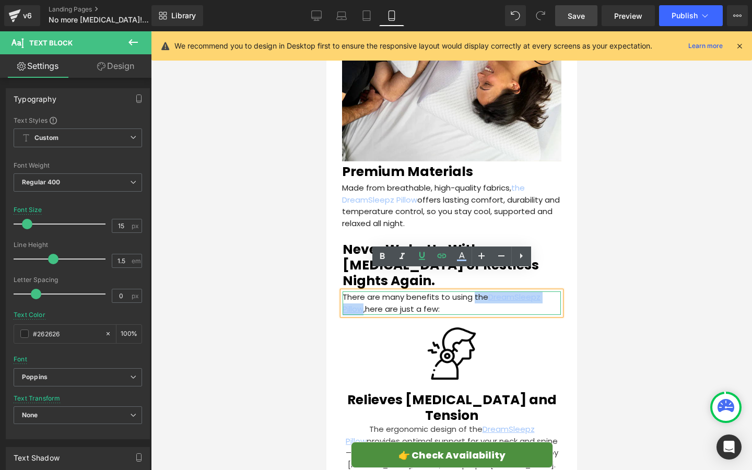
drag, startPoint x: 473, startPoint y: 278, endPoint x: 365, endPoint y: 290, distance: 109.3
click at [365, 291] on p "There are many benefits to using the DreamSleepz Pillow , here are just a few:" at bounding box center [451, 302] width 218 height 23
click at [437, 263] on link at bounding box center [442, 256] width 20 height 20
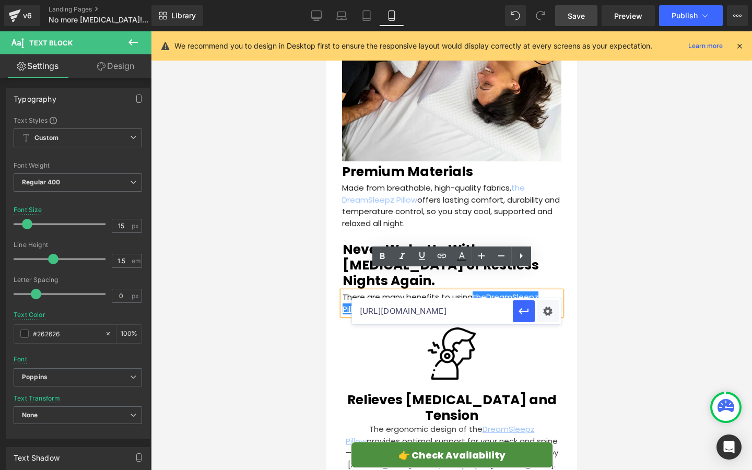
click at [418, 307] on input "[URL][DOMAIN_NAME]" at bounding box center [432, 311] width 161 height 26
paste input "[URL][DOMAIN_NAME]"
type input "[URL][DOMAIN_NAME]"
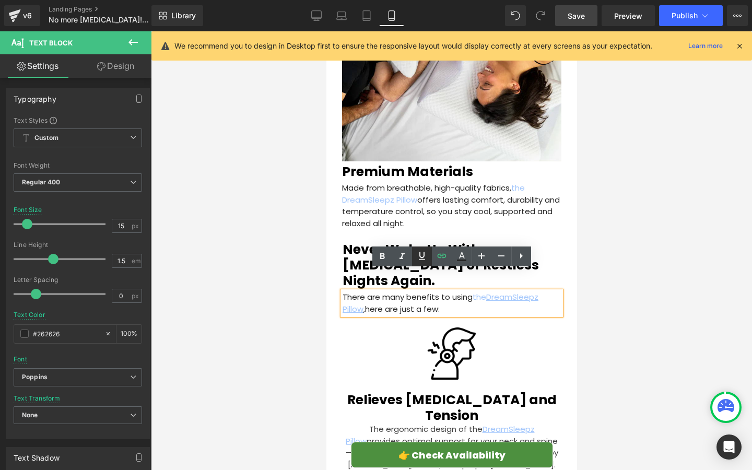
click at [419, 253] on icon at bounding box center [422, 256] width 6 height 8
click at [418, 291] on p "There are many benefits to using the DreamSleepz Pillow , here are just a few:" at bounding box center [451, 302] width 218 height 23
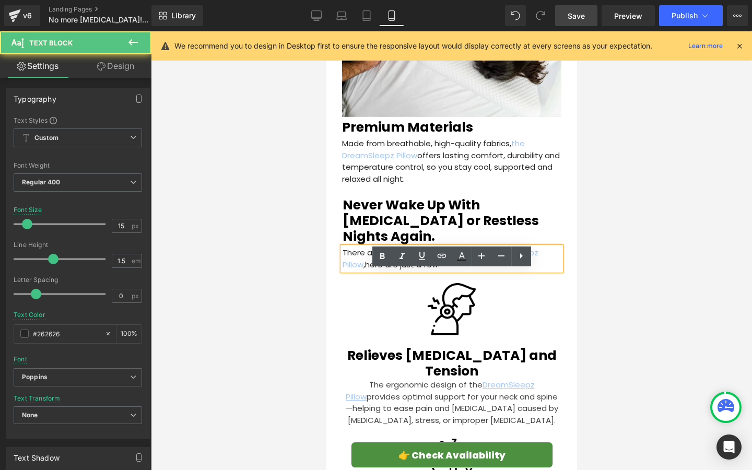
scroll to position [2307, 0]
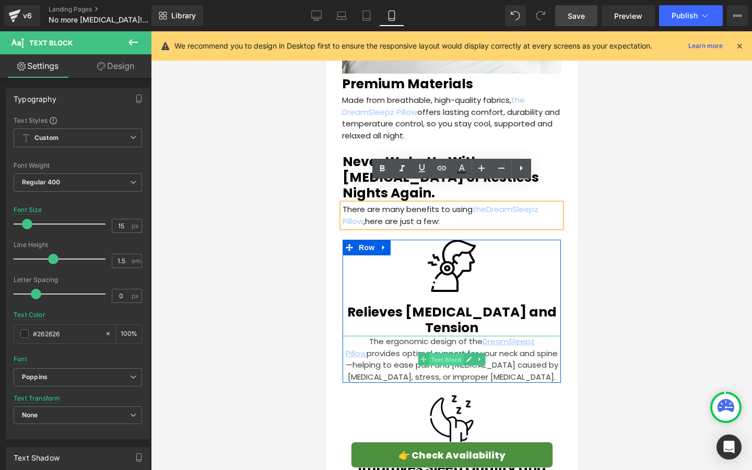
click at [448, 354] on span "Text Block" at bounding box center [445, 360] width 34 height 13
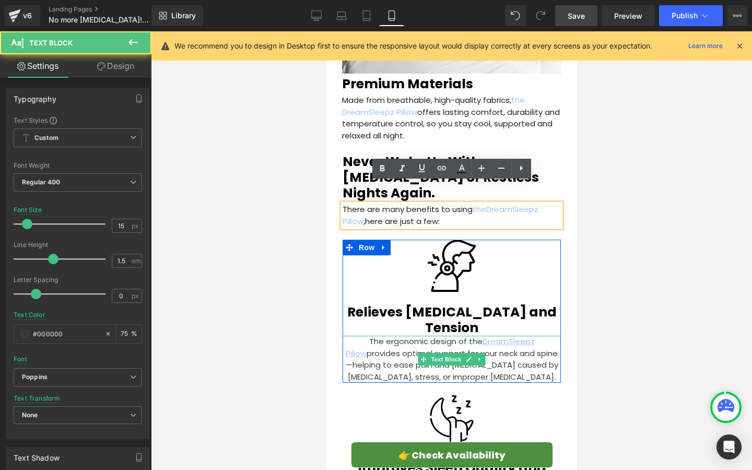
click at [454, 336] on p "The ergonomic design of the DreamSleepz Pillow provides optimal support for you…" at bounding box center [451, 359] width 218 height 47
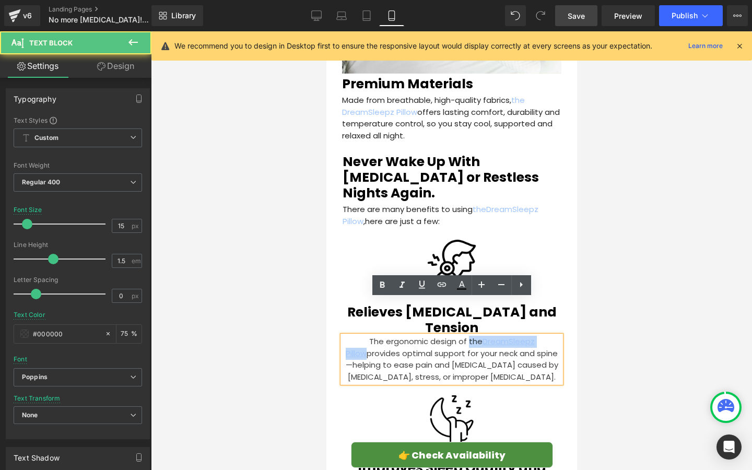
drag, startPoint x: 456, startPoint y: 305, endPoint x: 549, endPoint y: 303, distance: 93.5
click at [549, 336] on p "The ergonomic design of the DreamSleepz Pillow provides optimal support for you…" at bounding box center [451, 359] width 218 height 47
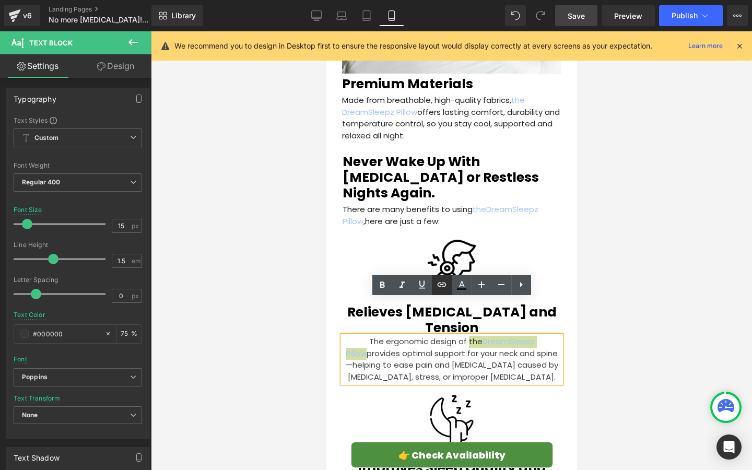
click at [445, 283] on icon at bounding box center [441, 285] width 9 height 4
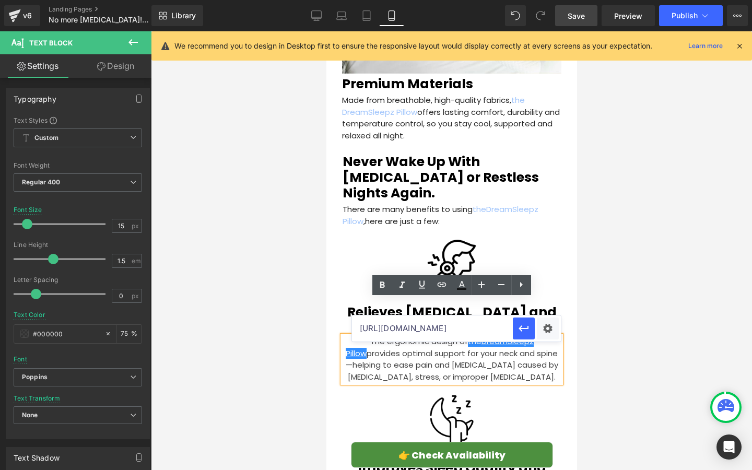
click at [434, 323] on input "[URL][DOMAIN_NAME]" at bounding box center [432, 328] width 161 height 26
paste input "[URL][DOMAIN_NAME]"
type input "[URL][DOMAIN_NAME]"
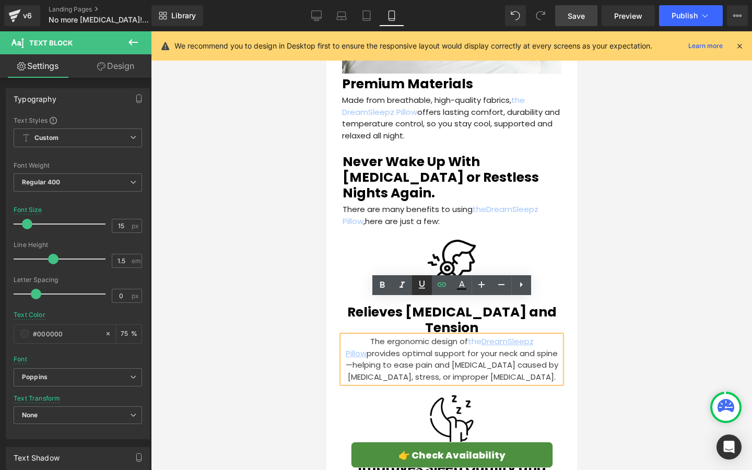
click at [424, 284] on icon at bounding box center [422, 285] width 6 height 8
click at [404, 336] on p "The ergonomic design of the DreamSleepz Pillow provides optimal support for you…" at bounding box center [451, 359] width 218 height 47
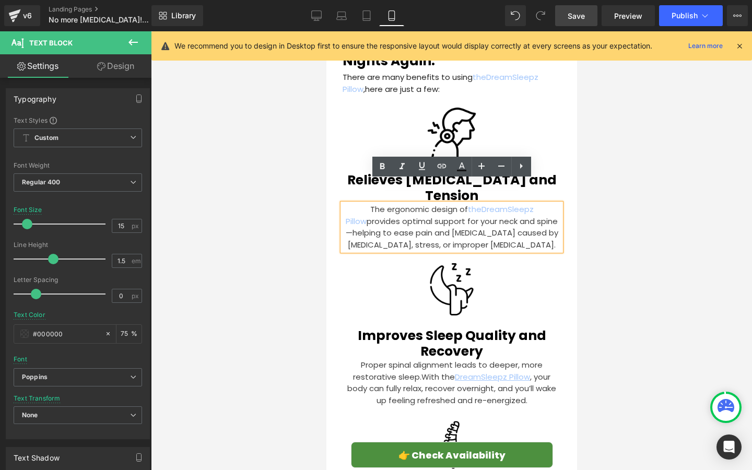
scroll to position [2452, 0]
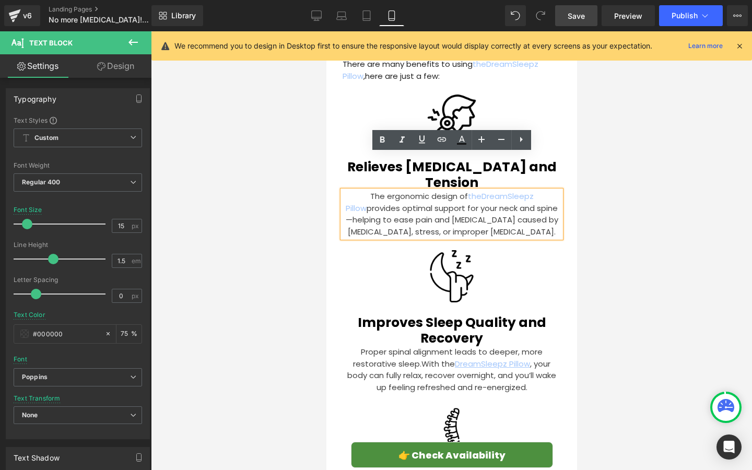
click at [425, 346] on div "Proper spinal alignment leads to deeper, more restorative sleep. With the Dream…" at bounding box center [451, 369] width 218 height 47
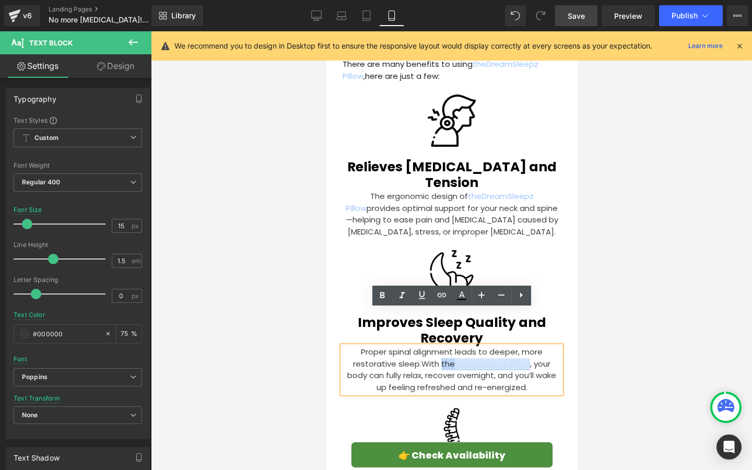
drag, startPoint x: 439, startPoint y: 325, endPoint x: 527, endPoint y: 326, distance: 88.3
click at [527, 358] on span "With the DreamSleepz Pillow , your body can fully relax, recover overnight, and…" at bounding box center [451, 375] width 209 height 34
click at [442, 293] on icon at bounding box center [441, 295] width 9 height 4
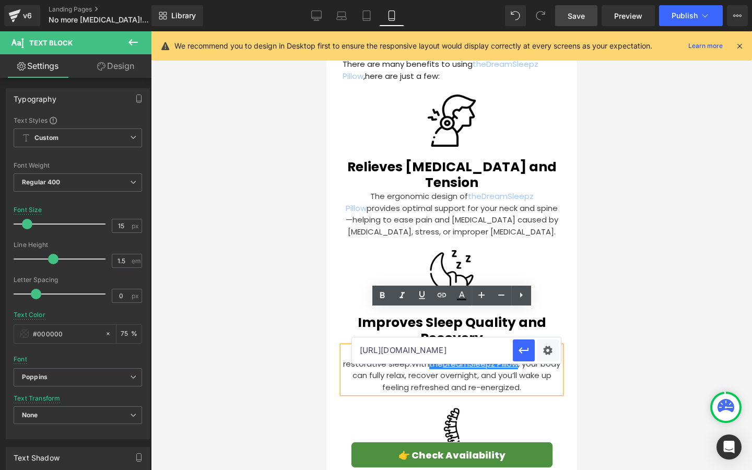
click at [431, 350] on input "[URL][DOMAIN_NAME]" at bounding box center [432, 350] width 161 height 26
paste input "[URL][DOMAIN_NAME]"
type input "[URL][DOMAIN_NAME]"
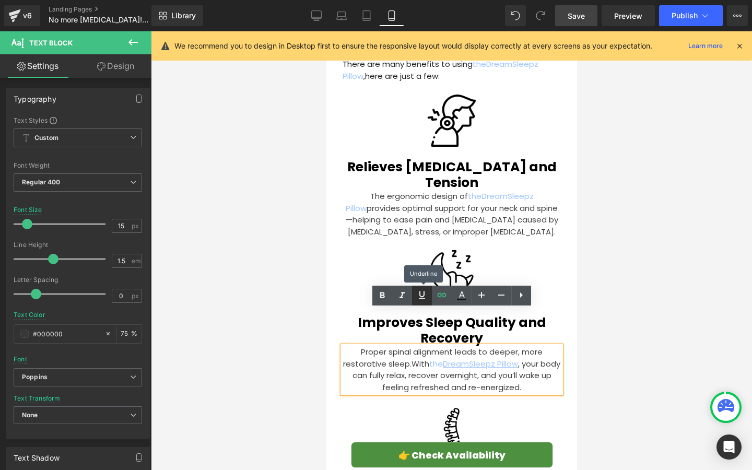
click at [426, 297] on icon at bounding box center [422, 295] width 13 height 13
click at [408, 358] on span "With the DreamSleepz Pillow , your body can fully relax, recover overnight, and…" at bounding box center [456, 375] width 208 height 34
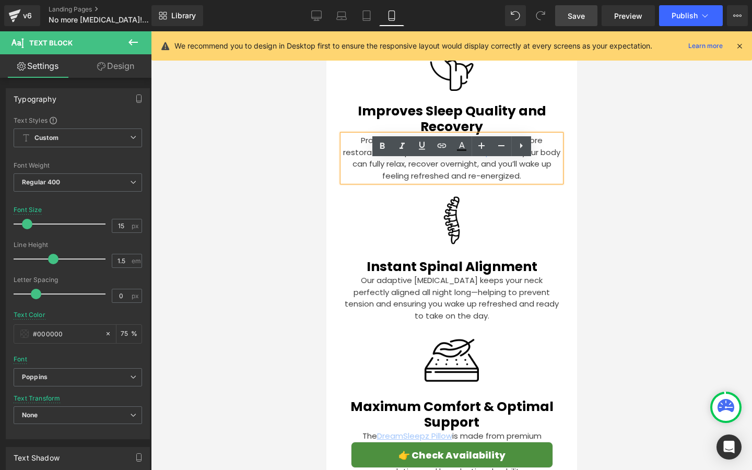
scroll to position [2747, 0]
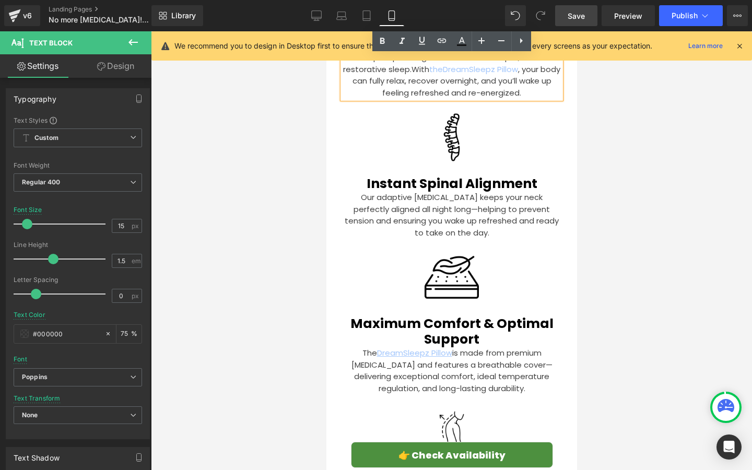
click at [408, 347] on p "The DreamSleepz Pillow is made from premium [MEDICAL_DATA] and features a breat…" at bounding box center [451, 370] width 218 height 47
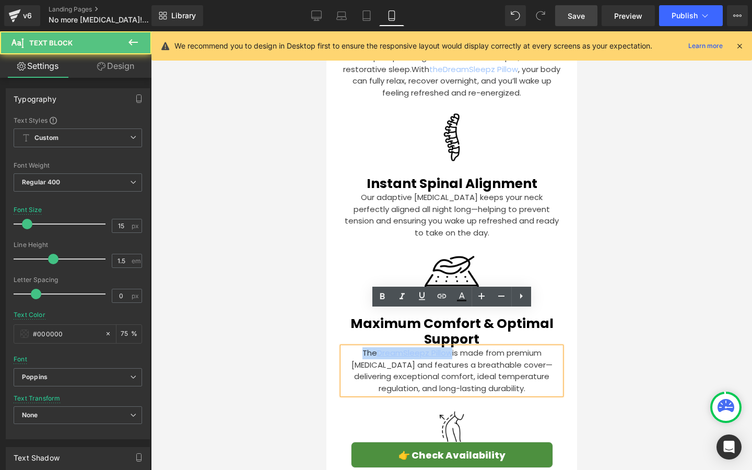
drag, startPoint x: 451, startPoint y: 315, endPoint x: 354, endPoint y: 317, distance: 97.1
click at [354, 347] on p "The DreamSleepz Pillow is made from premium [MEDICAL_DATA] and features a breat…" at bounding box center [451, 370] width 218 height 47
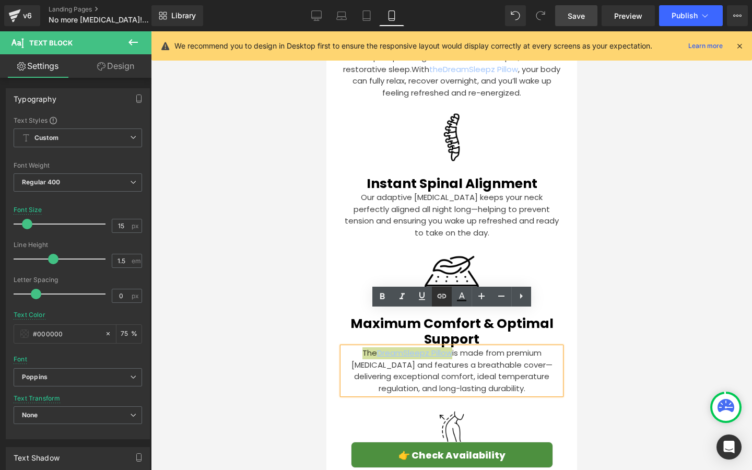
click at [437, 299] on icon at bounding box center [442, 296] width 13 height 13
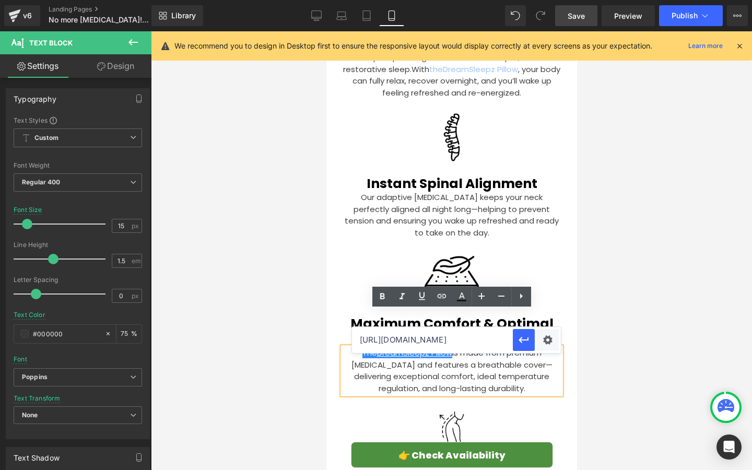
scroll to position [0, 0]
click at [420, 337] on input "[URL][DOMAIN_NAME]" at bounding box center [432, 340] width 161 height 26
paste input "[URL][DOMAIN_NAME]"
type input "[URL][DOMAIN_NAME]"
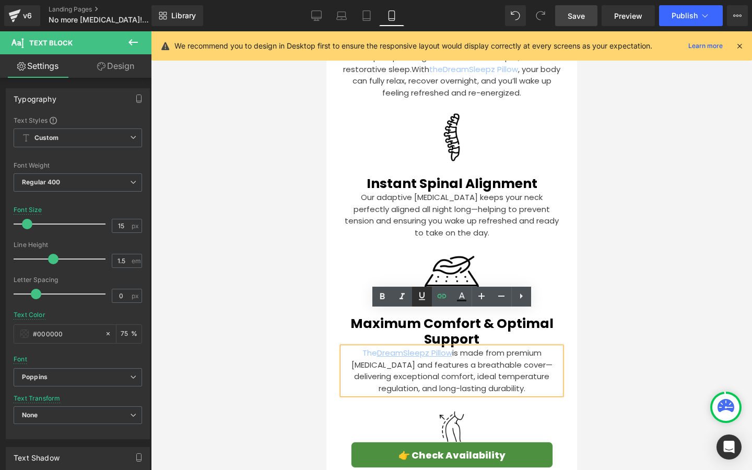
click at [424, 301] on icon at bounding box center [422, 296] width 13 height 13
click at [429, 347] on p "The DreamSleepz Pillow is made from premium [MEDICAL_DATA] and features a breat…" at bounding box center [451, 370] width 218 height 47
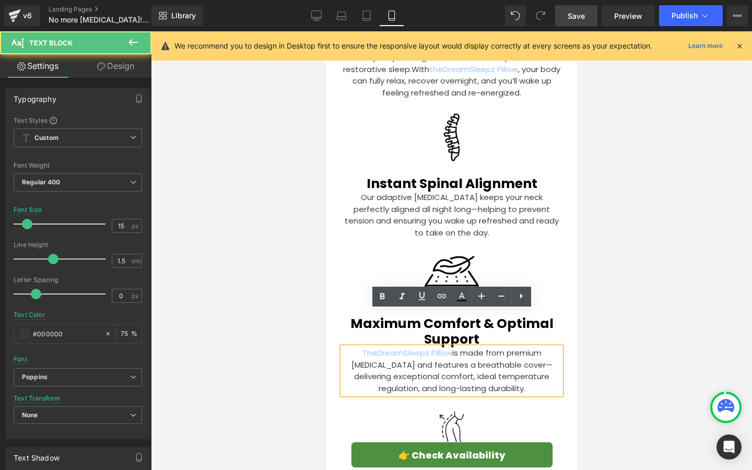
scroll to position [2754, 0]
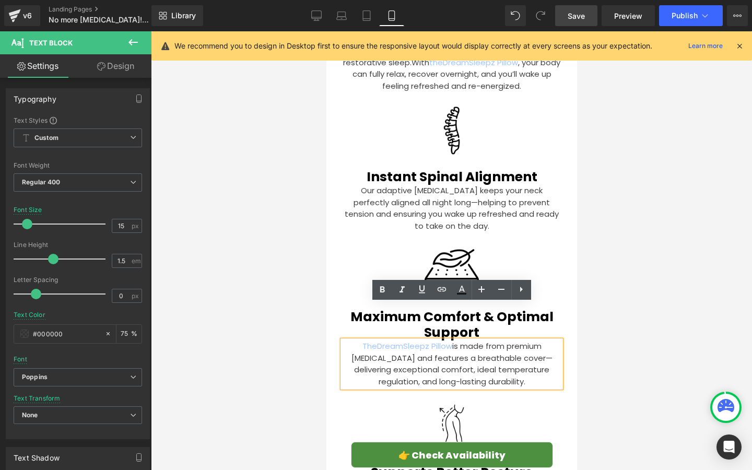
click at [351, 340] on p "The DreamSleepz Pillow is made from premium [MEDICAL_DATA] and features a breat…" at bounding box center [451, 363] width 218 height 47
click at [353, 340] on p "The DreamSleepz Pillow is made from premium [MEDICAL_DATA] and features a breat…" at bounding box center [451, 363] width 218 height 47
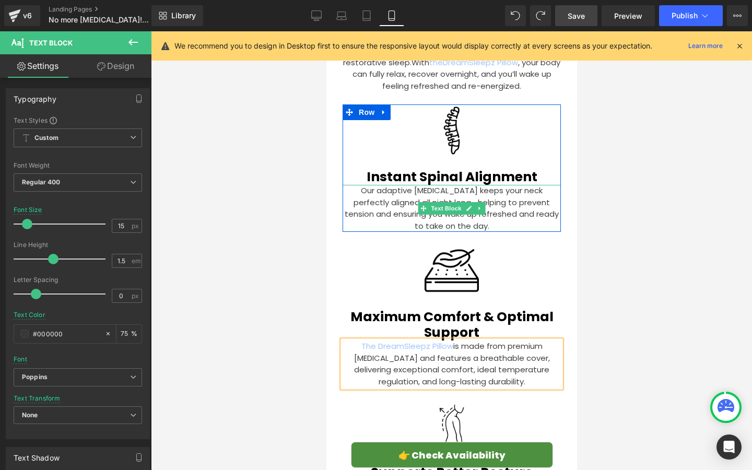
click at [397, 185] on p "Our adaptive [MEDICAL_DATA] keeps your neck perfectly aligned all night long—he…" at bounding box center [451, 208] width 218 height 47
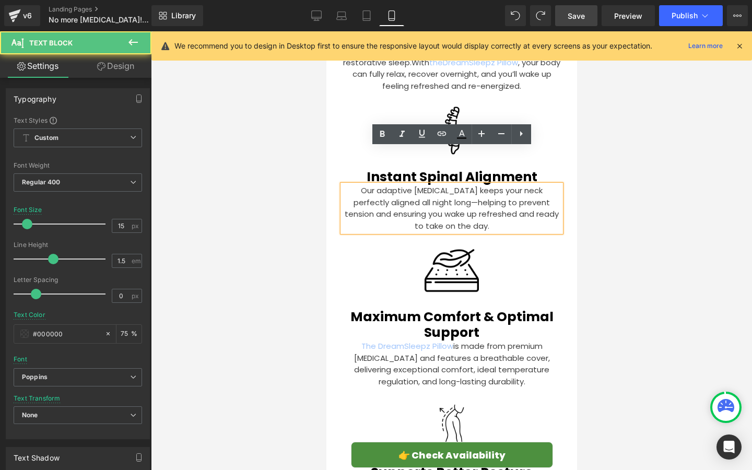
click at [437, 185] on p "Our adaptive [MEDICAL_DATA] keeps your neck perfectly aligned all night long—he…" at bounding box center [451, 208] width 218 height 47
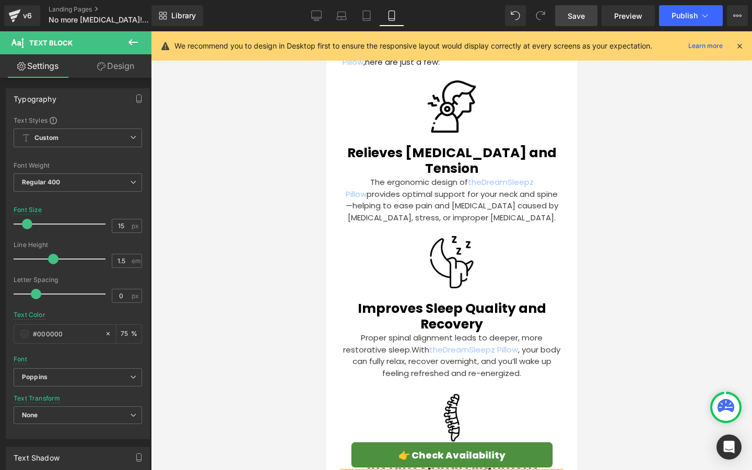
scroll to position [2462, 0]
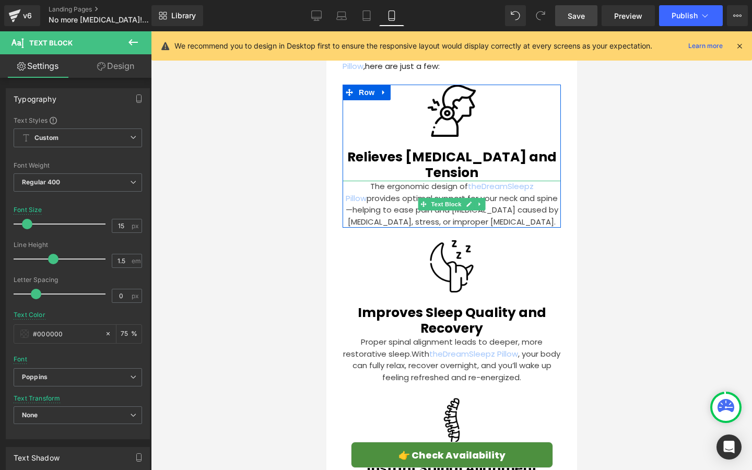
click at [353, 181] on p "The ergonomic design of the DreamSleepz Pillow provides optimal support for you…" at bounding box center [451, 204] width 218 height 47
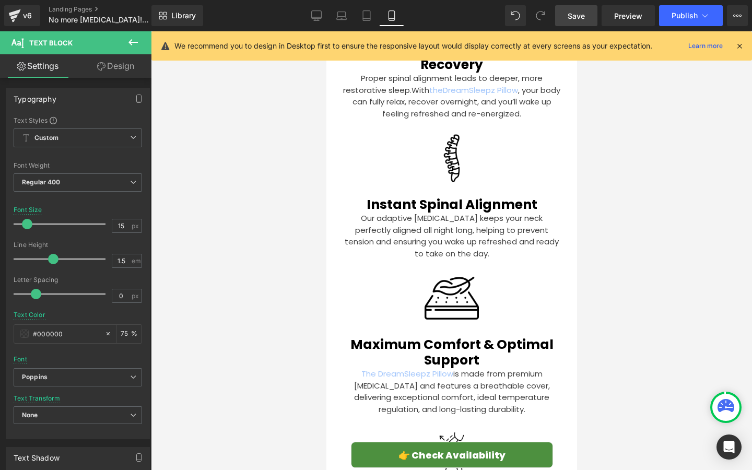
scroll to position [2820, 0]
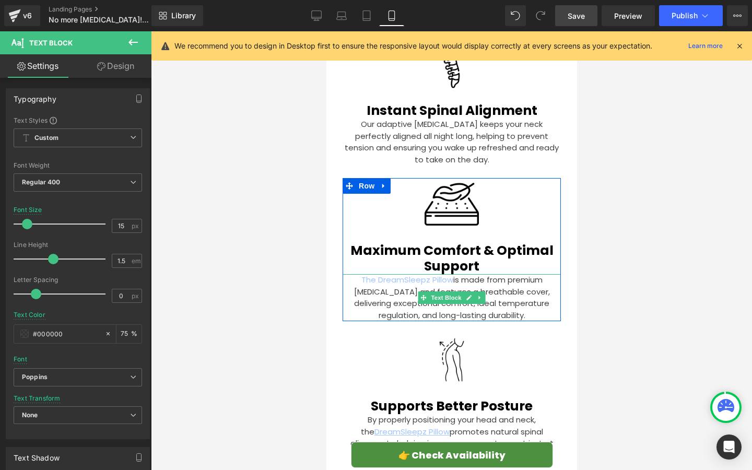
click at [392, 274] on p "The DreamSleepz Pillow is made from premium [MEDICAL_DATA] and features a breat…" at bounding box center [451, 297] width 218 height 47
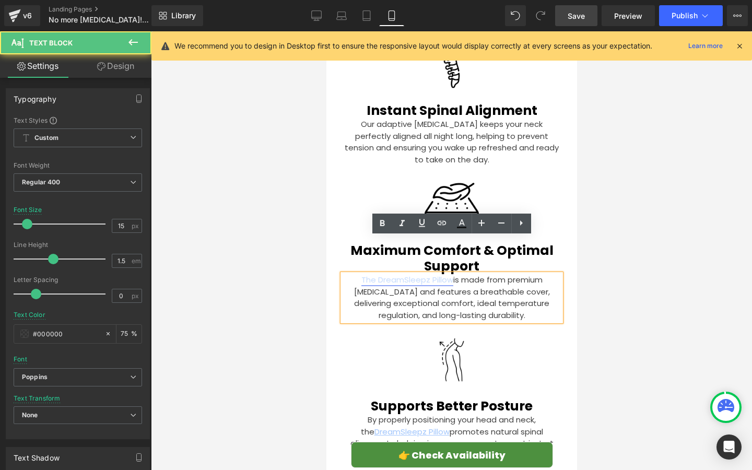
click at [381, 274] on link "The DreamSleepz Pillow" at bounding box center [407, 279] width 92 height 11
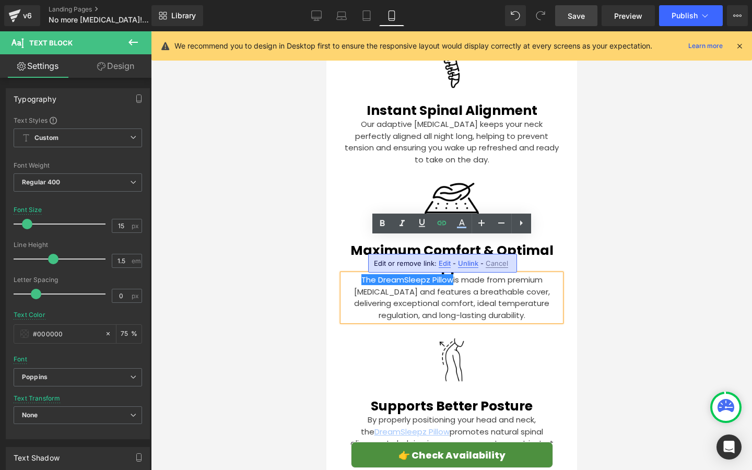
click at [446, 263] on span "Edit" at bounding box center [445, 263] width 12 height 9
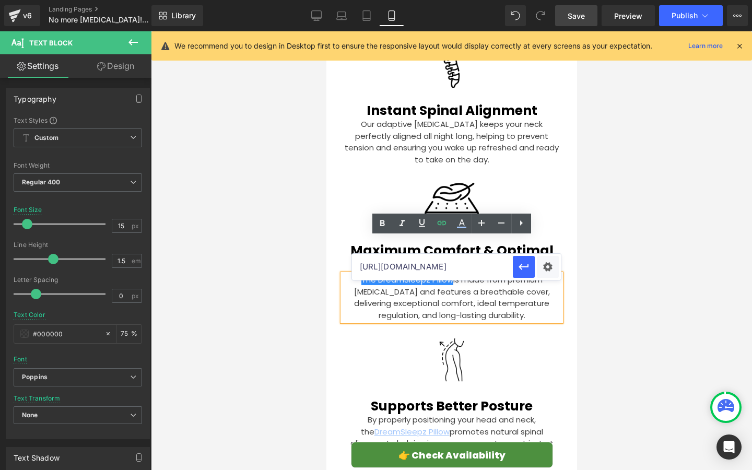
click at [438, 272] on input "[URL][DOMAIN_NAME]" at bounding box center [432, 267] width 161 height 26
click at [534, 274] on p "The DreamSleepz Pillow is made from premium [MEDICAL_DATA] and features a breat…" at bounding box center [451, 297] width 218 height 47
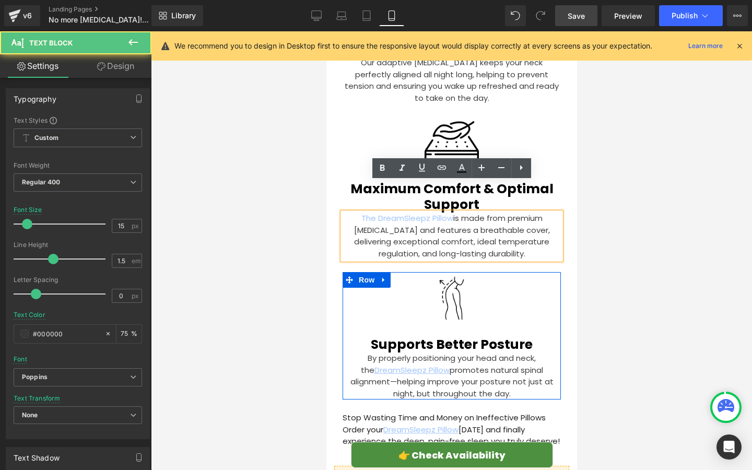
scroll to position [2894, 0]
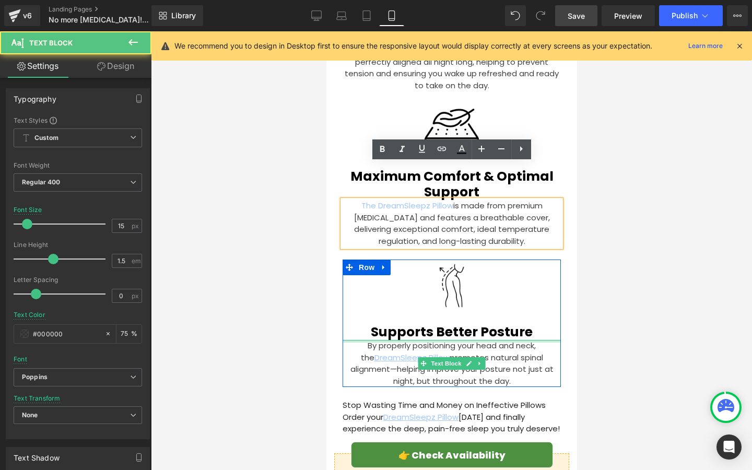
click at [533, 340] on div "By properly positioning your head and neck, the DreamSleepz Pillow promotes nat…" at bounding box center [451, 363] width 218 height 47
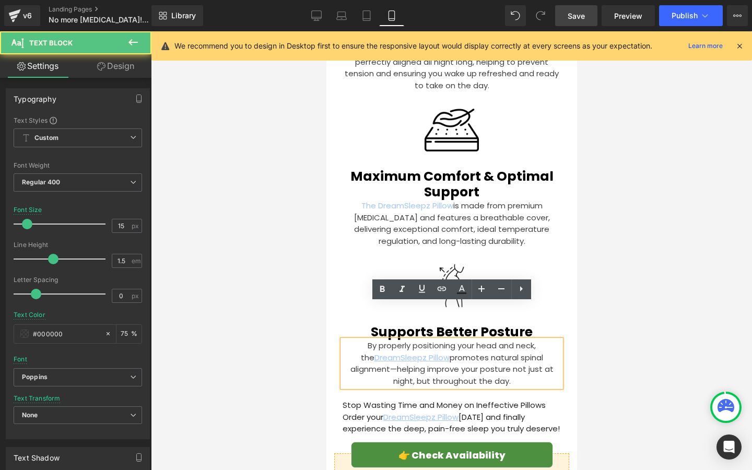
click at [533, 340] on p "By properly positioning your head and neck, the DreamSleepz Pillow promotes nat…" at bounding box center [451, 363] width 218 height 47
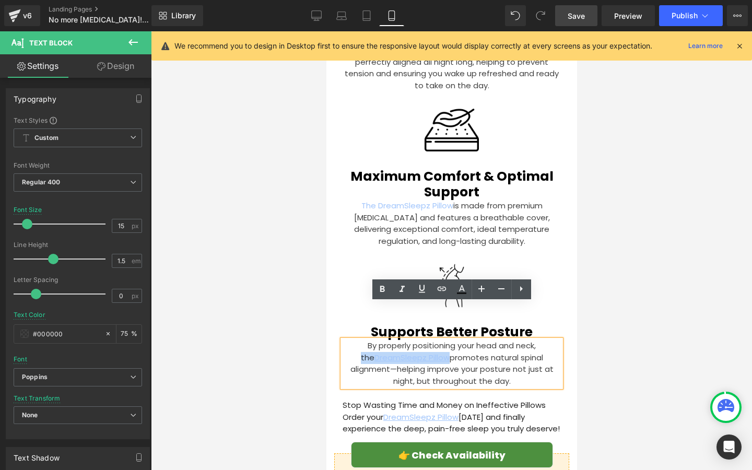
drag, startPoint x: 532, startPoint y: 310, endPoint x: 420, endPoint y: 325, distance: 113.4
click at [420, 340] on p "By properly positioning your head and neck, the DreamSleepz Pillow promotes nat…" at bounding box center [451, 363] width 218 height 47
click at [438, 292] on icon at bounding box center [442, 289] width 13 height 13
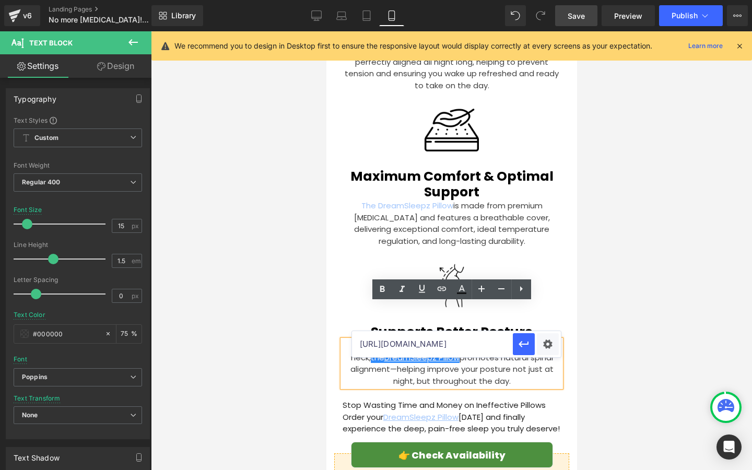
click at [408, 342] on input "[URL][DOMAIN_NAME]" at bounding box center [432, 344] width 161 height 26
paste input "[URL][DOMAIN_NAME]"
type input "[URL][DOMAIN_NAME]"
click at [422, 294] on icon at bounding box center [422, 289] width 13 height 13
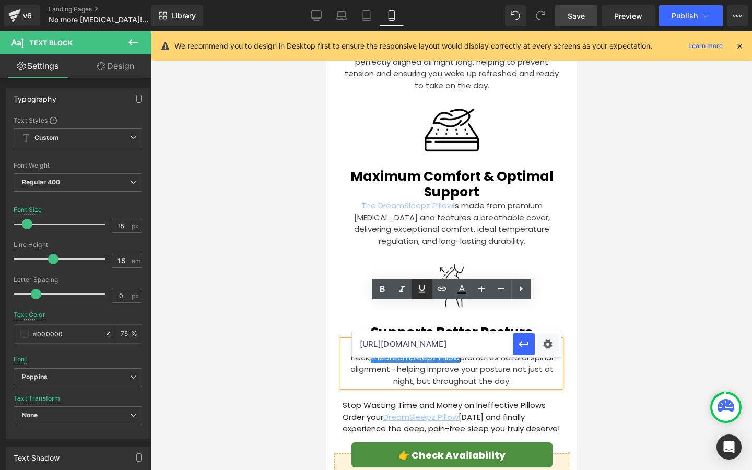
scroll to position [0, 0]
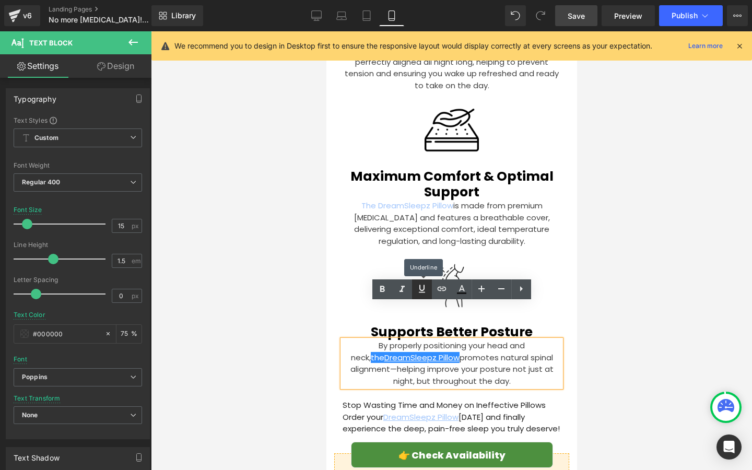
click at [422, 294] on icon at bounding box center [422, 289] width 13 height 13
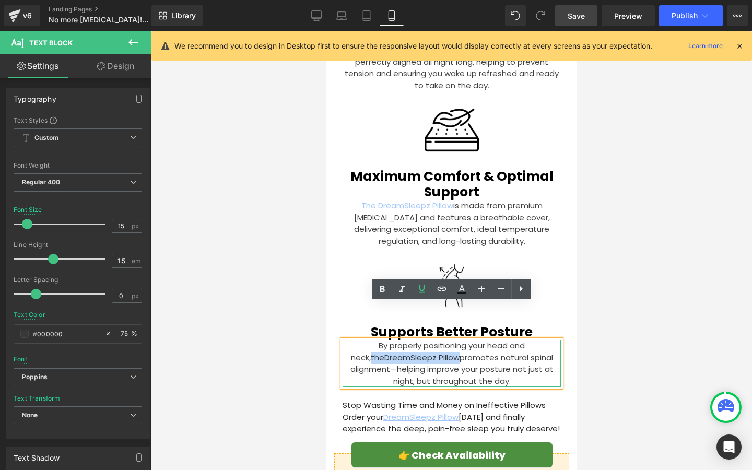
drag, startPoint x: 420, startPoint y: 320, endPoint x: 531, endPoint y: 309, distance: 111.3
click at [531, 340] on p "By properly positioning your head and neck, the DreamSleepz Pillow promotes nat…" at bounding box center [451, 363] width 218 height 47
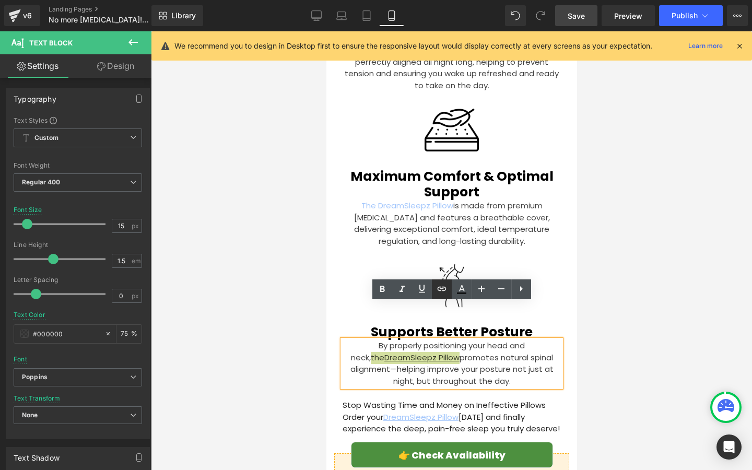
click at [438, 291] on icon at bounding box center [442, 289] width 13 height 13
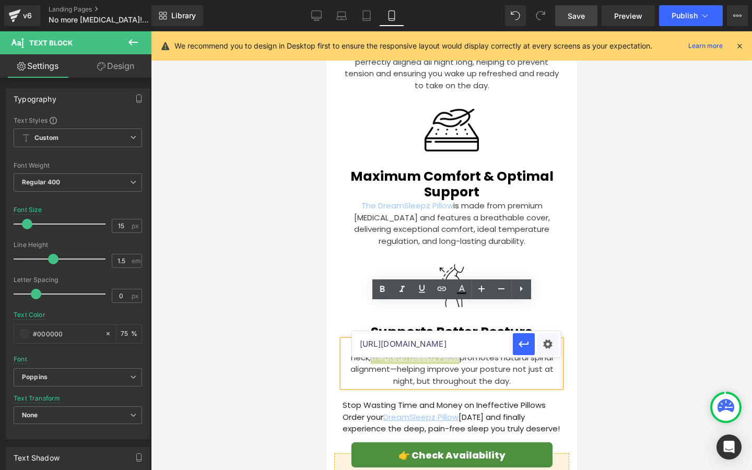
click at [430, 349] on input "[URL][DOMAIN_NAME]" at bounding box center [432, 344] width 161 height 26
paste input "[URL][DOMAIN_NAME]"
type input "[URL][DOMAIN_NAME]"
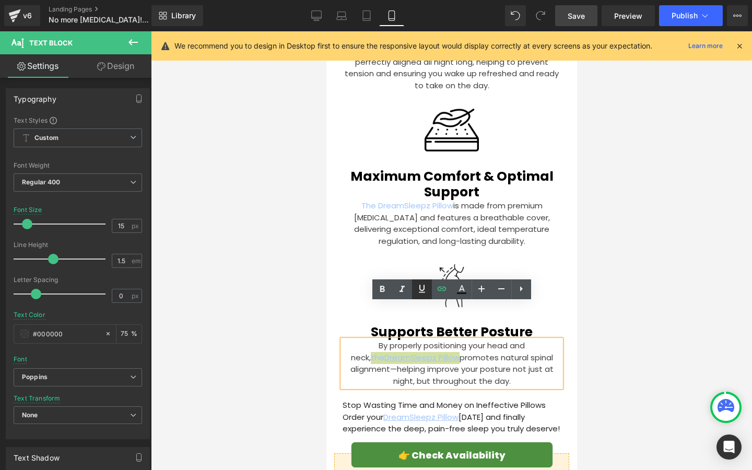
click at [425, 294] on icon at bounding box center [422, 289] width 13 height 13
click at [296, 262] on div at bounding box center [451, 250] width 601 height 439
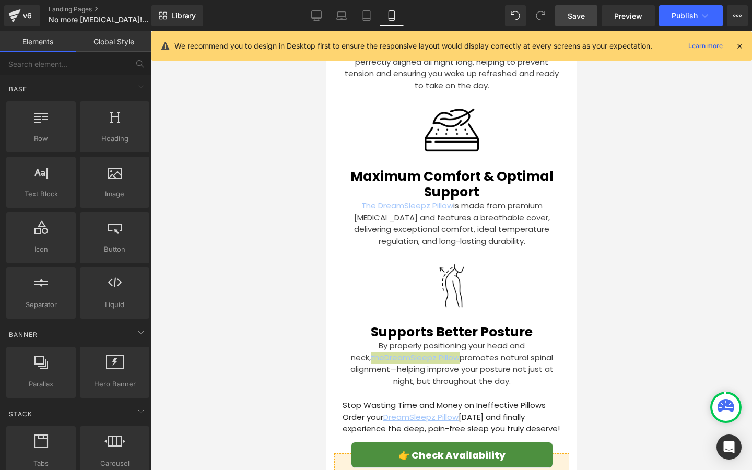
click at [296, 262] on div at bounding box center [451, 250] width 601 height 439
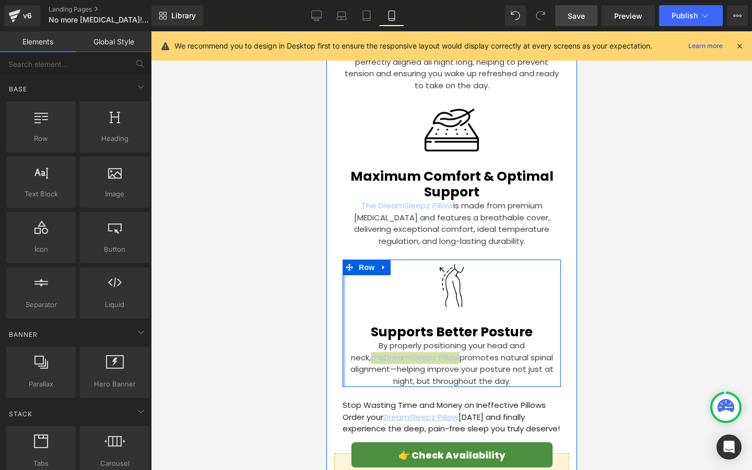
click at [342, 310] on div at bounding box center [343, 323] width 3 height 127
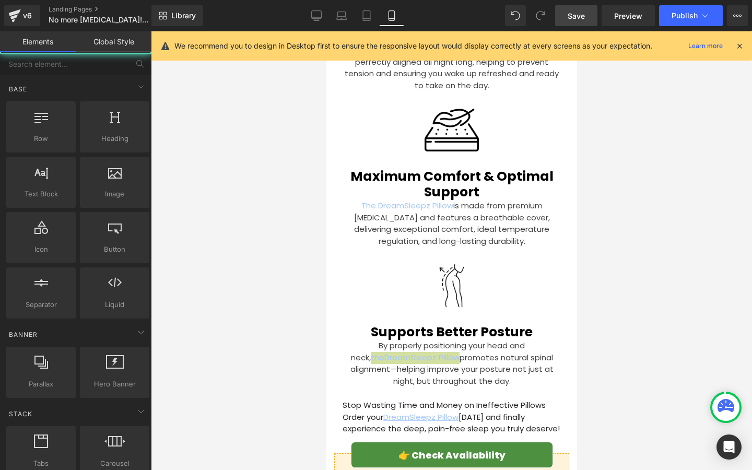
click at [310, 304] on div at bounding box center [451, 250] width 601 height 439
click at [309, 304] on div at bounding box center [451, 250] width 601 height 439
click at [411, 340] on p "By properly positioning your head and neck, the DreamSleepz Pillow promotes nat…" at bounding box center [451, 363] width 218 height 47
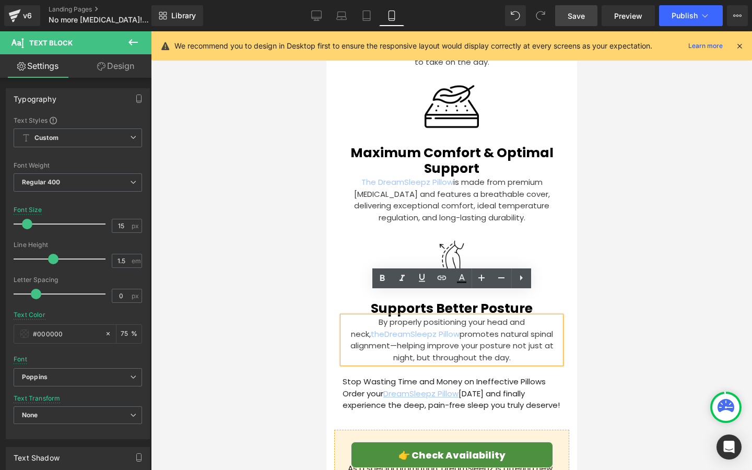
scroll to position [2921, 0]
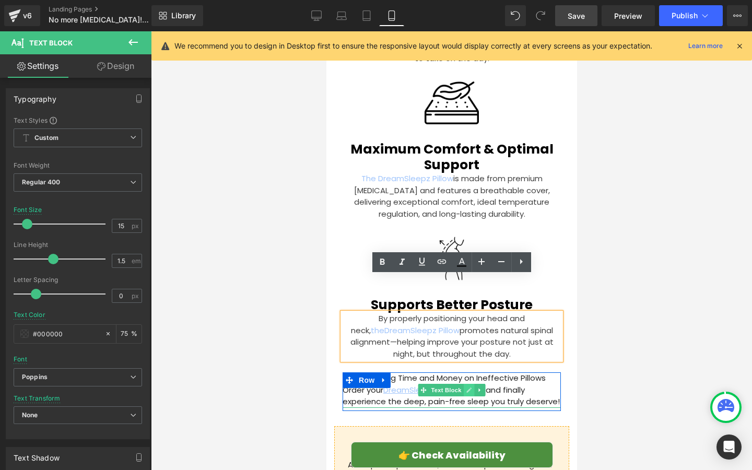
click at [471, 387] on icon at bounding box center [469, 390] width 6 height 6
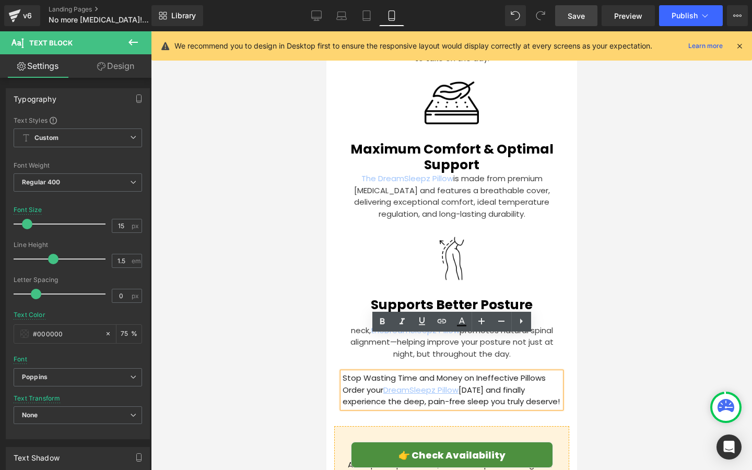
click at [481, 372] on p "Stop Wasting Time and Money on Ineffective Pillows Order your DreamSleepz Pillo…" at bounding box center [451, 390] width 218 height 36
drag, startPoint x: 385, startPoint y: 351, endPoint x: 461, endPoint y: 348, distance: 76.3
click at [461, 372] on p "Stop Wasting Time and Money on Ineffective Pillows Order your DreamSleepz Pillo…" at bounding box center [451, 390] width 218 height 36
click at [354, 372] on p "Stop Wasting Time and Money on Ineffective Pillows Order your DreamSleepz Pillo…" at bounding box center [451, 390] width 218 height 36
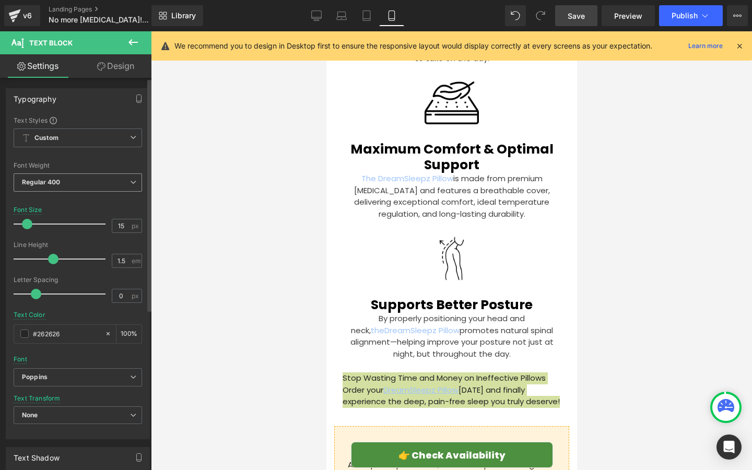
click at [100, 180] on span "Regular 400" at bounding box center [78, 182] width 128 height 18
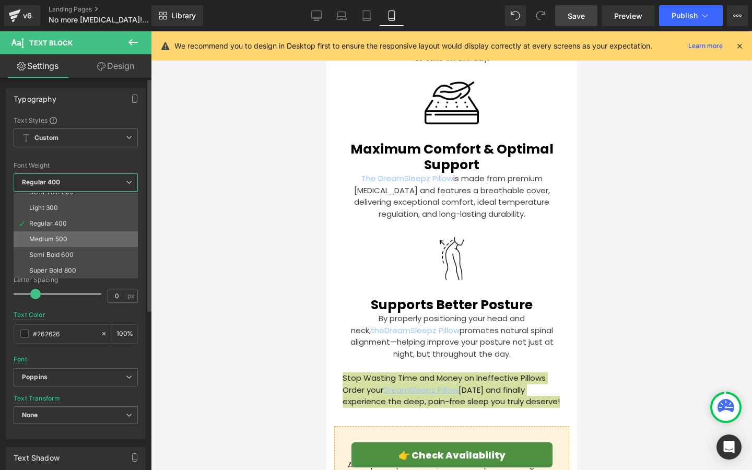
scroll to position [57, 0]
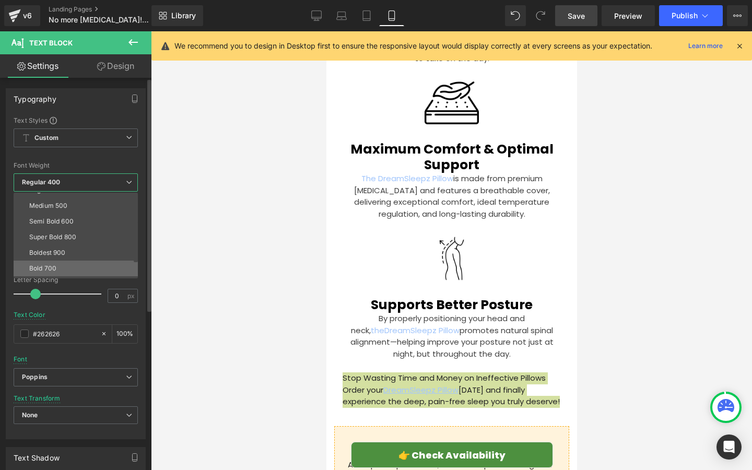
click at [91, 264] on li "Bold 700" at bounding box center [78, 269] width 129 height 16
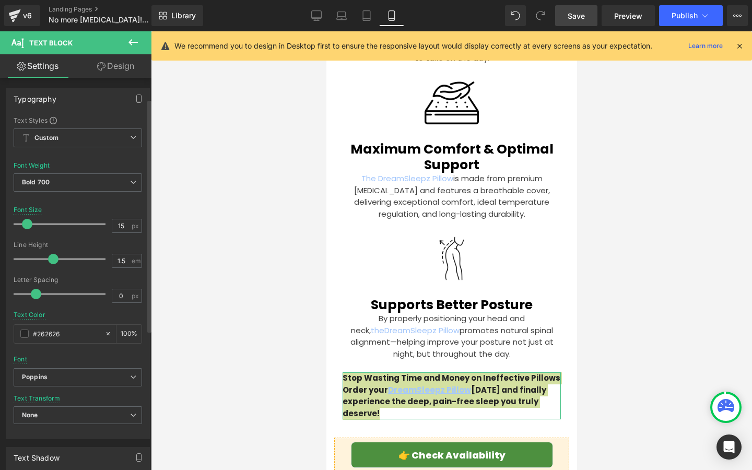
scroll to position [174, 0]
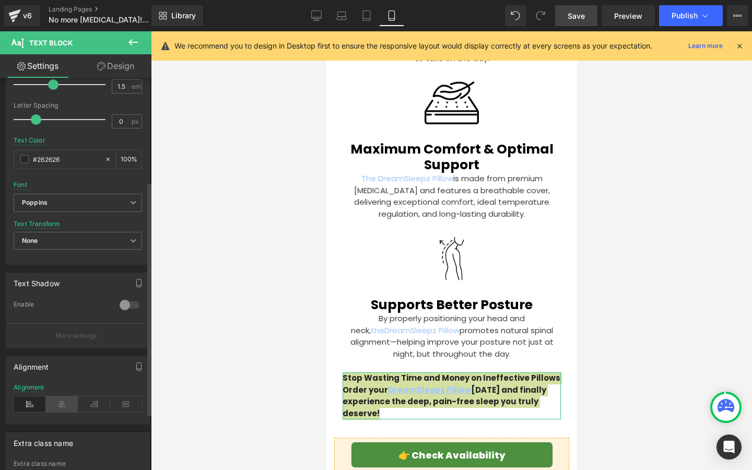
click at [57, 408] on icon at bounding box center [62, 404] width 32 height 16
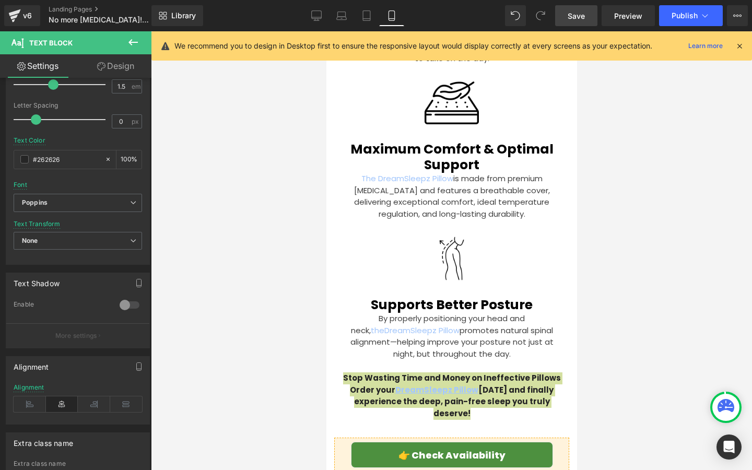
click at [226, 365] on div at bounding box center [451, 250] width 601 height 439
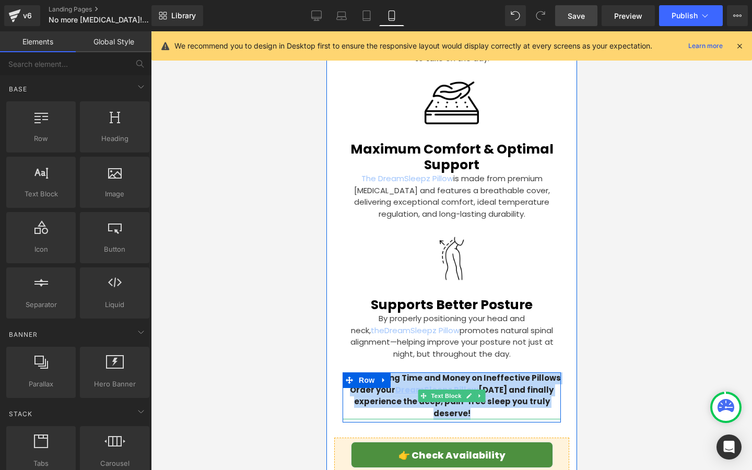
click at [387, 372] on p "Stop Wasting Time and Money on Ineffective Pillows Order your DreamSleepz Pillo…" at bounding box center [451, 395] width 218 height 47
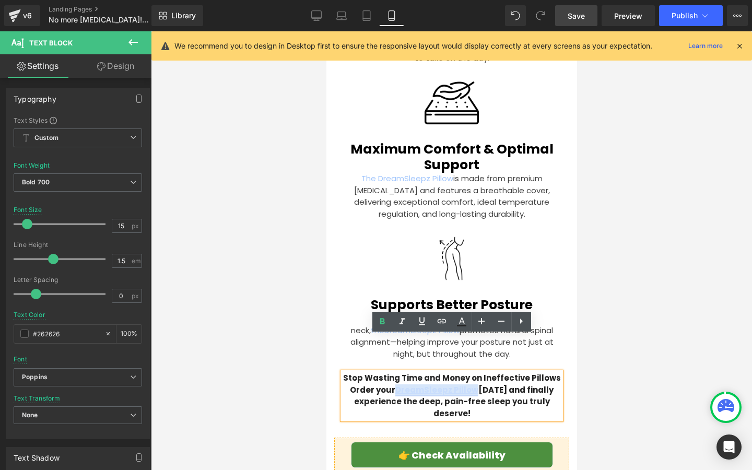
drag, startPoint x: 399, startPoint y: 355, endPoint x: 475, endPoint y: 355, distance: 76.2
click at [475, 384] on u "DreamSleepz Pillow" at bounding box center [436, 389] width 83 height 11
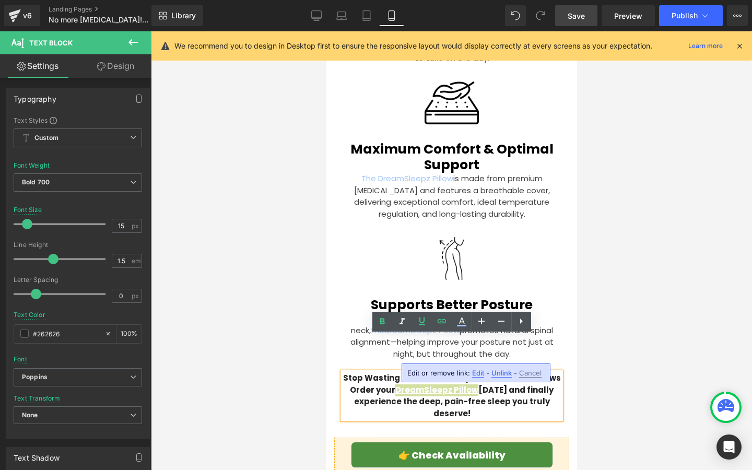
click at [499, 372] on span "Unlink" at bounding box center [501, 373] width 20 height 9
drag, startPoint x: 398, startPoint y: 352, endPoint x: 478, endPoint y: 352, distance: 79.4
click at [478, 372] on p "Stop Wasting Time and Money on Ineffective Pillows Order your DreamSleepz Pillo…" at bounding box center [451, 395] width 218 height 47
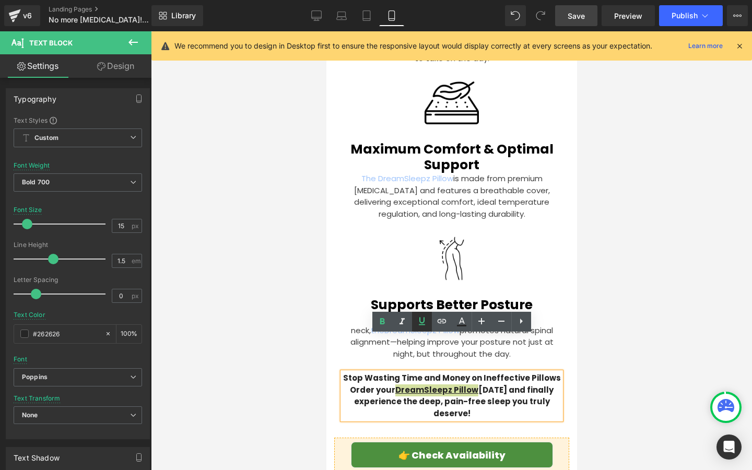
click at [418, 323] on icon at bounding box center [422, 321] width 13 height 13
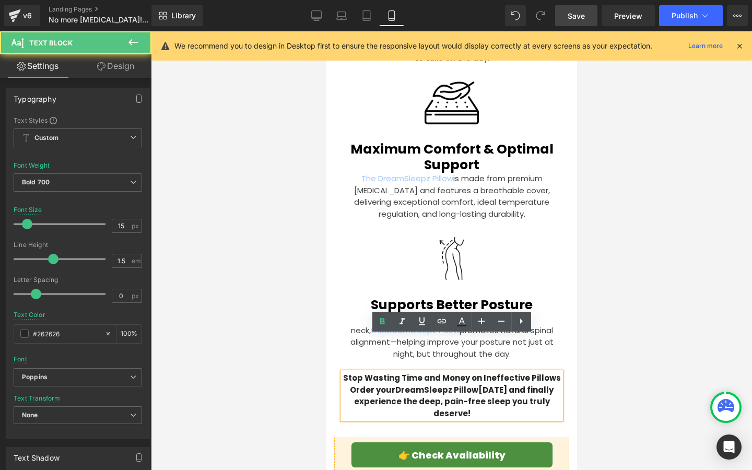
click at [515, 372] on p "Stop Wasting Time and Money on Ineffective Pillows Order your DreamSleepz Pillo…" at bounding box center [451, 395] width 218 height 47
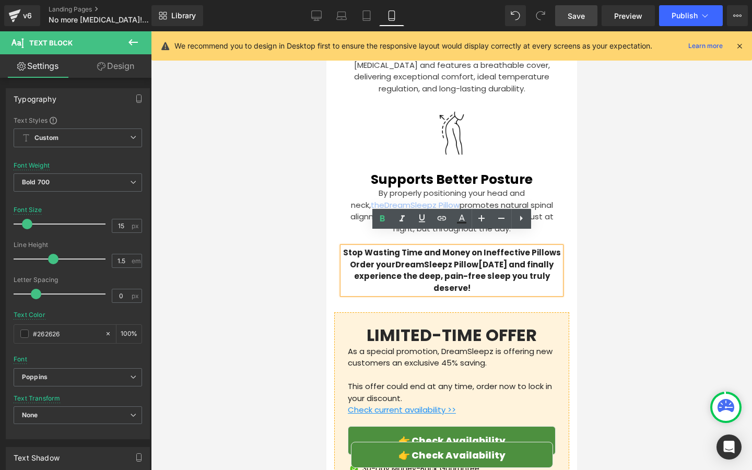
scroll to position [3050, 0]
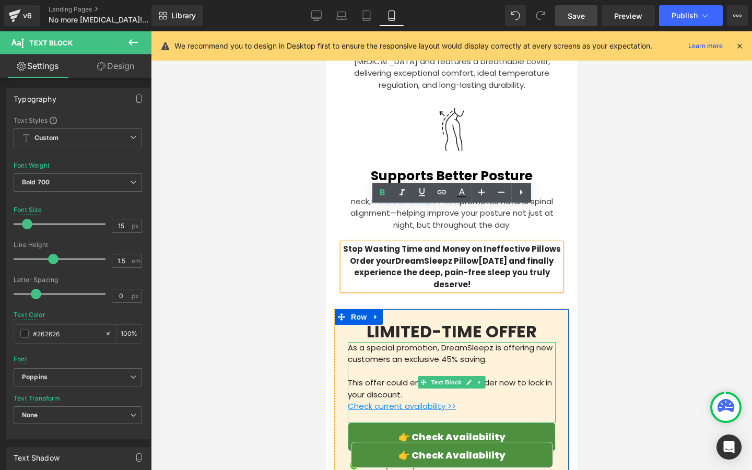
click at [517, 342] on p "As a special promotion, DreamSleepz is offering new customers an exclusive 45% …" at bounding box center [451, 353] width 208 height 23
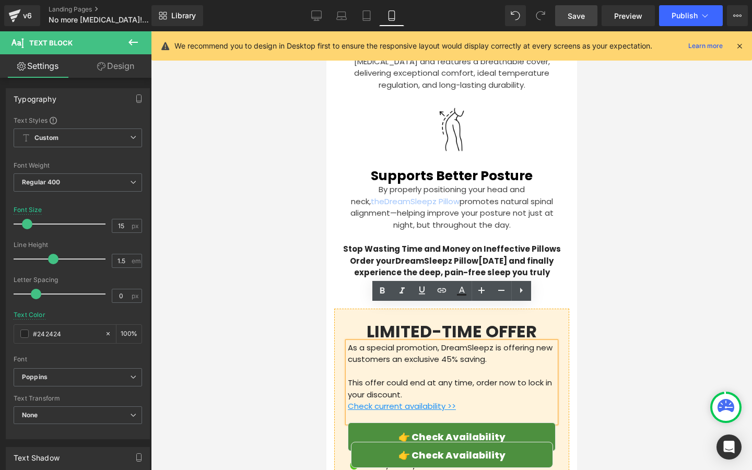
click at [430, 377] on p "This offer could end at any time, order now to lock in your discount." at bounding box center [451, 388] width 208 height 23
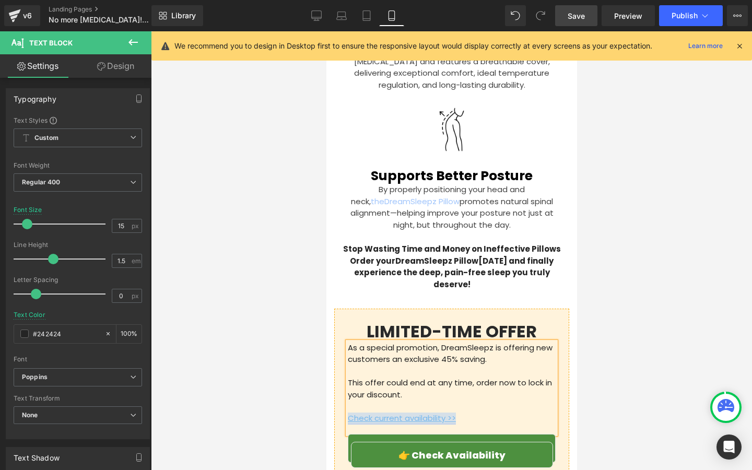
drag, startPoint x: 459, startPoint y: 383, endPoint x: 349, endPoint y: 383, distance: 110.2
click at [349, 413] on p "Check current availability >>" at bounding box center [451, 419] width 208 height 12
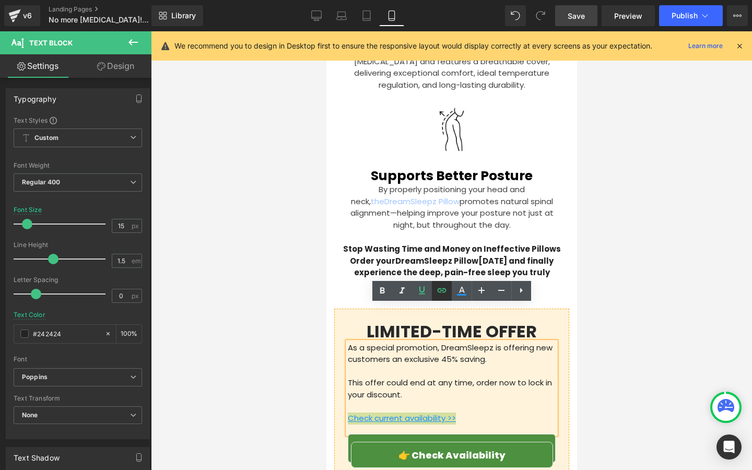
click at [441, 287] on icon at bounding box center [442, 290] width 13 height 13
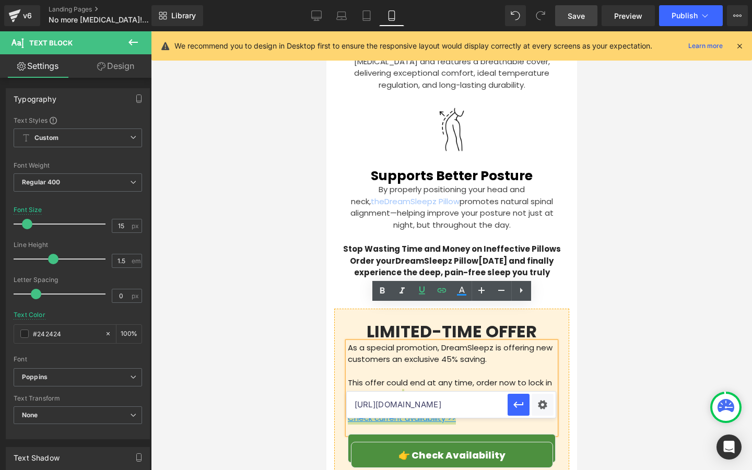
click at [446, 409] on input "[URL][DOMAIN_NAME]" at bounding box center [427, 405] width 161 height 26
paste input "[URL][DOMAIN_NAME]"
type input "[URL][DOMAIN_NAME]"
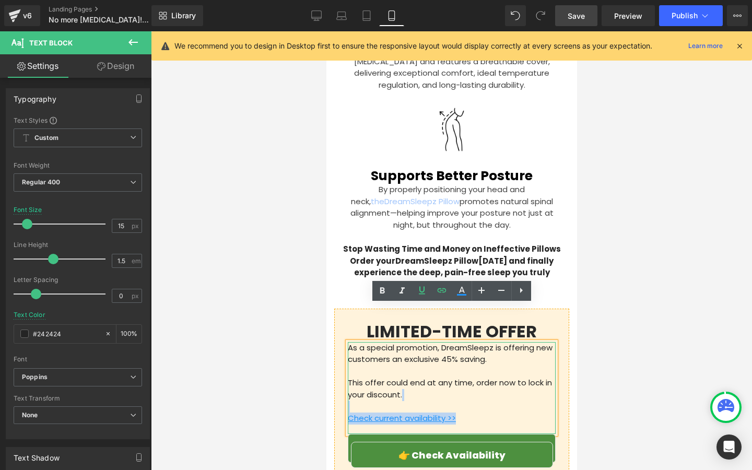
click at [508, 377] on p "This offer could end at any time, order now to lock in your discount." at bounding box center [451, 395] width 208 height 36
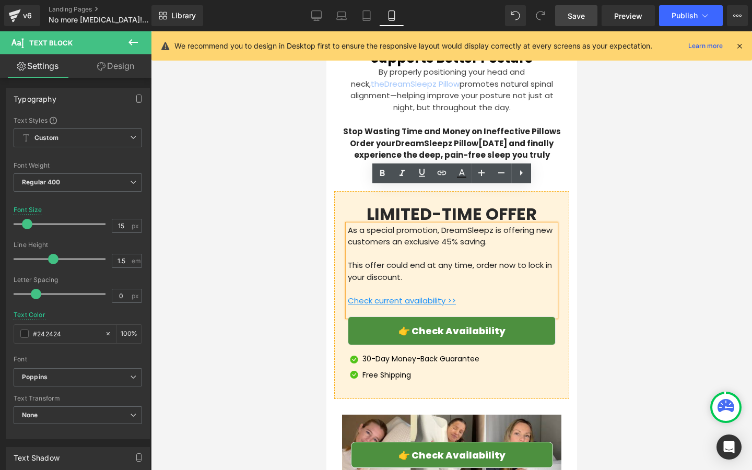
scroll to position [3176, 0]
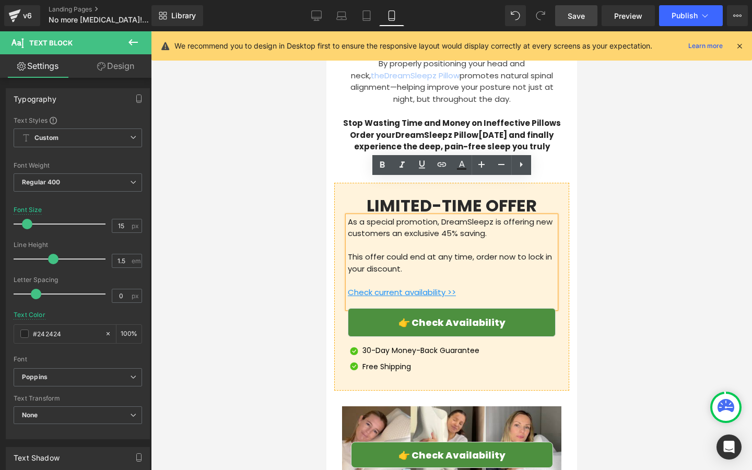
click at [540, 308] on link "👉 Check Availability" at bounding box center [451, 322] width 208 height 29
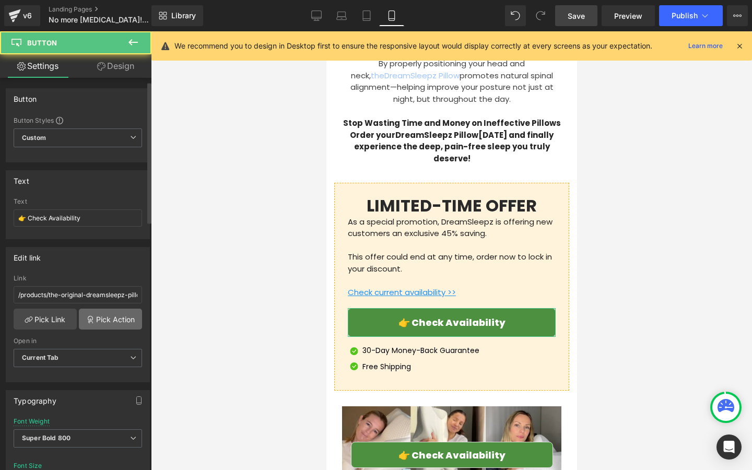
scroll to position [20, 0]
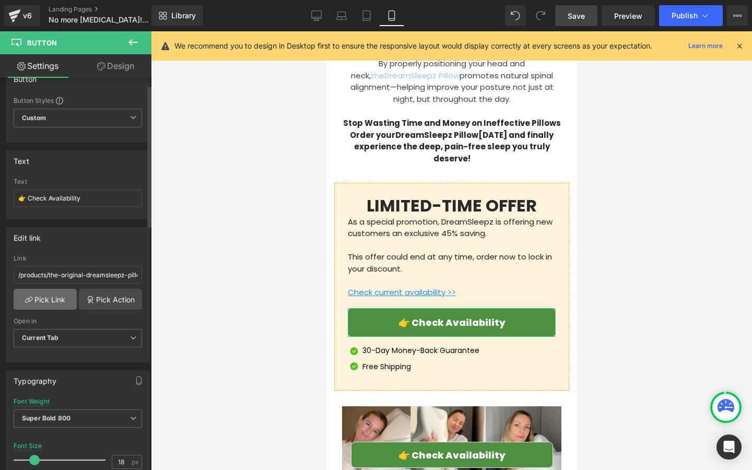
click at [50, 296] on link "Pick Link" at bounding box center [45, 299] width 63 height 21
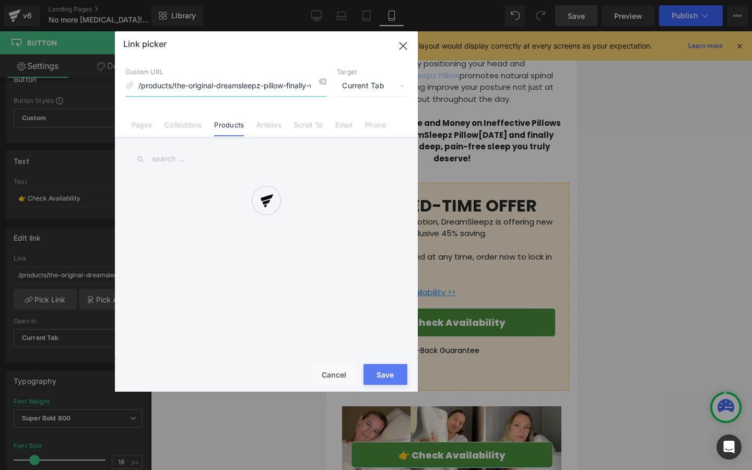
scroll to position [0, 111]
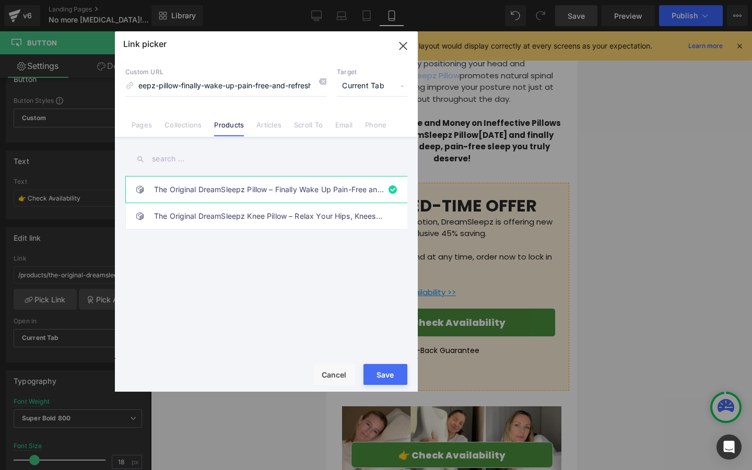
click at [391, 382] on button "Save" at bounding box center [385, 374] width 44 height 21
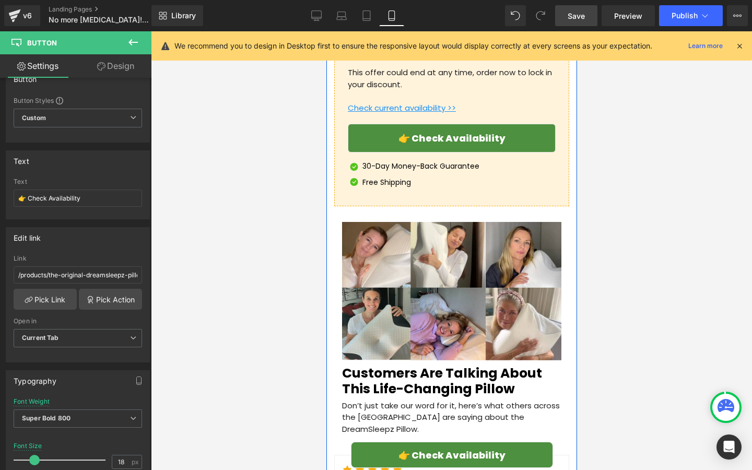
scroll to position [3402, 0]
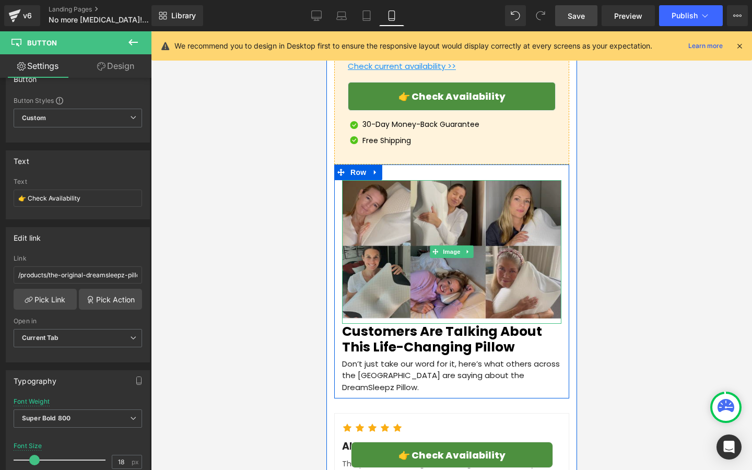
click at [450, 246] on img at bounding box center [451, 252] width 219 height 144
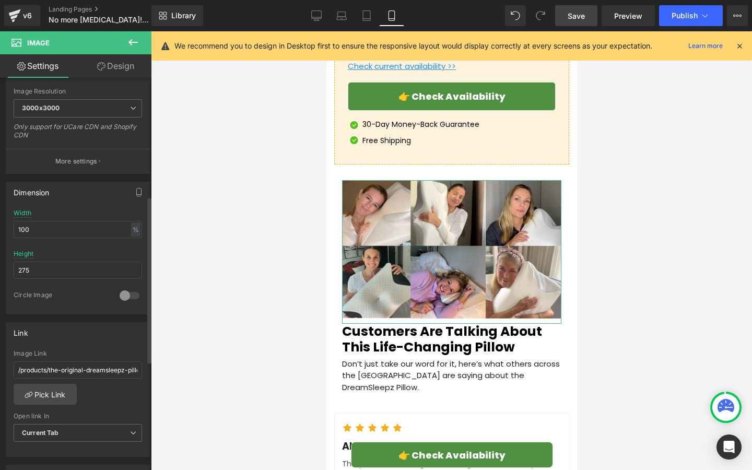
scroll to position [279, 0]
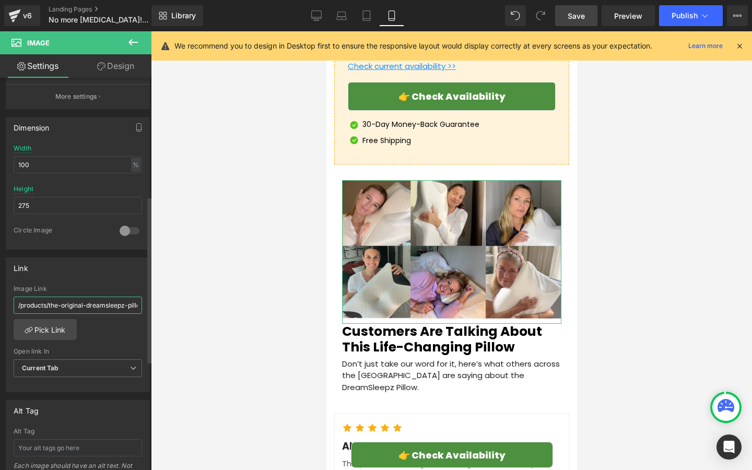
click at [75, 303] on input "/products/the-original-dreamsleepz-pillow-finally-wake-up-pain-free-and-refresh…" at bounding box center [78, 305] width 128 height 17
click at [122, 285] on div "Image Link" at bounding box center [78, 288] width 128 height 7
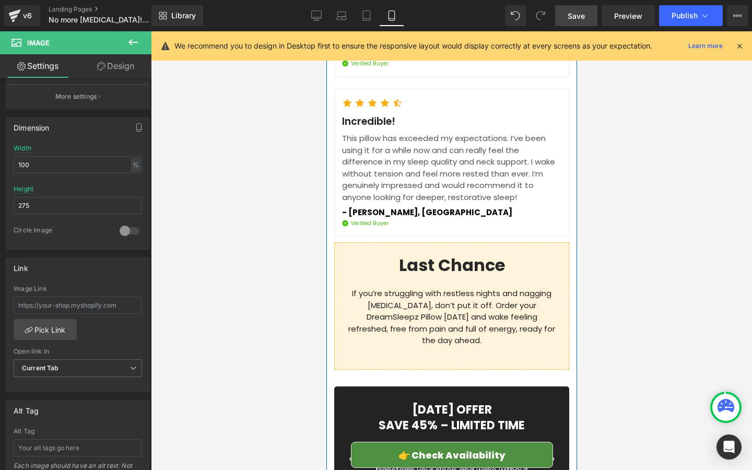
scroll to position [4199, 0]
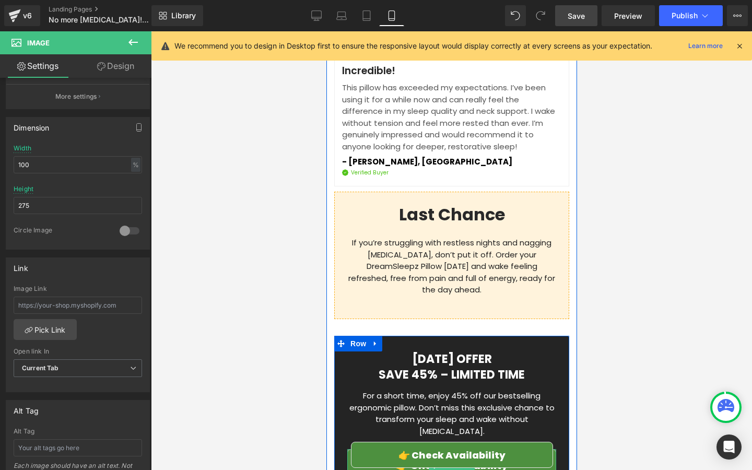
click at [369, 449] on link "👉 Check Availability" at bounding box center [451, 466] width 209 height 34
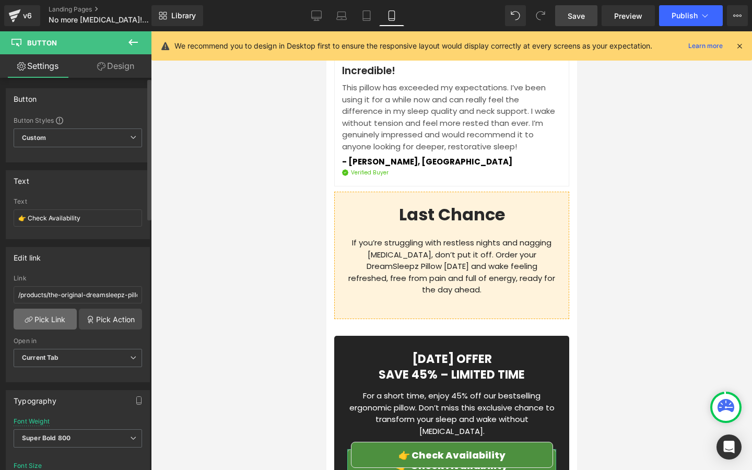
click at [42, 319] on link "Pick Link" at bounding box center [45, 319] width 63 height 21
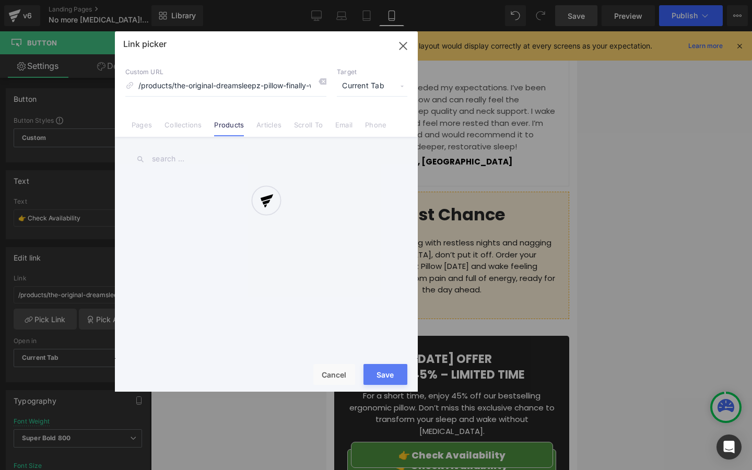
scroll to position [0, 111]
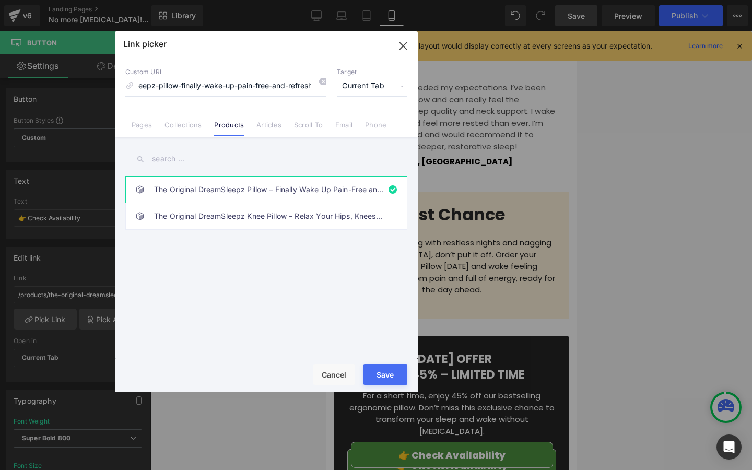
click at [404, 47] on icon "button" at bounding box center [402, 45] width 7 height 7
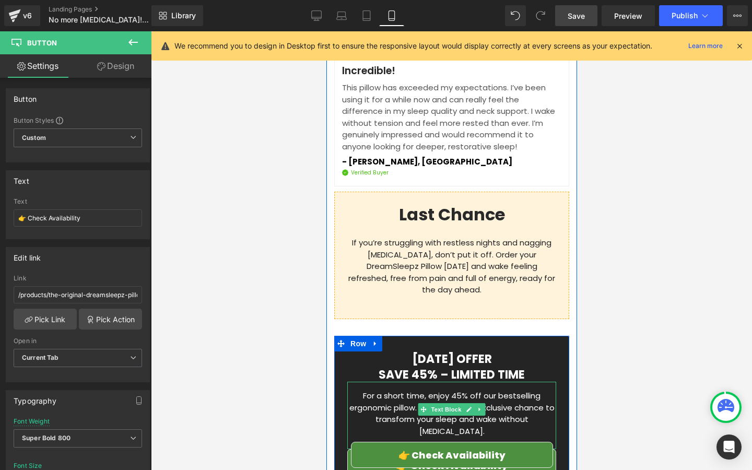
scroll to position [4352, 0]
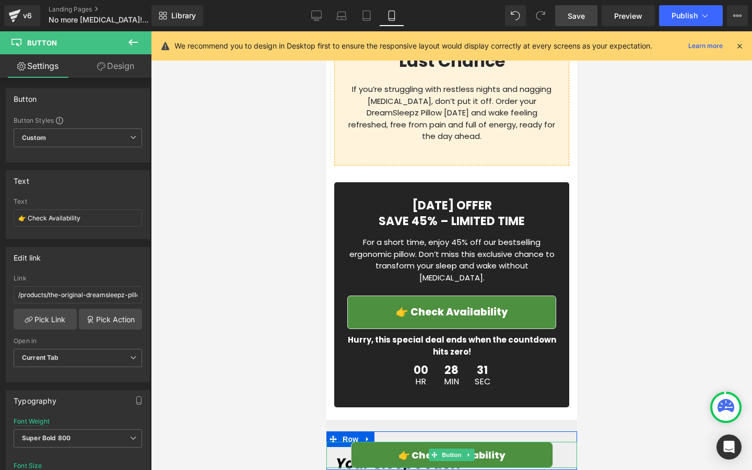
click at [375, 455] on link "👉 Check Availability" at bounding box center [451, 455] width 202 height 26
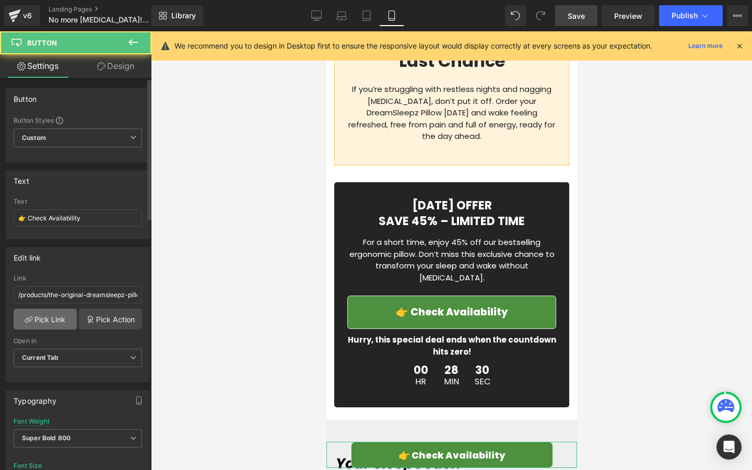
click at [68, 319] on link "Pick Link" at bounding box center [45, 319] width 63 height 21
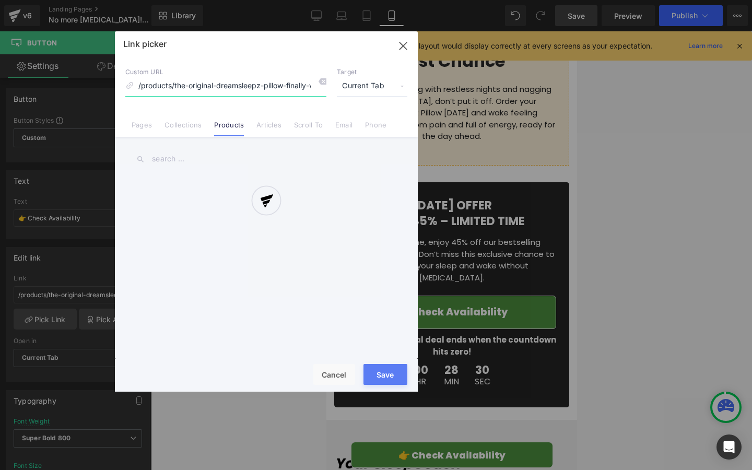
scroll to position [0, 111]
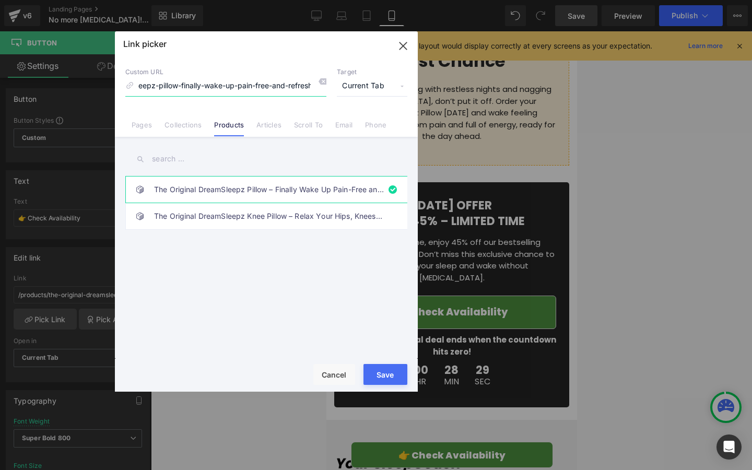
click at [400, 45] on icon "button" at bounding box center [403, 46] width 17 height 17
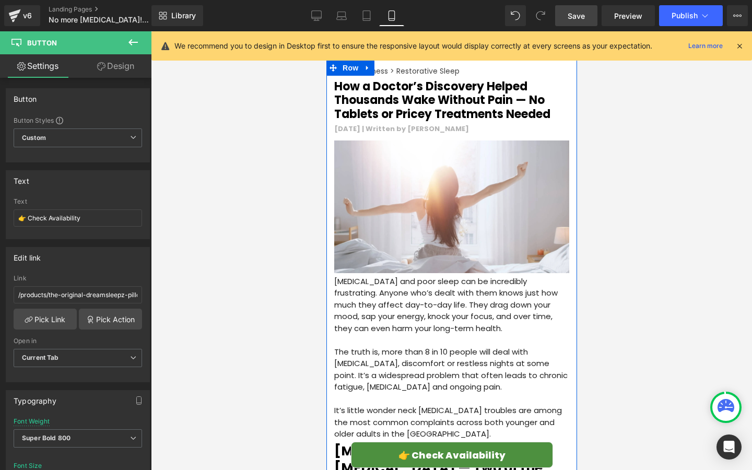
scroll to position [0, 0]
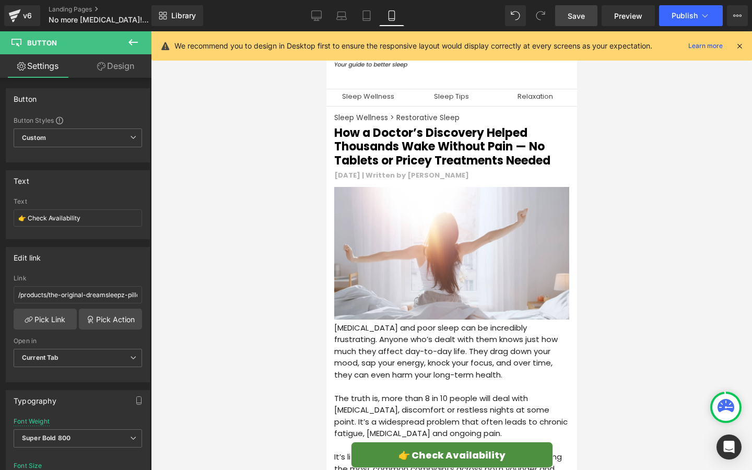
click at [580, 19] on span "Save" at bounding box center [576, 15] width 17 height 11
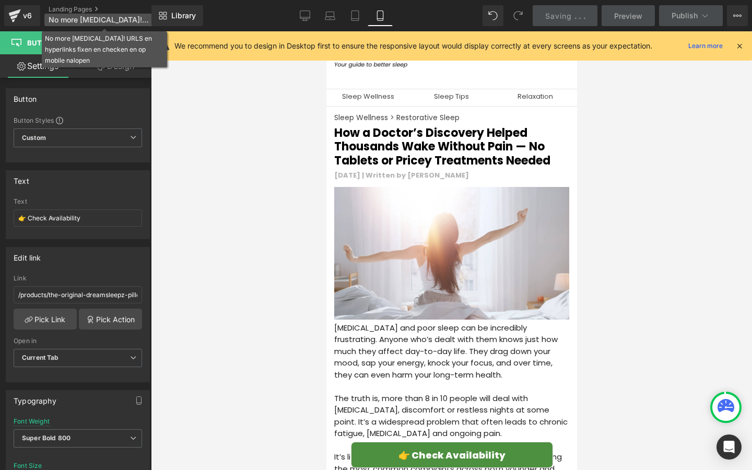
click at [135, 16] on span "No more [MEDICAL_DATA]! URLS en hyperlinks fixen en checken en op mobile nalopen" at bounding box center [99, 20] width 100 height 8
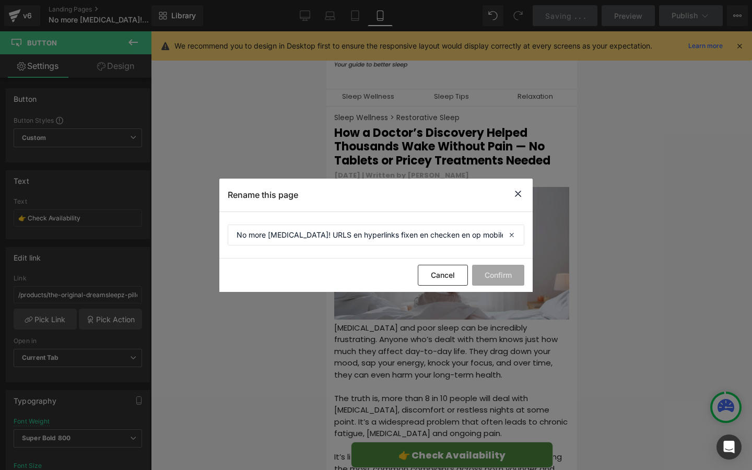
click at [421, 222] on section "No more [MEDICAL_DATA]! URLS en hyperlinks fixen en checken en op mobile nalopen" at bounding box center [375, 235] width 313 height 46
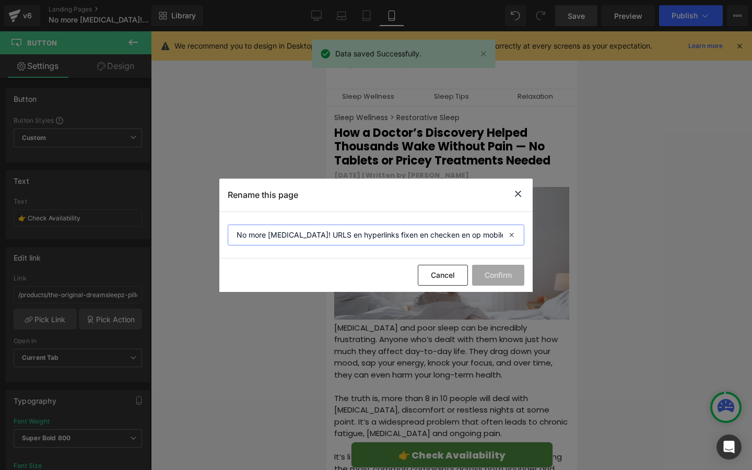
click at [446, 235] on input "No more [MEDICAL_DATA]! URLS en hyperlinks fixen en checken en op mobile nalopen" at bounding box center [376, 235] width 297 height 21
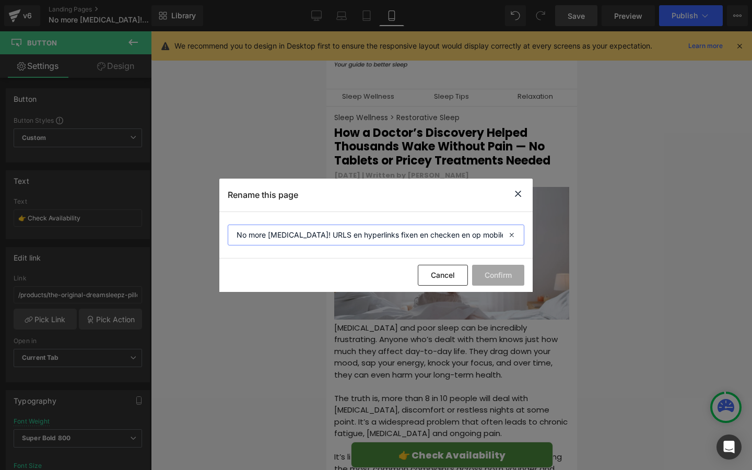
drag, startPoint x: 446, startPoint y: 234, endPoint x: 309, endPoint y: 233, distance: 136.8
click at [309, 233] on input "No more [MEDICAL_DATA]! URLS en hyperlinks fixen en checken en op mobile nalopen" at bounding box center [376, 235] width 297 height 21
type input "No more [MEDICAL_DATA]! op mobile nalopen"
click at [491, 279] on button "Confirm" at bounding box center [498, 275] width 52 height 21
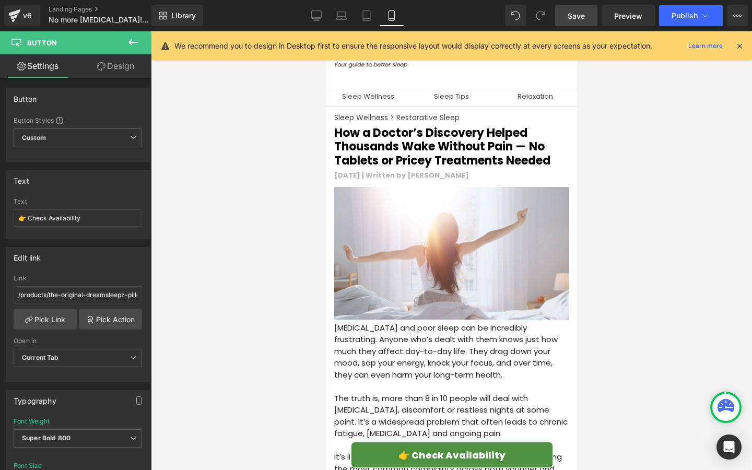
click at [575, 26] on link "Save" at bounding box center [576, 15] width 42 height 21
click at [578, 20] on span "Save" at bounding box center [576, 15] width 17 height 11
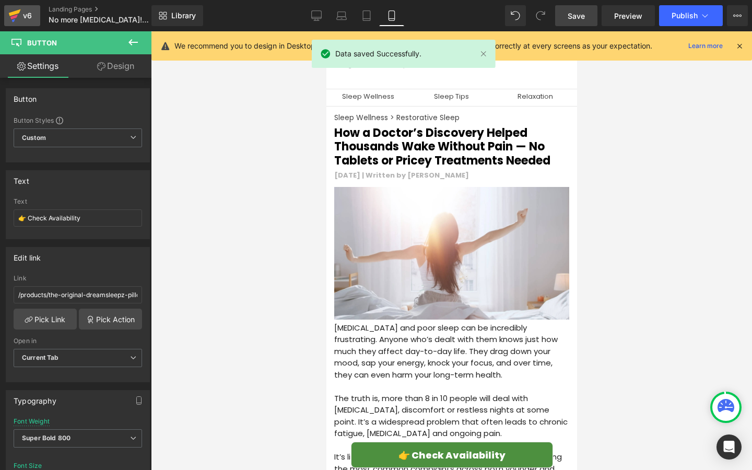
click at [20, 21] on icon at bounding box center [14, 16] width 13 height 26
